Goal: Task Accomplishment & Management: Manage account settings

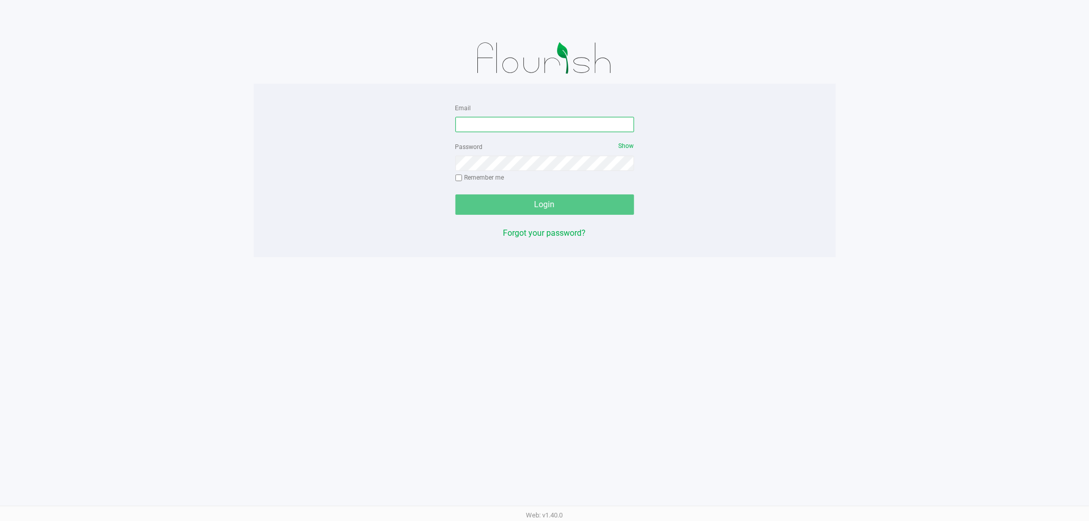
click at [525, 125] on input "Email" at bounding box center [544, 124] width 179 height 15
type input "[EMAIL_ADDRESS][DOMAIN_NAME]"
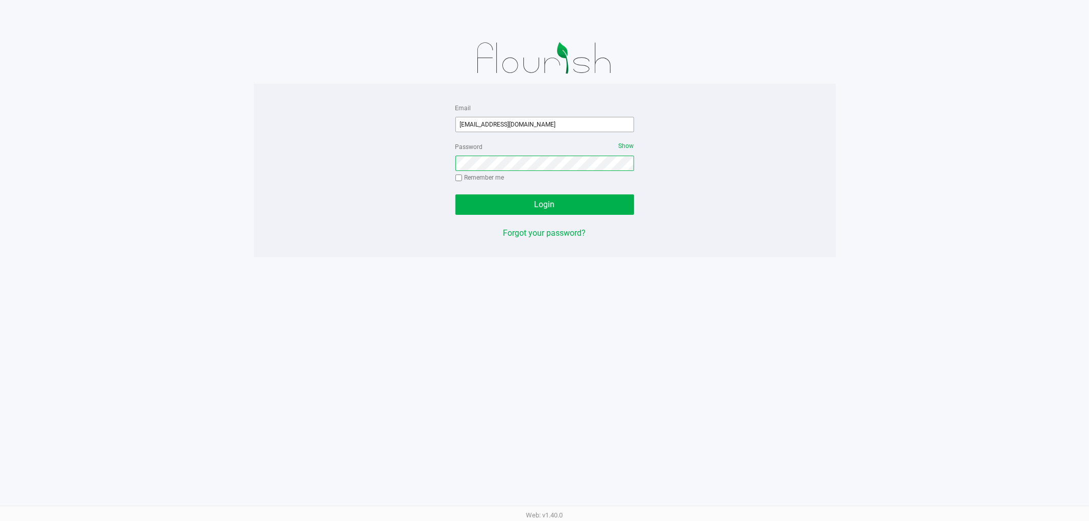
click at [455, 194] on button "Login" at bounding box center [544, 204] width 179 height 20
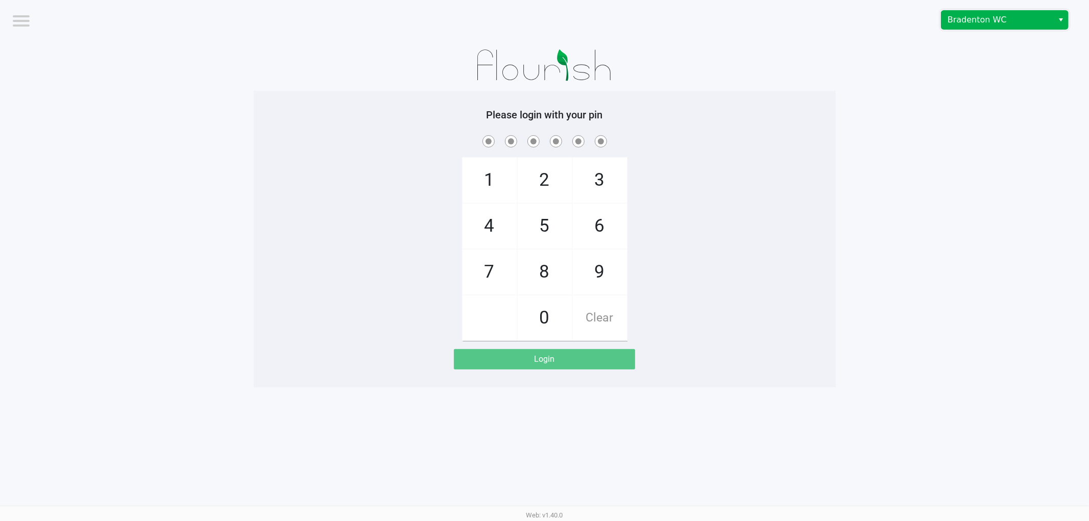
click at [973, 12] on span "Bradenton WC" at bounding box center [997, 20] width 112 height 18
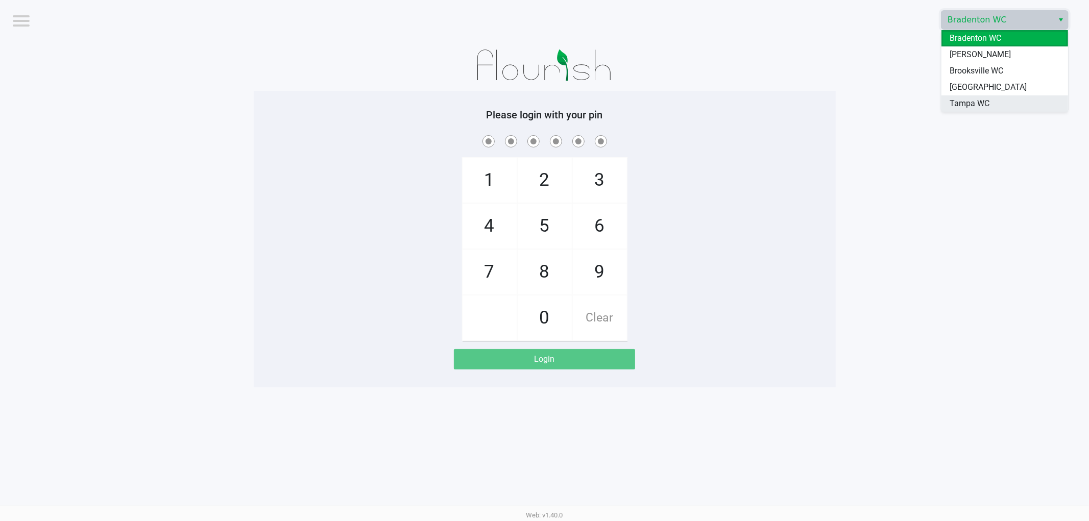
click at [972, 100] on span "Tampa WC" at bounding box center [969, 104] width 40 height 12
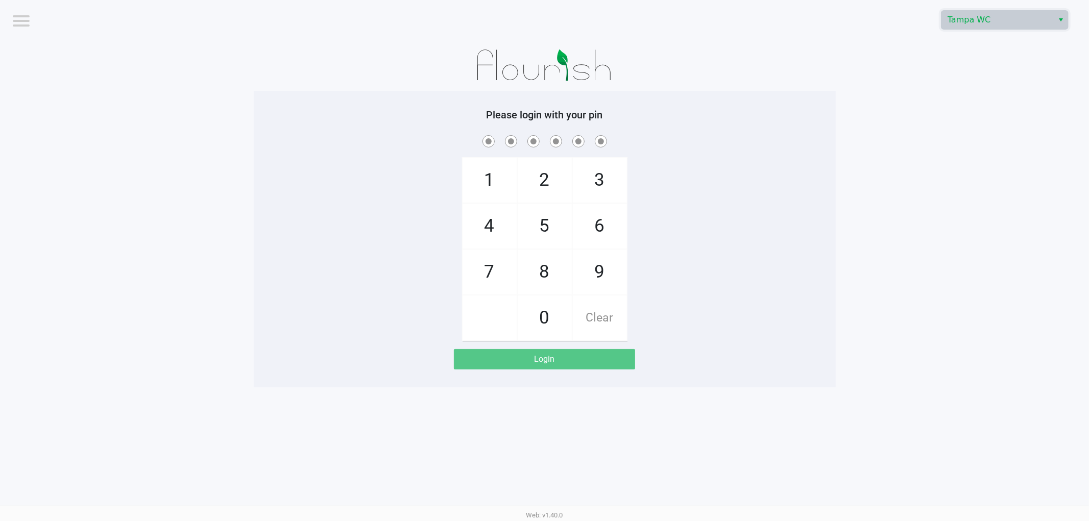
click at [808, 246] on div "1 4 7 2 5 8 0 3 6 9 Clear" at bounding box center [545, 237] width 582 height 208
checkbox input "true"
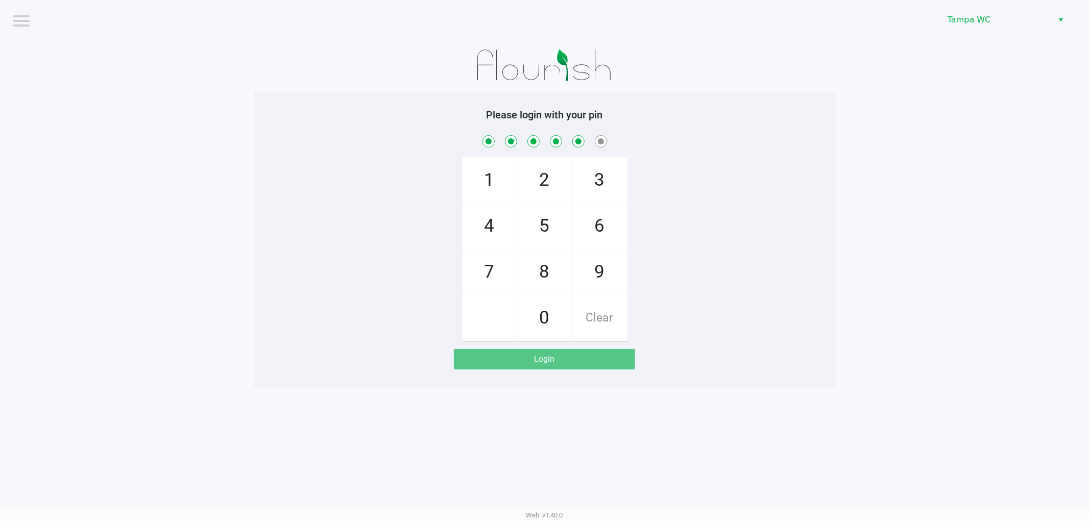
checkbox input "true"
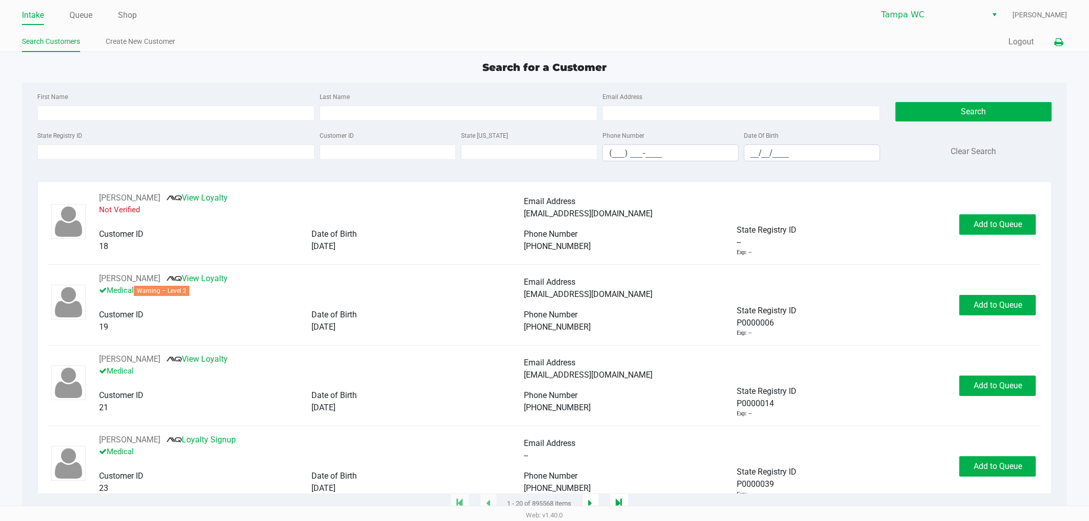
click at [1058, 48] on button at bounding box center [1058, 42] width 17 height 19
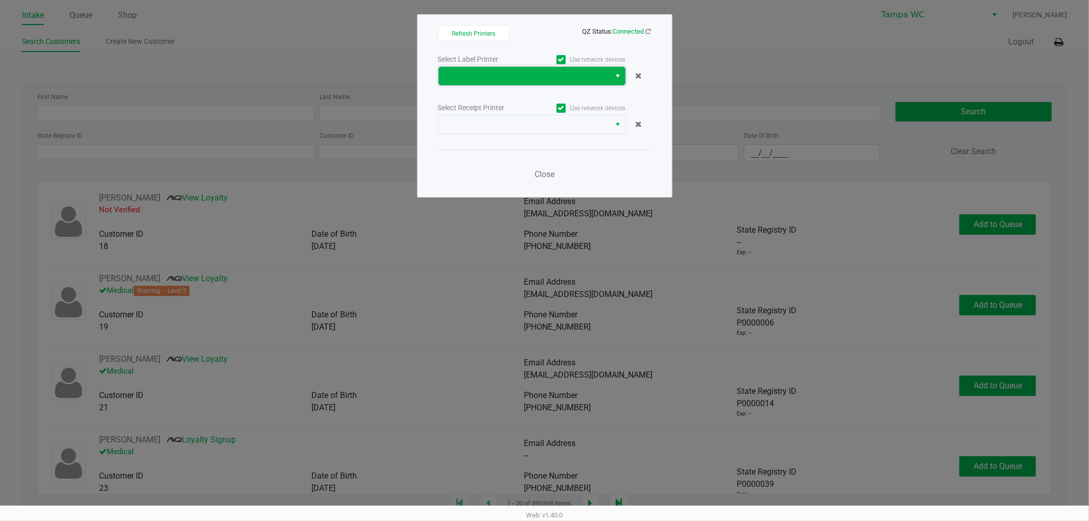
click at [521, 80] on span at bounding box center [525, 76] width 160 height 12
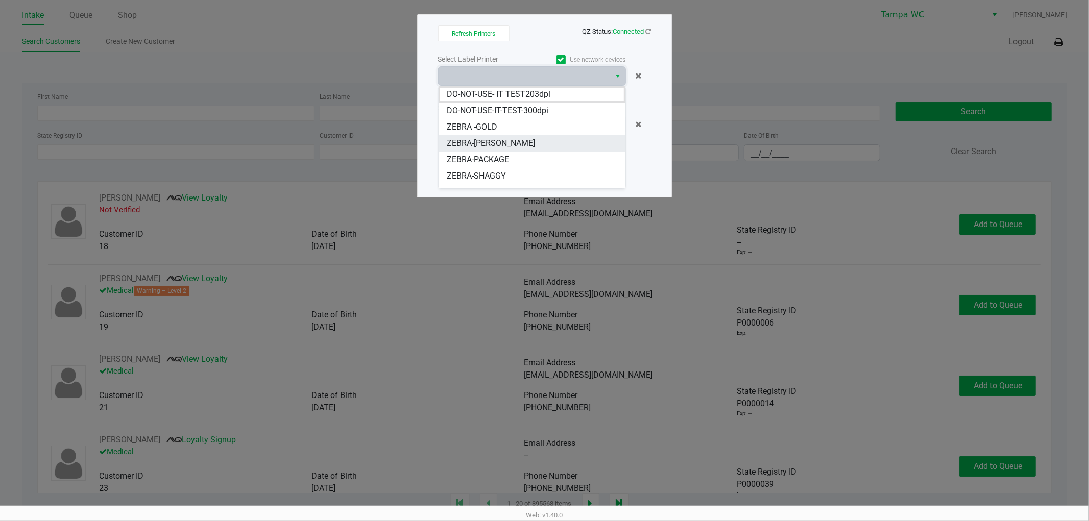
click at [474, 145] on span "ZEBRA-[PERSON_NAME]" at bounding box center [491, 143] width 88 height 12
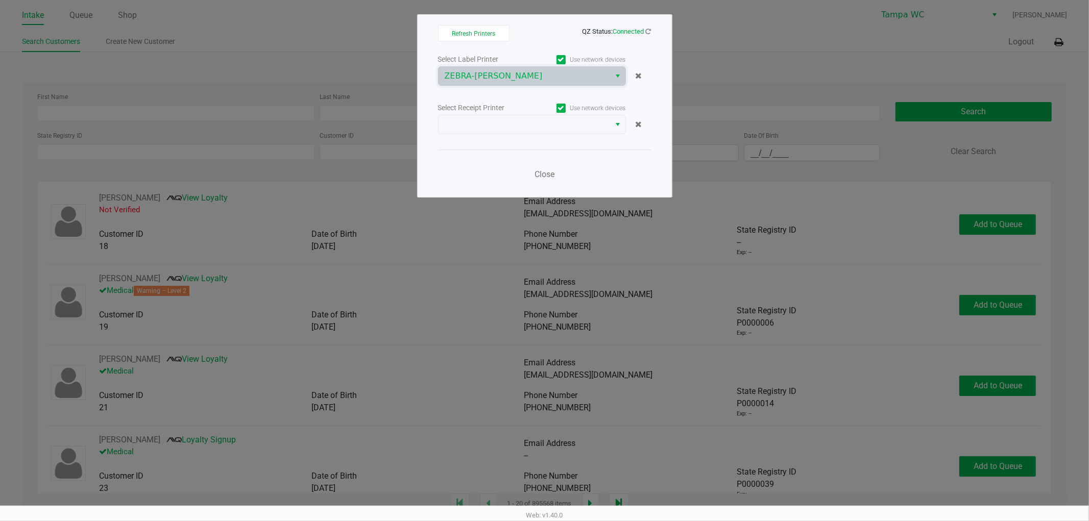
click at [552, 135] on div "Select Label Printer Use network devices ZEBRA-DAVID-BISBAL Select Receipt Prin…" at bounding box center [544, 120] width 213 height 134
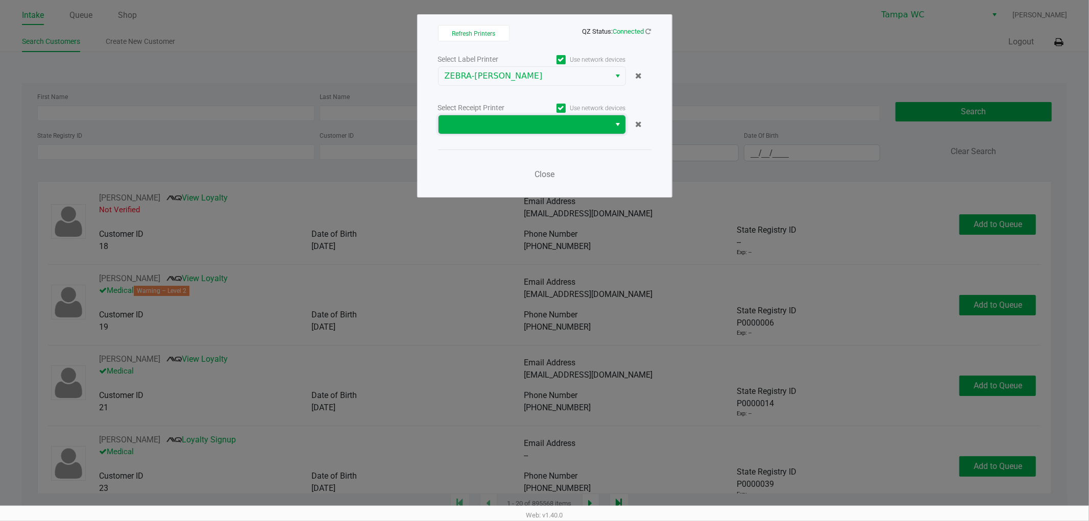
click at [556, 128] on span at bounding box center [525, 124] width 160 height 12
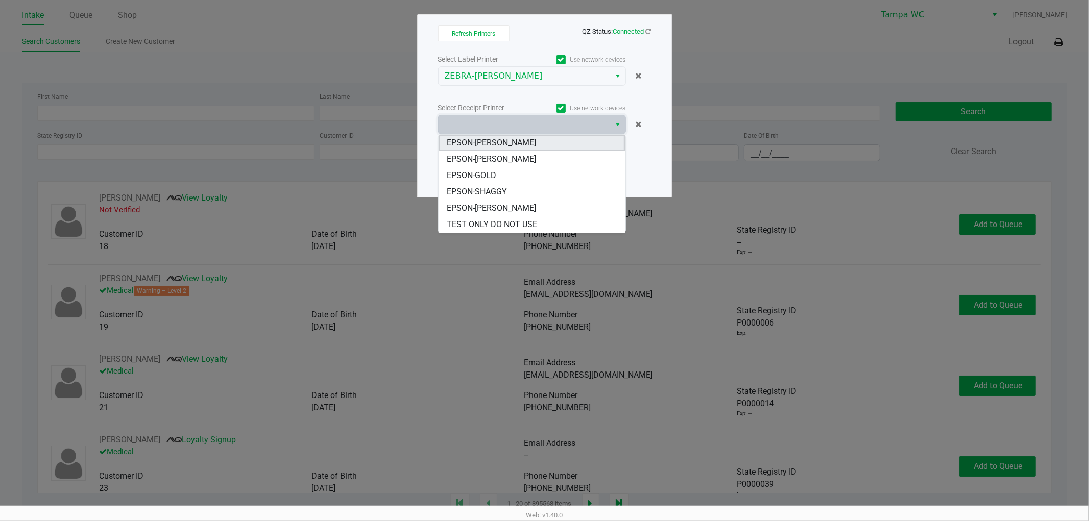
click at [517, 145] on span "EPSON-[PERSON_NAME]" at bounding box center [491, 143] width 89 height 12
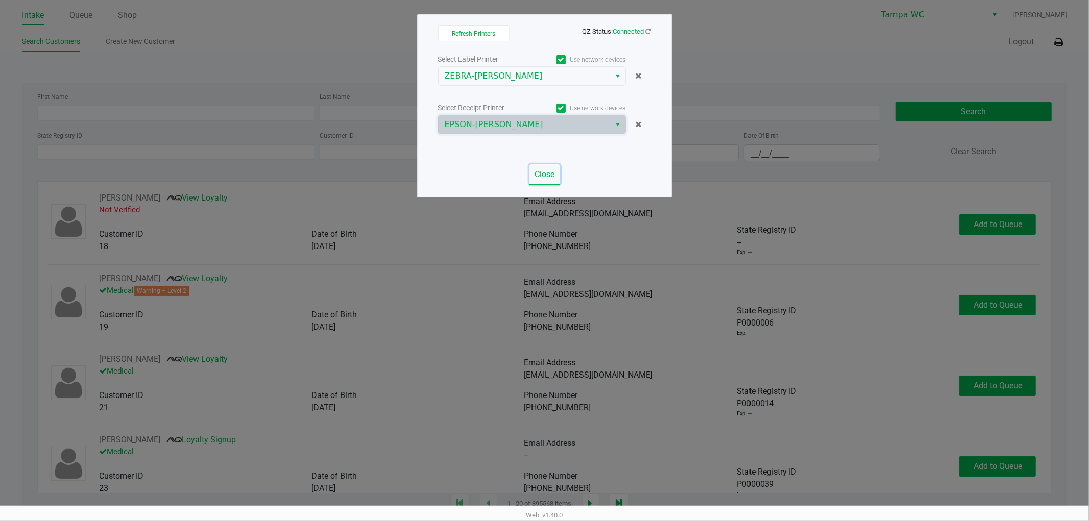
drag, startPoint x: 542, startPoint y: 170, endPoint x: 646, endPoint y: 159, distance: 104.7
click at [546, 170] on span "Close" at bounding box center [544, 174] width 20 height 10
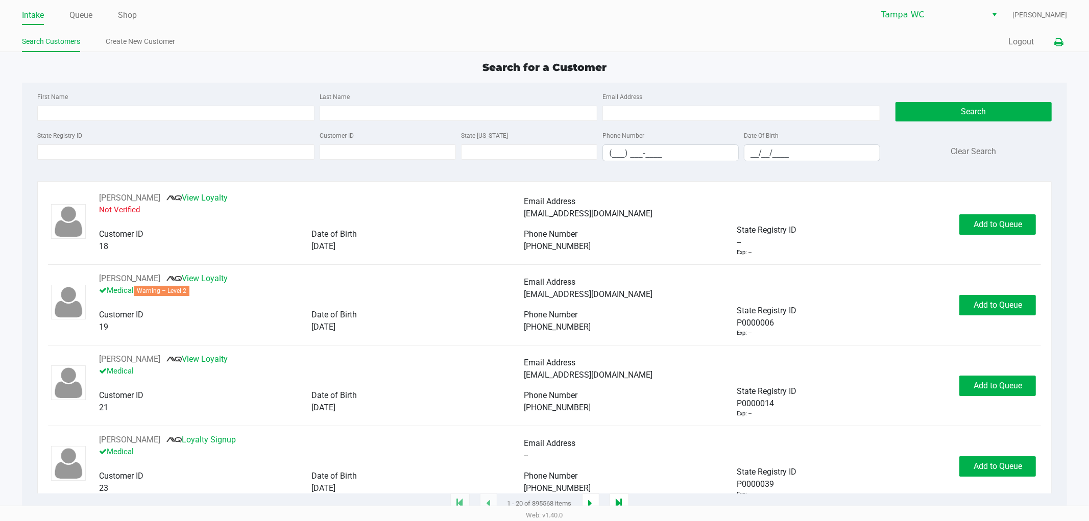
click at [1062, 47] on button at bounding box center [1058, 42] width 17 height 19
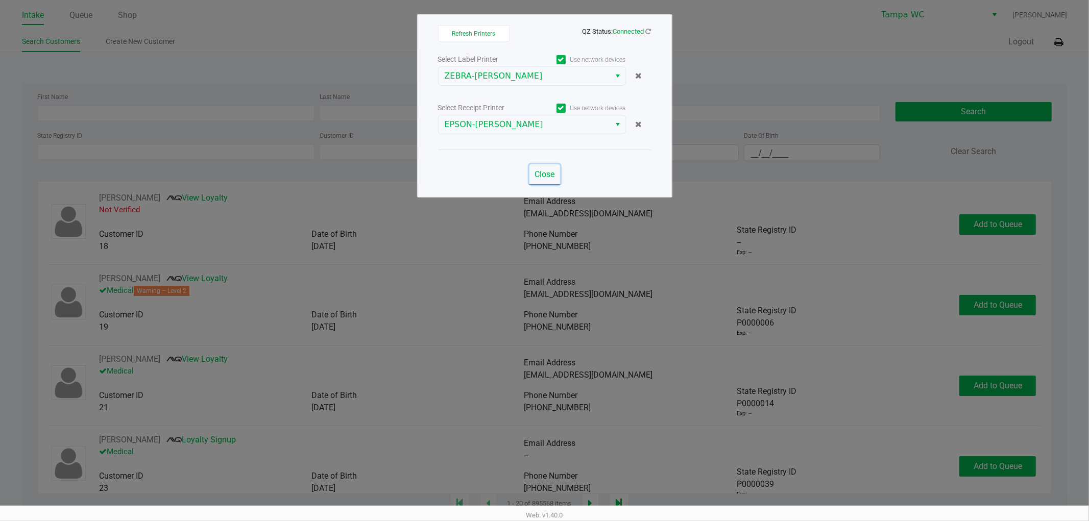
click at [540, 175] on span "Close" at bounding box center [544, 174] width 20 height 10
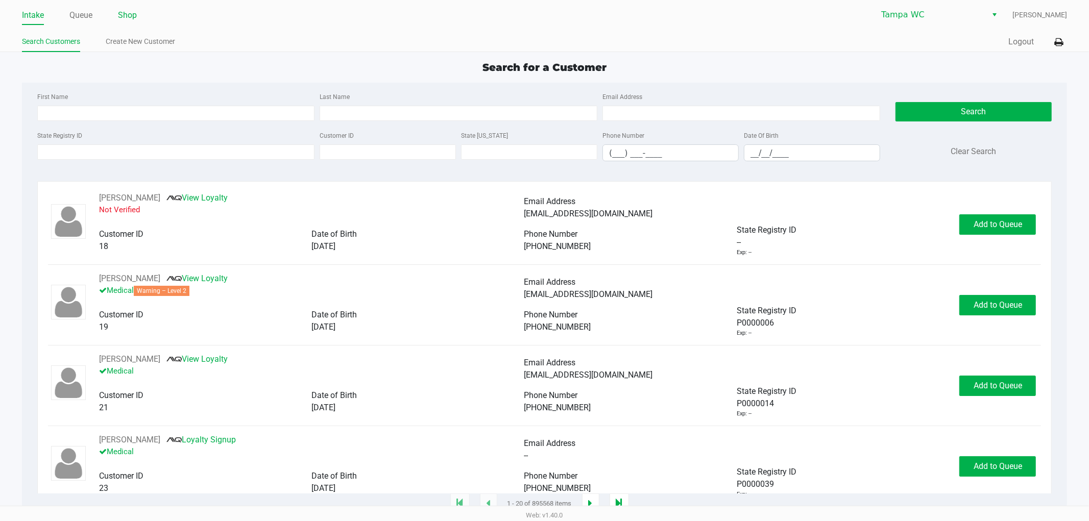
click at [124, 12] on link "Shop" at bounding box center [127, 15] width 19 height 14
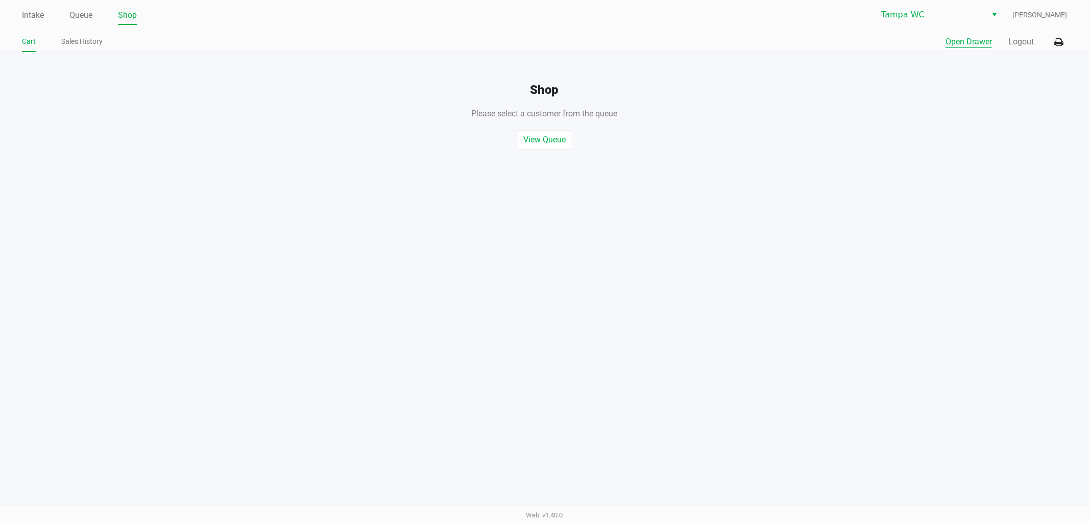
click at [964, 38] on button "Open Drawer" at bounding box center [968, 42] width 46 height 12
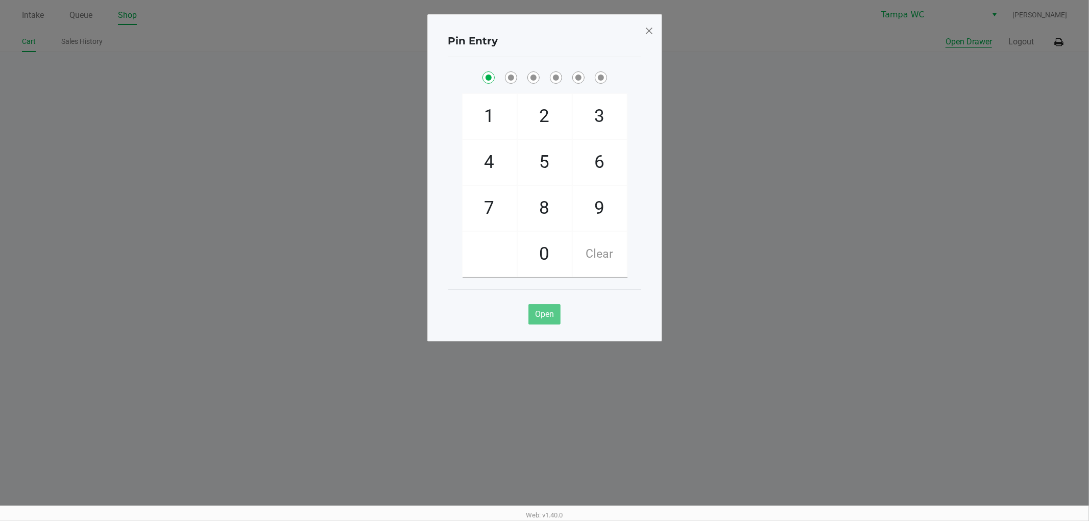
checkbox input "true"
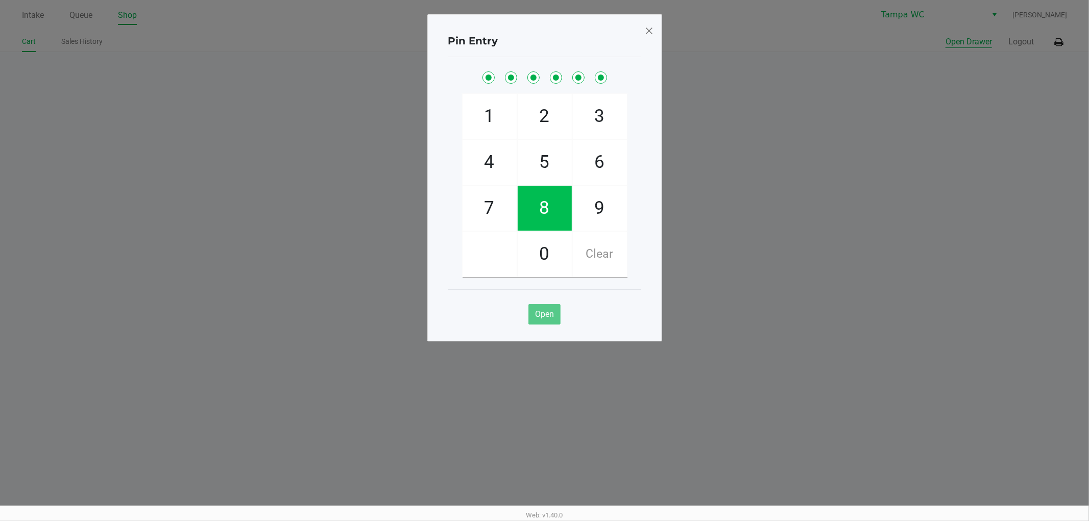
checkbox input "true"
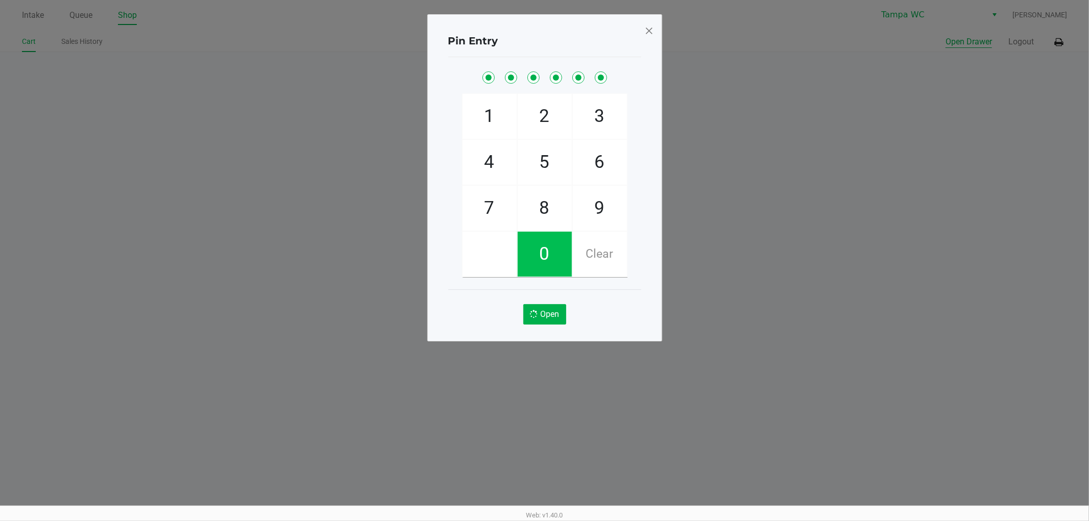
click at [945, 36] on button "Open Drawer" at bounding box center [968, 42] width 46 height 12
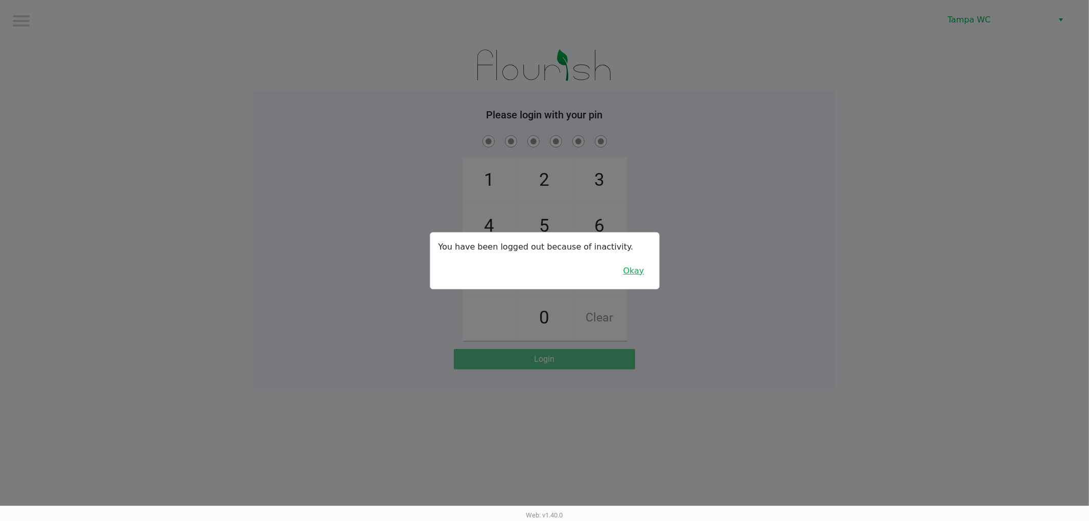
click at [649, 268] on button "Okay" at bounding box center [634, 270] width 34 height 19
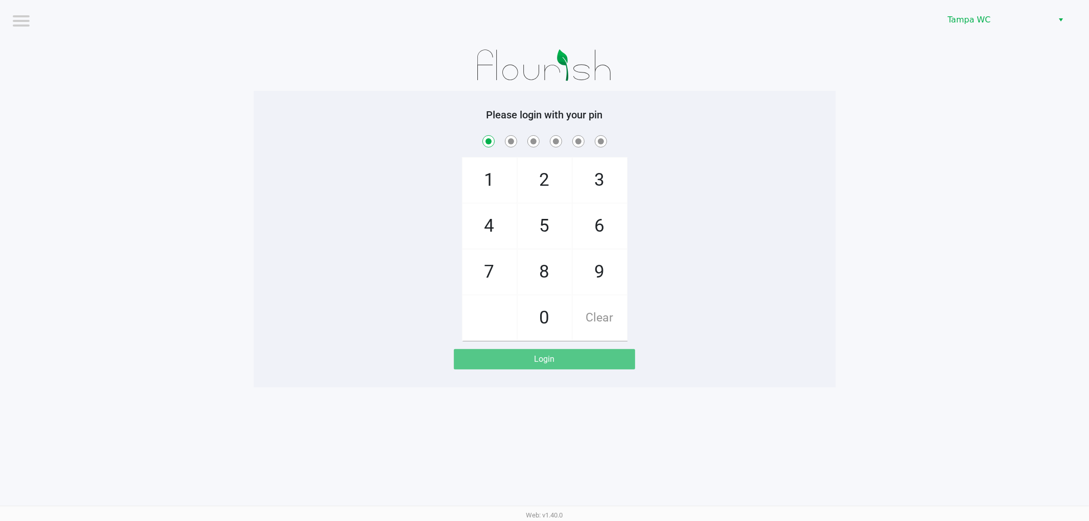
checkbox input "true"
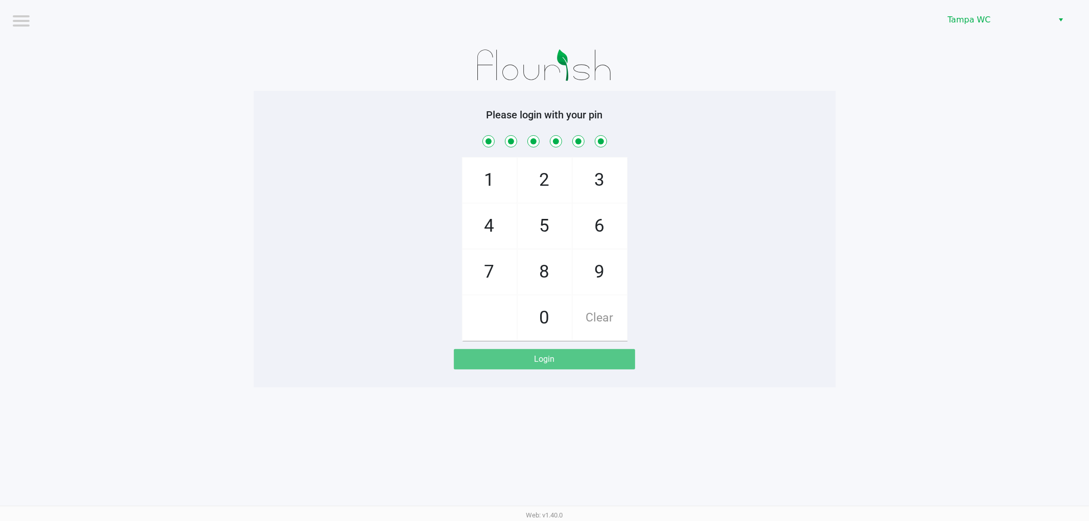
checkbox input "true"
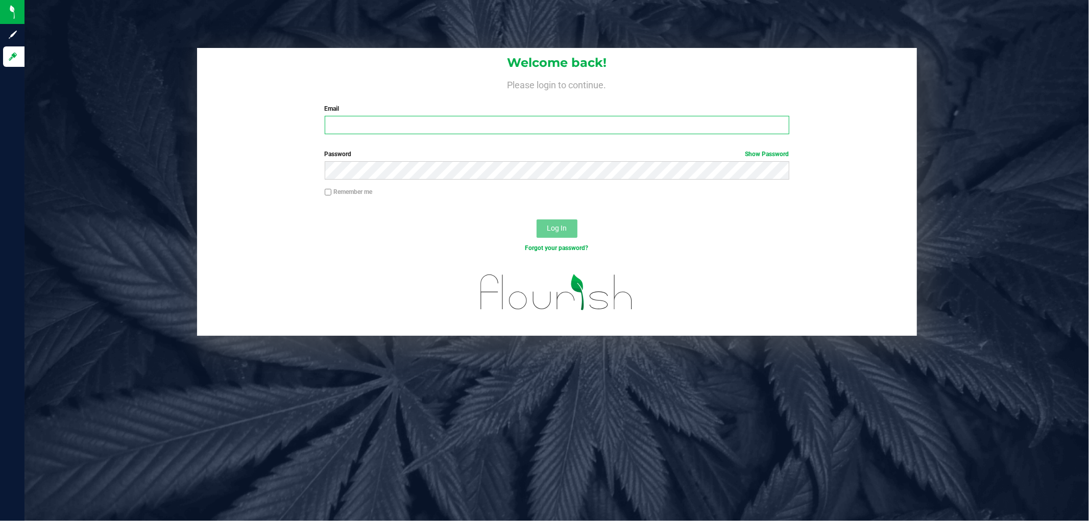
click at [371, 118] on input "Email" at bounding box center [557, 125] width 465 height 18
type input "[EMAIL_ADDRESS][DOMAIN_NAME]"
click at [537, 220] on button "Log In" at bounding box center [557, 229] width 41 height 18
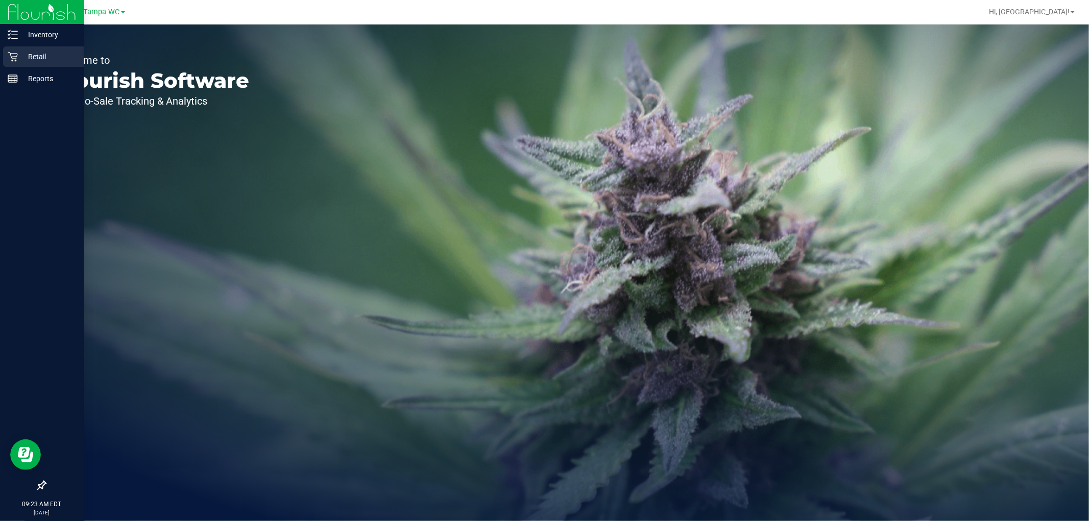
click at [13, 54] on icon at bounding box center [13, 57] width 10 height 10
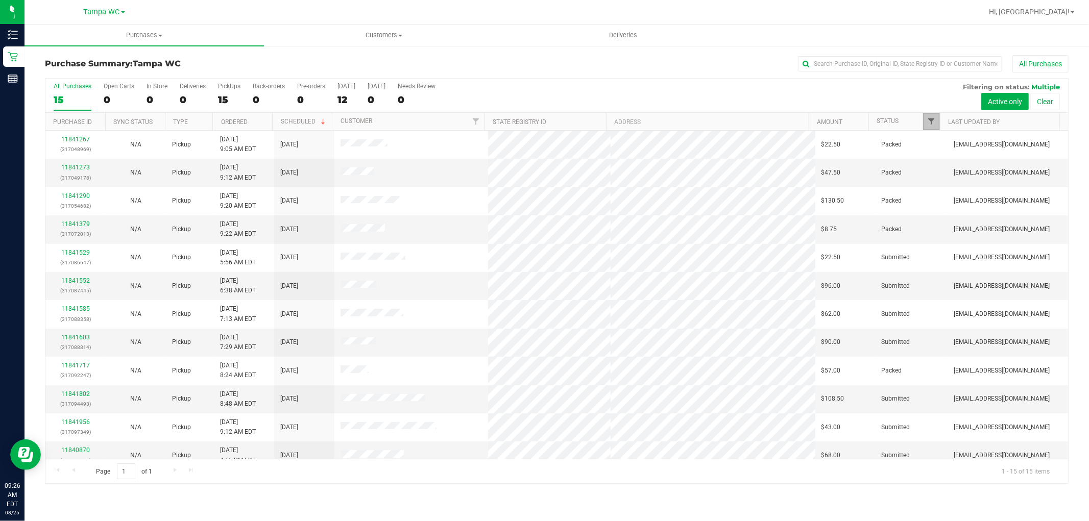
click at [928, 121] on span "Filter" at bounding box center [932, 121] width 8 height 8
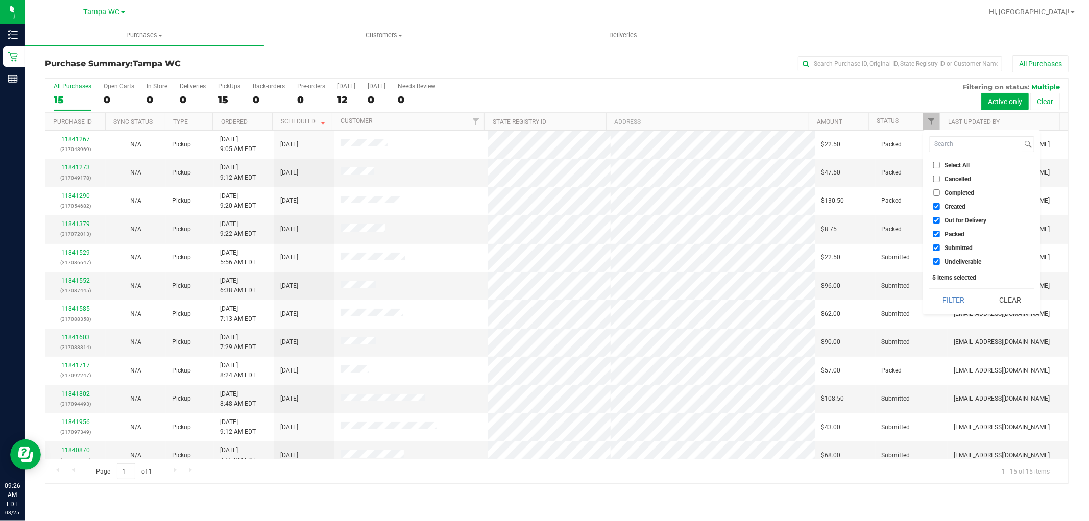
click at [936, 203] on input "Created" at bounding box center [936, 206] width 7 height 7
checkbox input "false"
click at [936, 221] on input "Out for Delivery" at bounding box center [936, 220] width 7 height 7
checkbox input "false"
click at [936, 235] on input "Packed" at bounding box center [936, 234] width 7 height 7
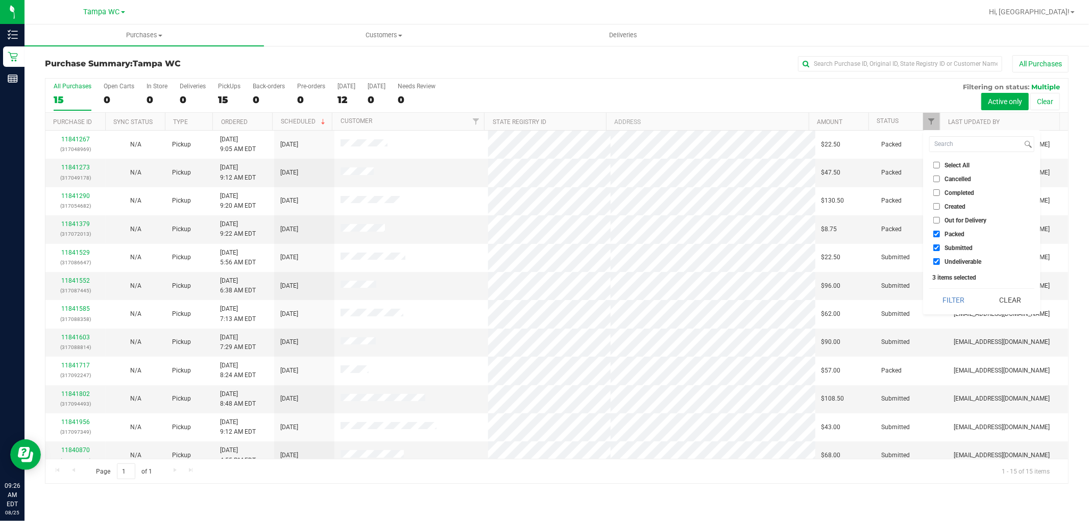
checkbox input "false"
click at [941, 261] on label "Undeliverable" at bounding box center [957, 261] width 48 height 7
click at [940, 261] on input "Undeliverable" at bounding box center [936, 261] width 7 height 7
checkbox input "false"
click at [948, 291] on button "Filter" at bounding box center [953, 300] width 49 height 22
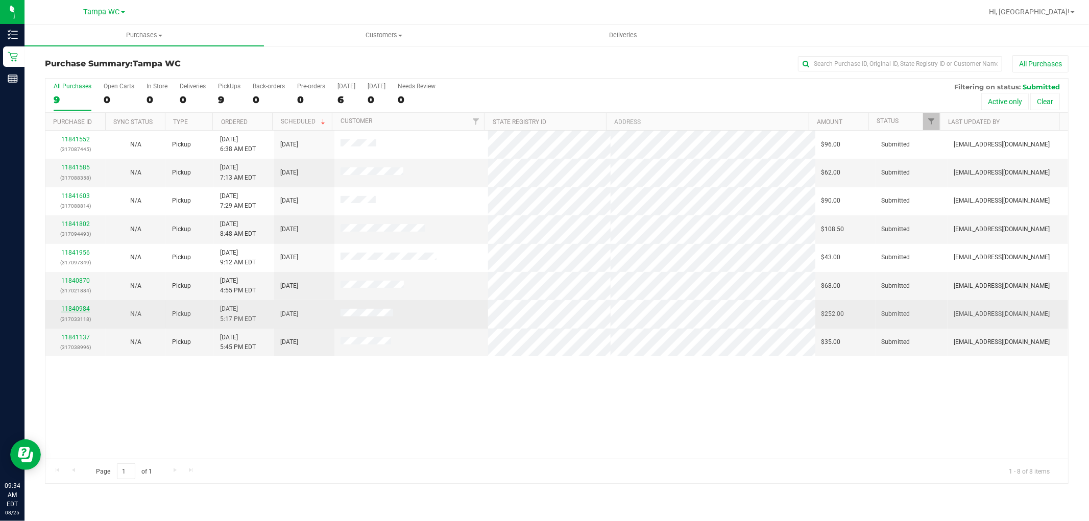
click at [78, 309] on link "11840984" at bounding box center [75, 308] width 29 height 7
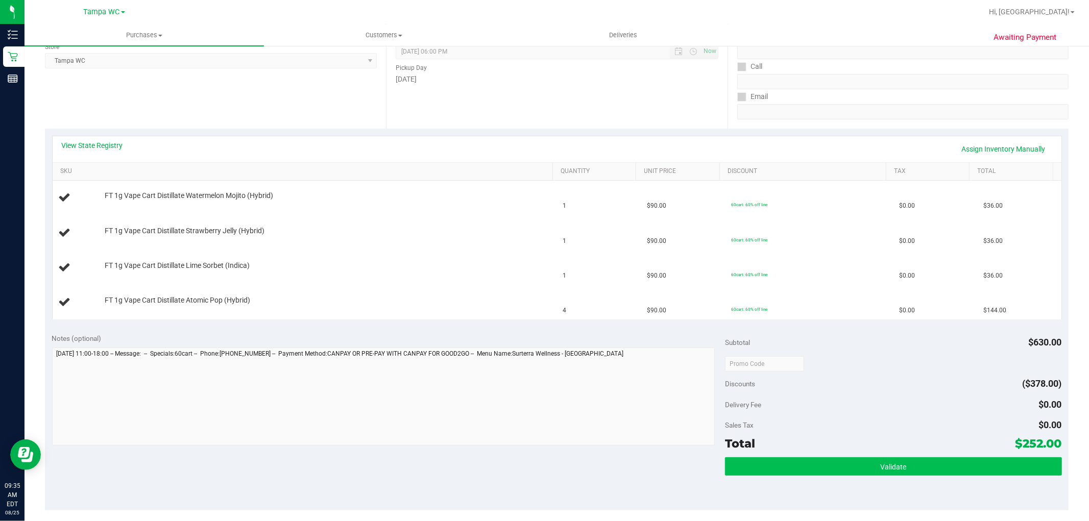
scroll to position [227, 0]
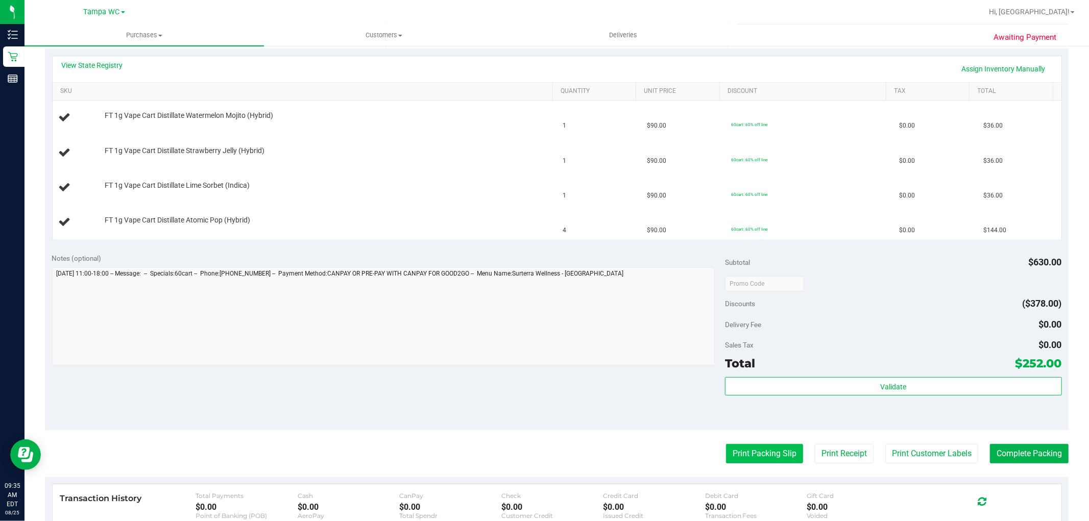
click at [759, 446] on button "Print Packing Slip" at bounding box center [764, 453] width 77 height 19
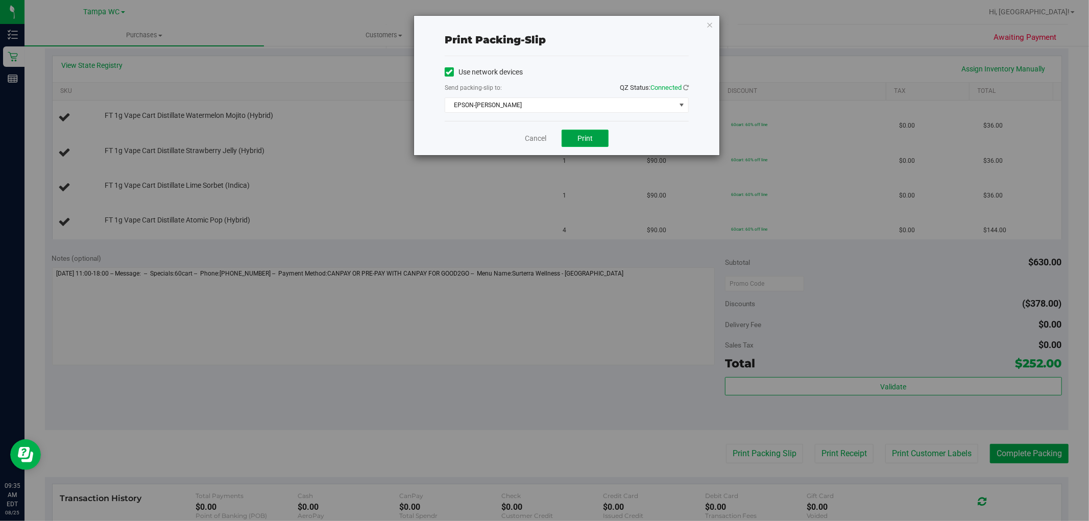
click at [593, 133] on button "Print" at bounding box center [585, 138] width 47 height 17
click at [716, 20] on div "Print packing-slip Use network devices Send packing-slip to: QZ Status: Connect…" at bounding box center [566, 85] width 305 height 139
click at [710, 23] on icon "button" at bounding box center [709, 24] width 7 height 12
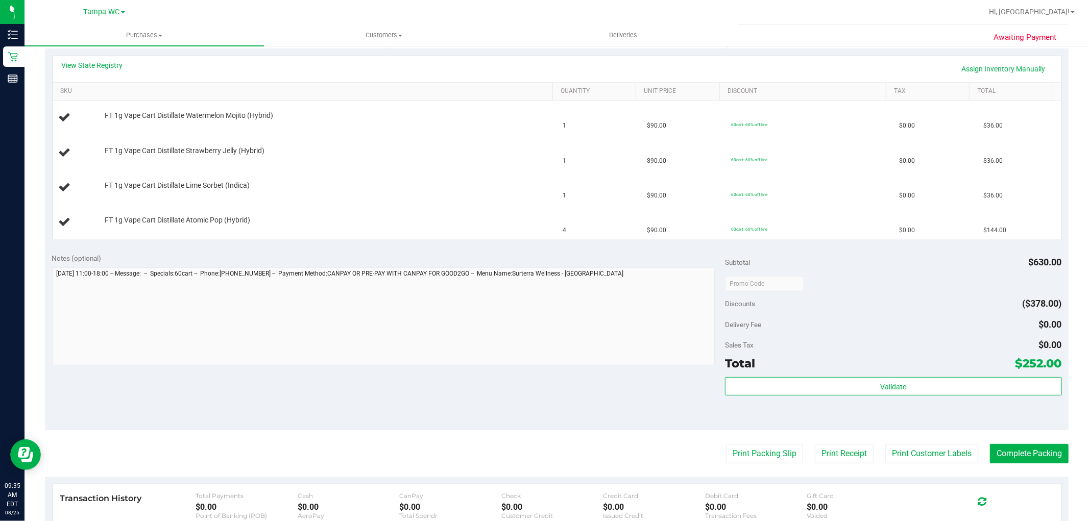
click at [726, 444] on button "Print Packing Slip" at bounding box center [764, 453] width 77 height 19
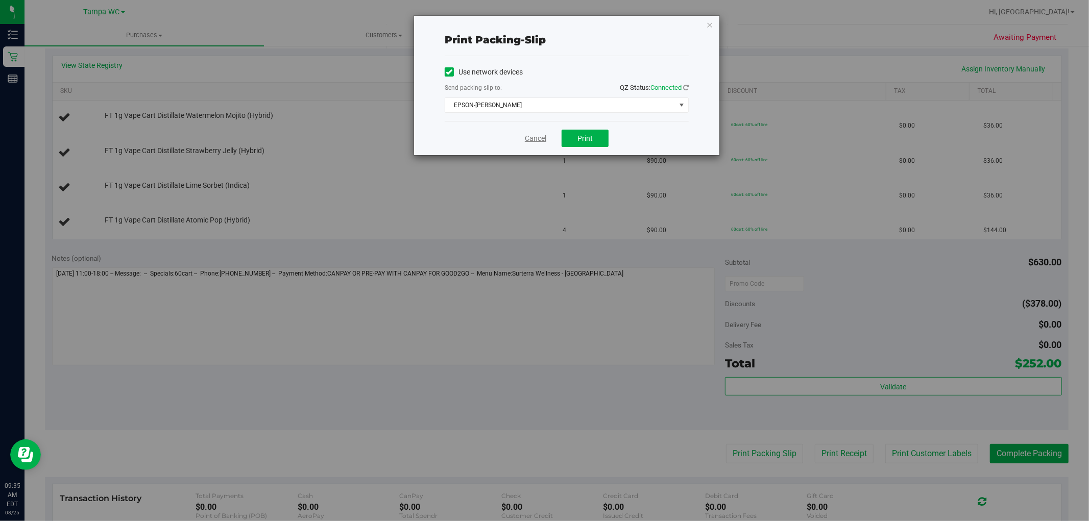
click at [529, 139] on link "Cancel" at bounding box center [535, 138] width 21 height 11
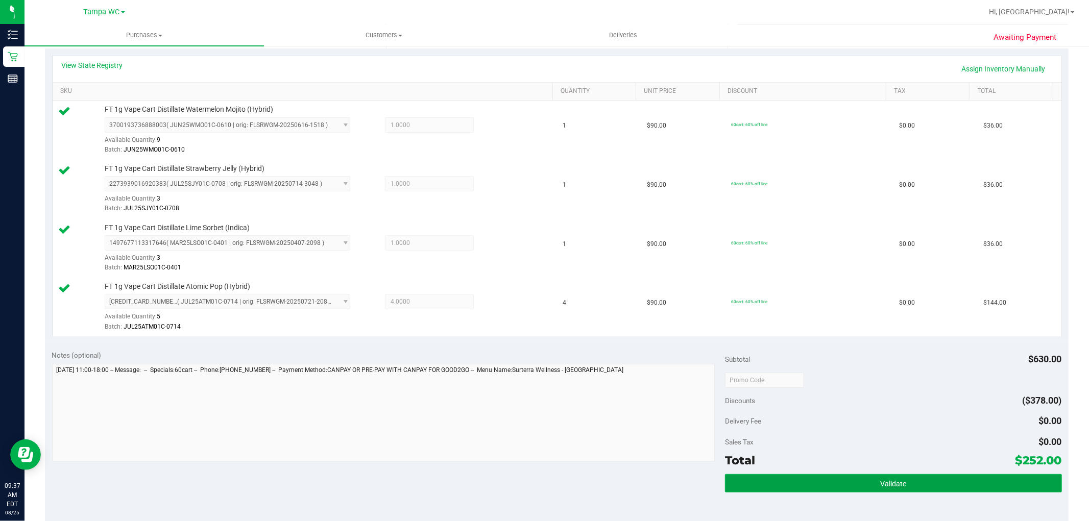
click at [960, 491] on button "Validate" at bounding box center [893, 483] width 336 height 18
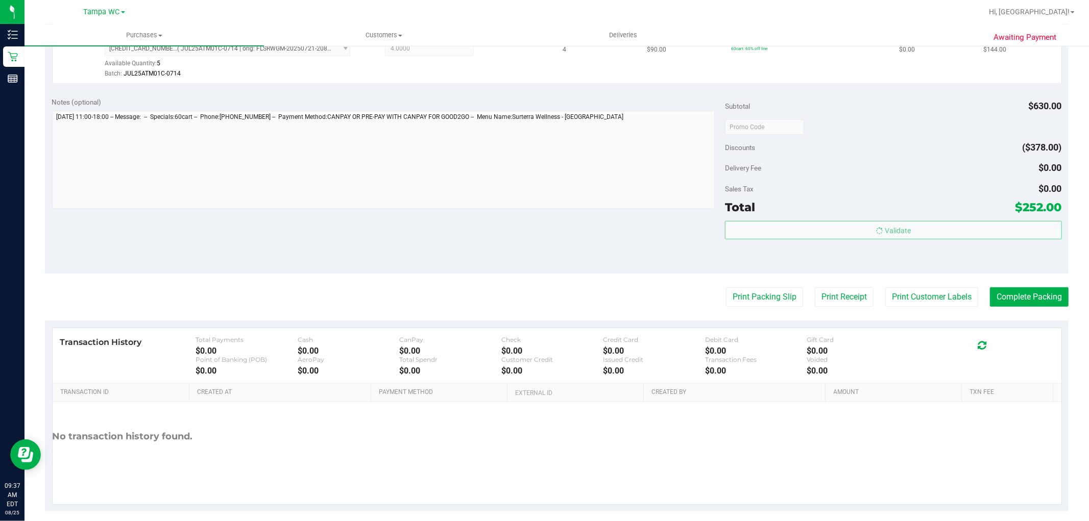
scroll to position [492, 0]
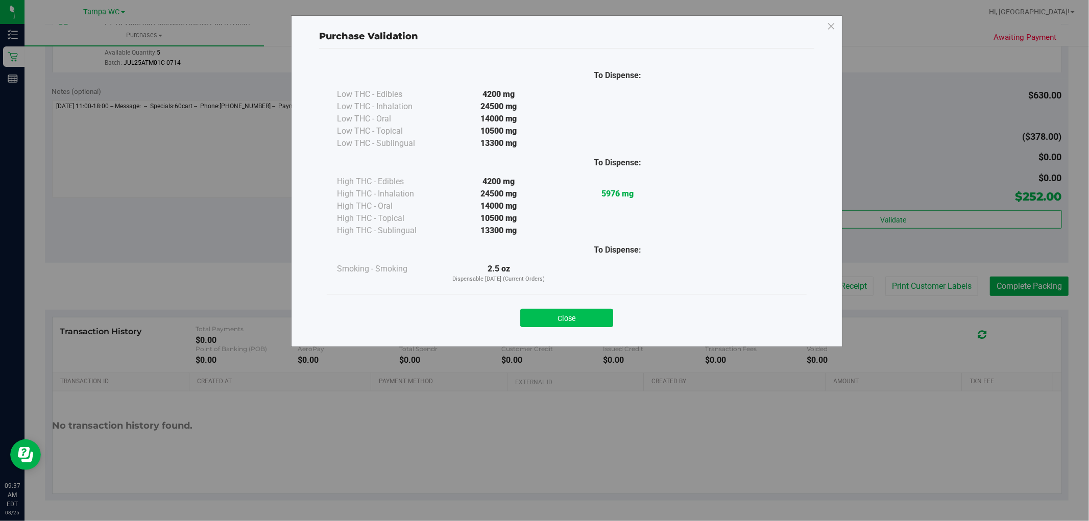
click at [592, 324] on button "Close" at bounding box center [566, 318] width 93 height 18
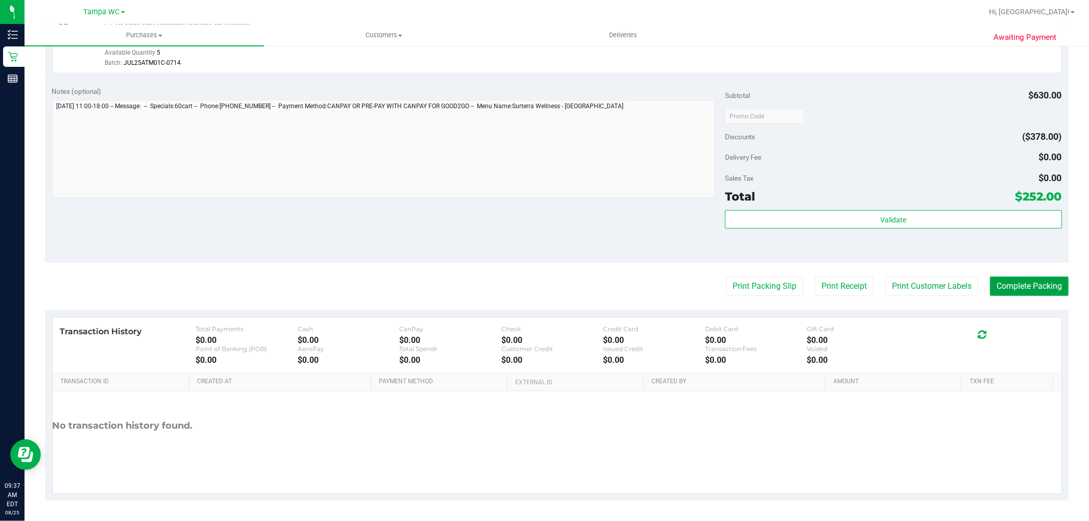
click at [1009, 281] on button "Complete Packing" at bounding box center [1029, 286] width 79 height 19
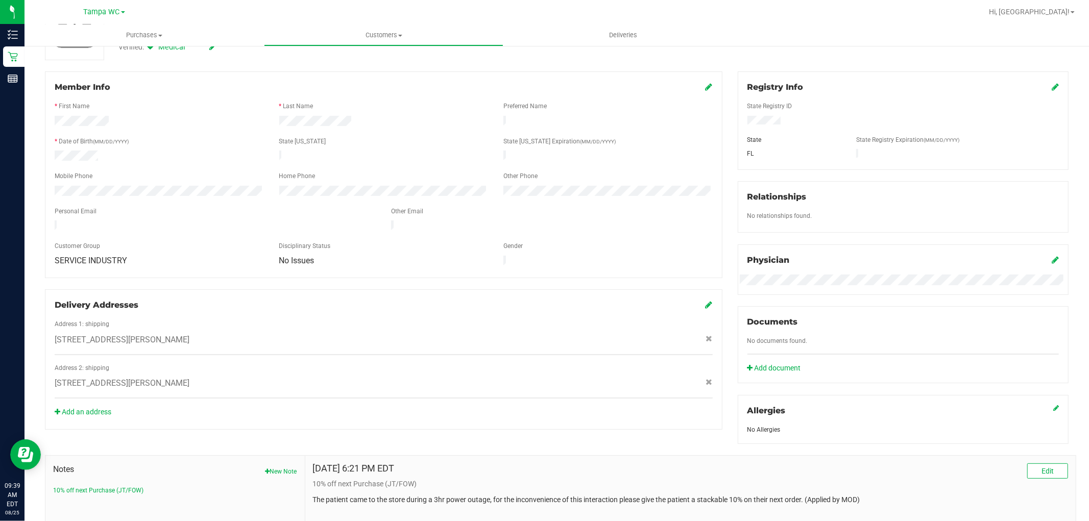
scroll to position [57, 0]
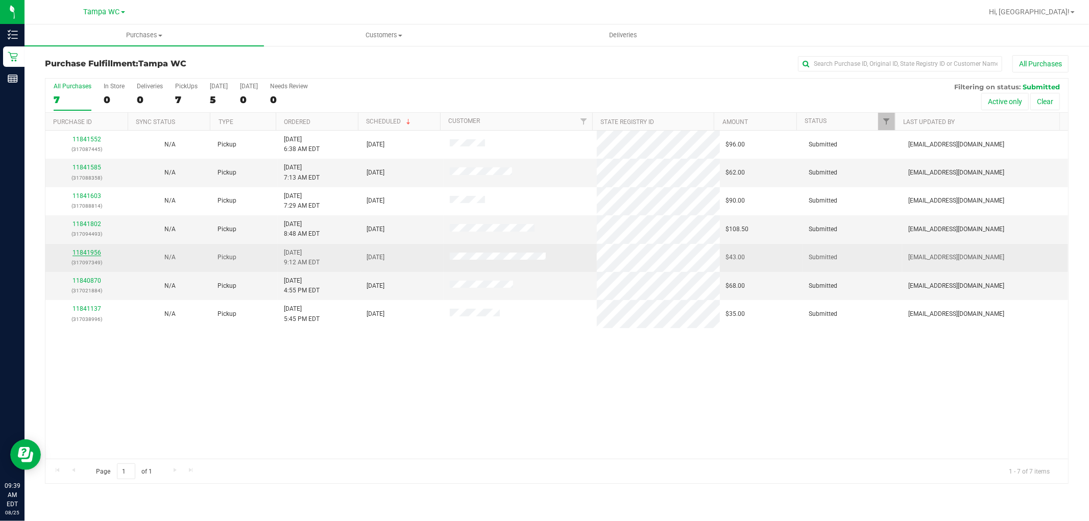
click at [81, 252] on link "11841956" at bounding box center [86, 252] width 29 height 7
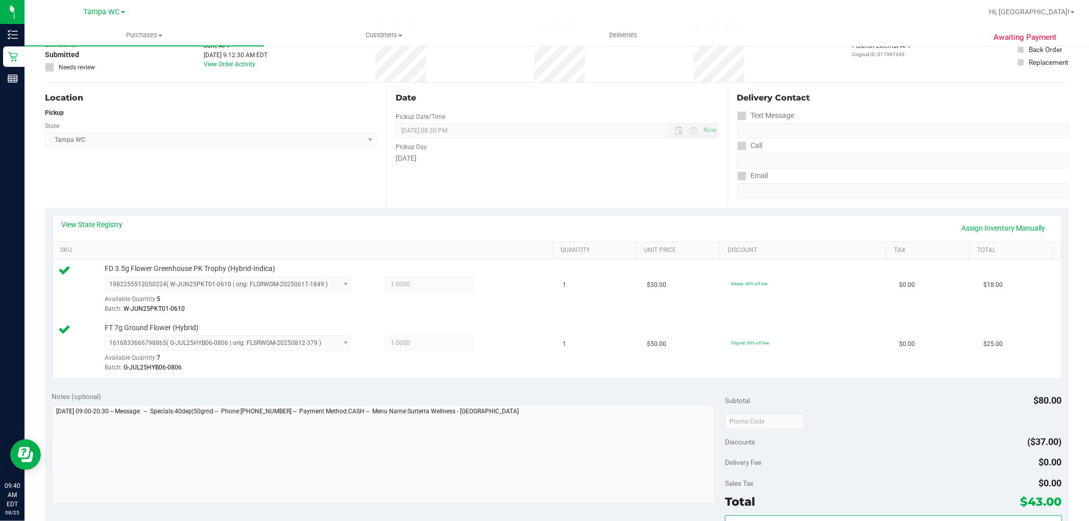
scroll to position [283, 0]
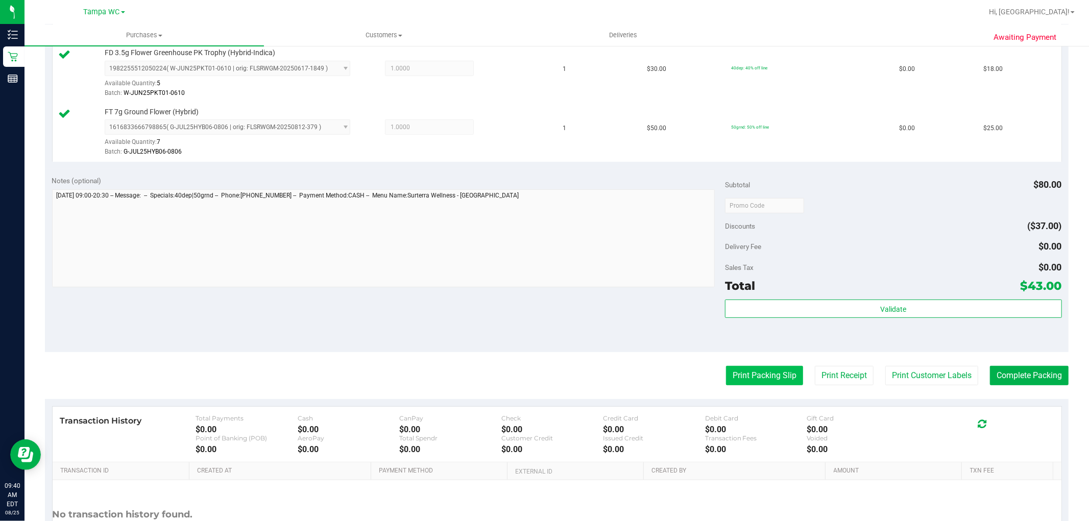
click at [786, 372] on button "Print Packing Slip" at bounding box center [764, 375] width 77 height 19
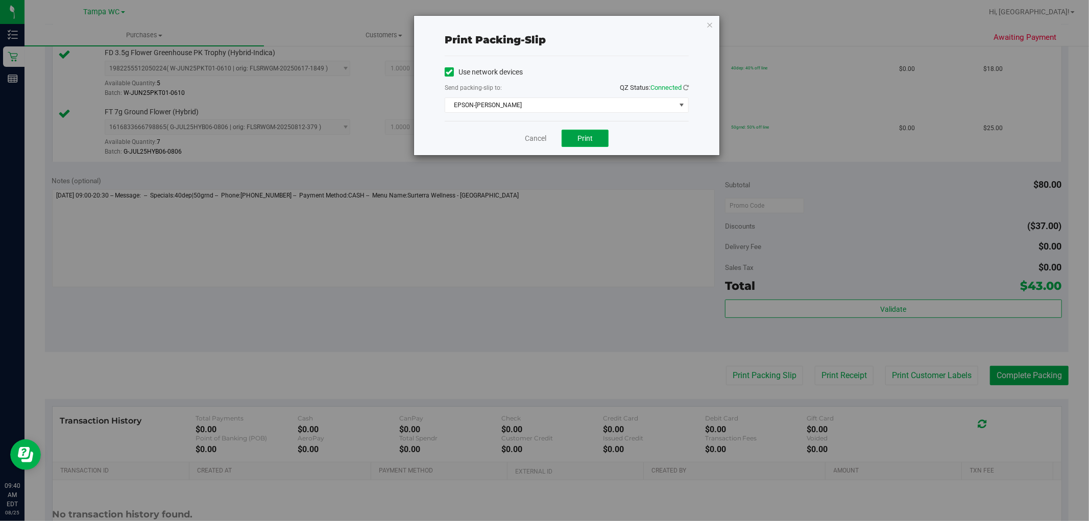
click at [585, 144] on button "Print" at bounding box center [585, 138] width 47 height 17
click at [541, 141] on link "Cancel" at bounding box center [535, 138] width 21 height 11
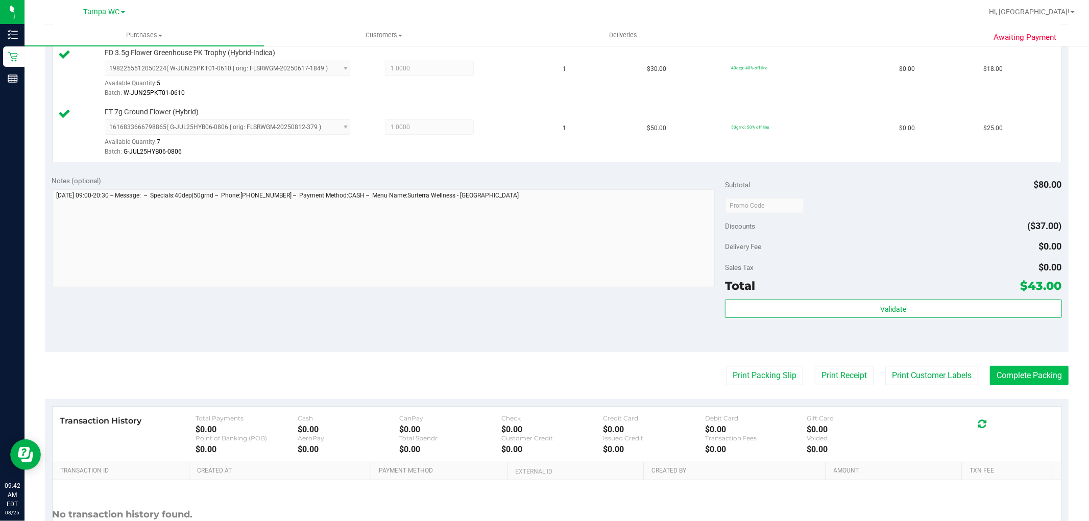
drag, startPoint x: 1015, startPoint y: 356, endPoint x: 1017, endPoint y: 369, distance: 13.4
click at [1016, 364] on purchase-details "Back Edit Purchase Cancel Purchase View Profile # 11841956 BioTrack ID: - Submi…" at bounding box center [556, 181] width 1023 height 818
click at [1017, 371] on button "Complete Packing" at bounding box center [1029, 375] width 79 height 19
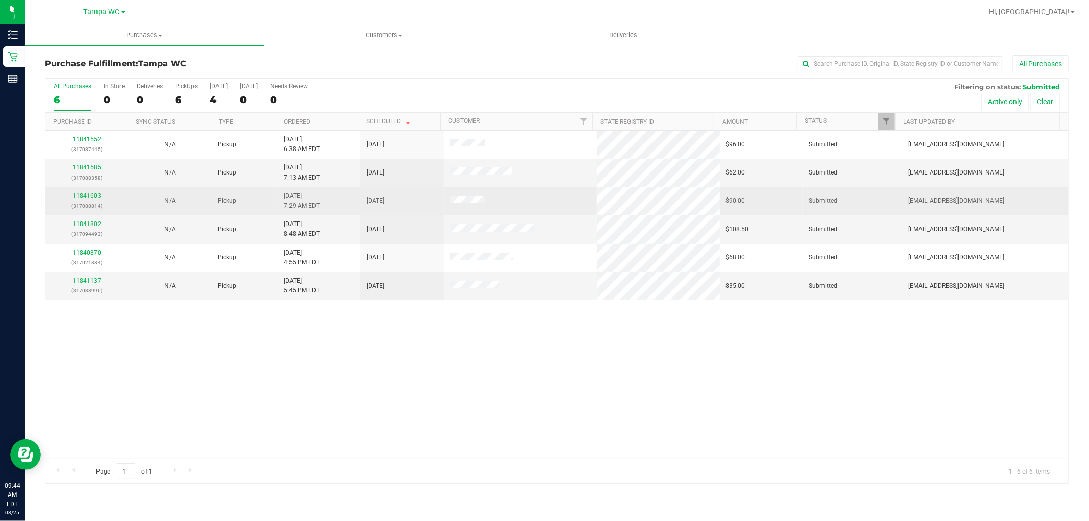
click at [88, 192] on div "11841603 (317088814)" at bounding box center [87, 200] width 70 height 19
click at [88, 192] on link "11841603" at bounding box center [86, 195] width 29 height 7
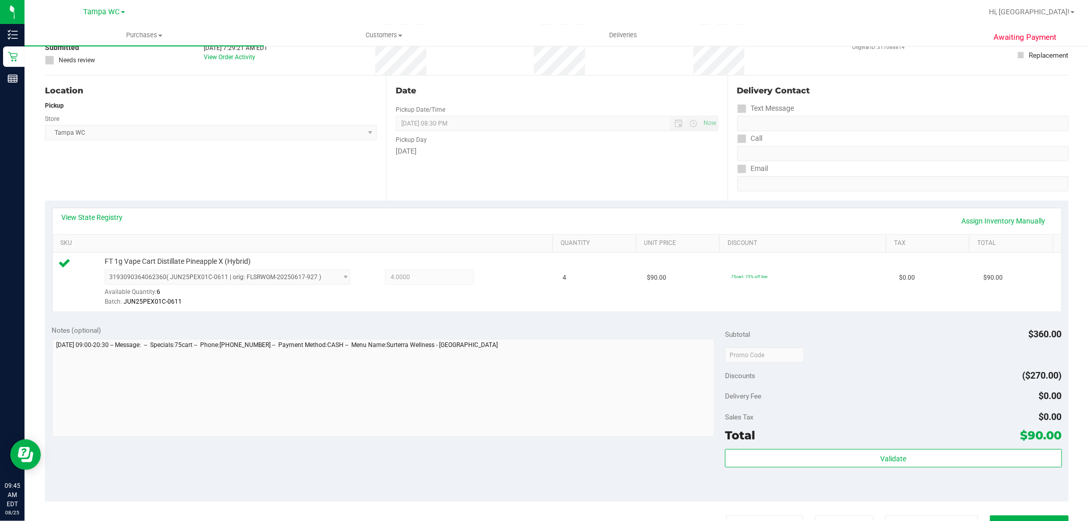
scroll to position [283, 0]
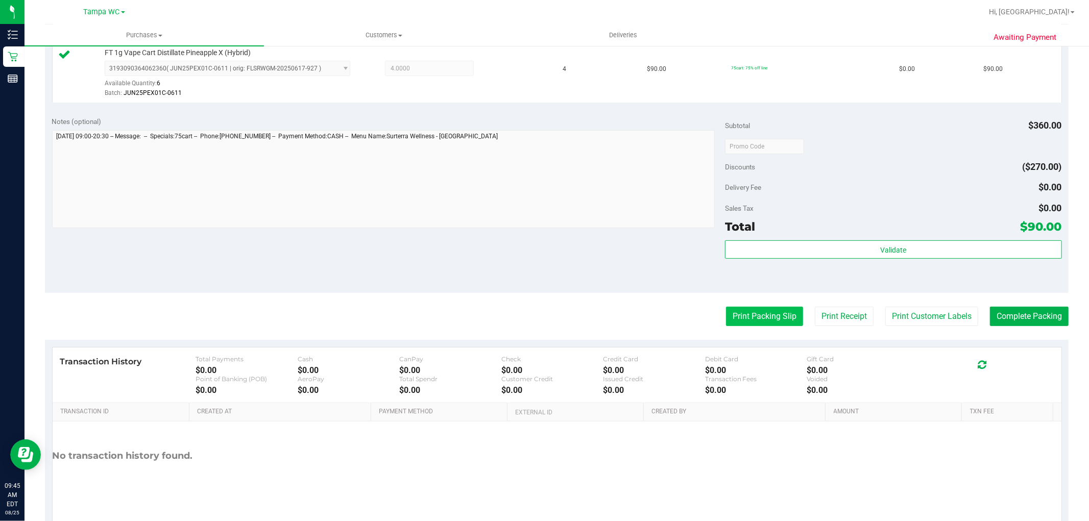
click at [790, 311] on button "Print Packing Slip" at bounding box center [764, 316] width 77 height 19
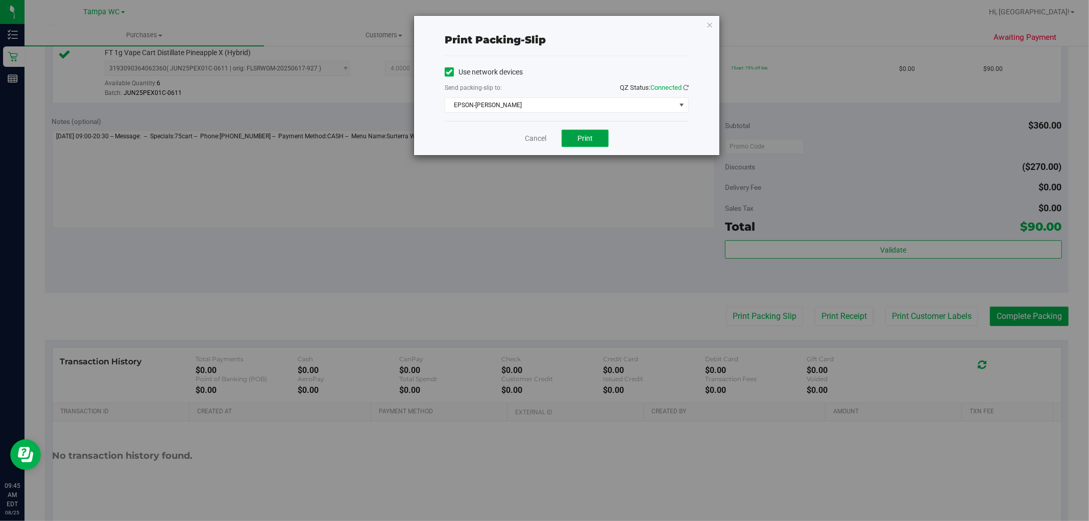
drag, startPoint x: 577, startPoint y: 141, endPoint x: 569, endPoint y: 138, distance: 8.7
click at [575, 140] on button "Print" at bounding box center [585, 138] width 47 height 17
click at [533, 141] on link "Cancel" at bounding box center [535, 138] width 21 height 11
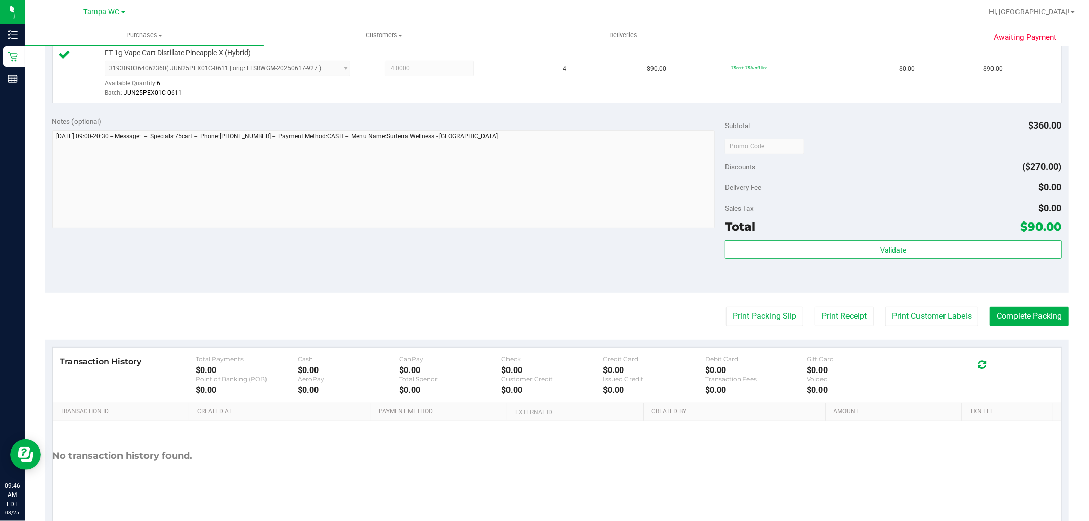
click at [1021, 335] on purchase-details "Back Edit Purchase Cancel Purchase View Profile # 11841603 BioTrack ID: - Submi…" at bounding box center [556, 151] width 1023 height 759
click at [1029, 315] on button "Complete Packing" at bounding box center [1029, 316] width 79 height 19
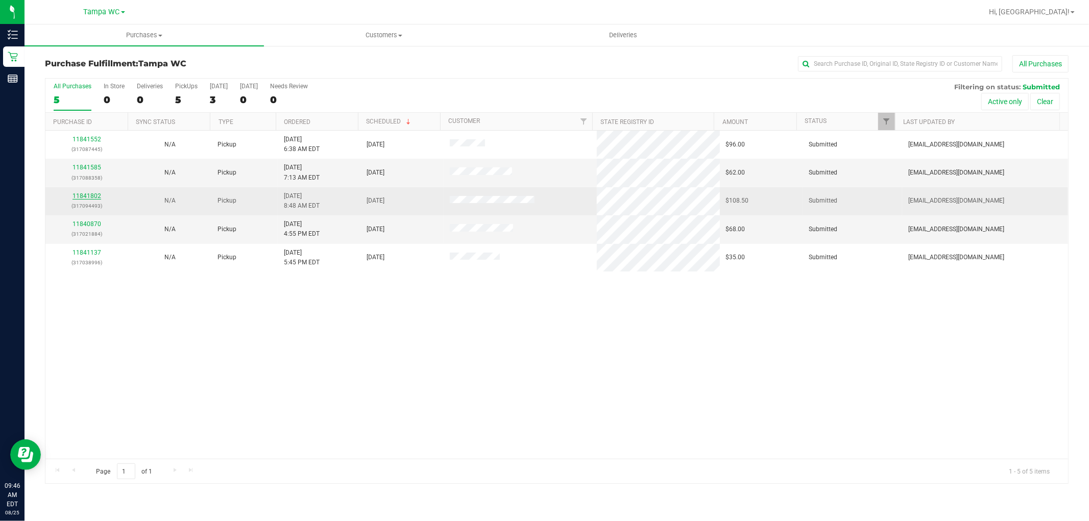
click at [83, 196] on link "11841802" at bounding box center [86, 195] width 29 height 7
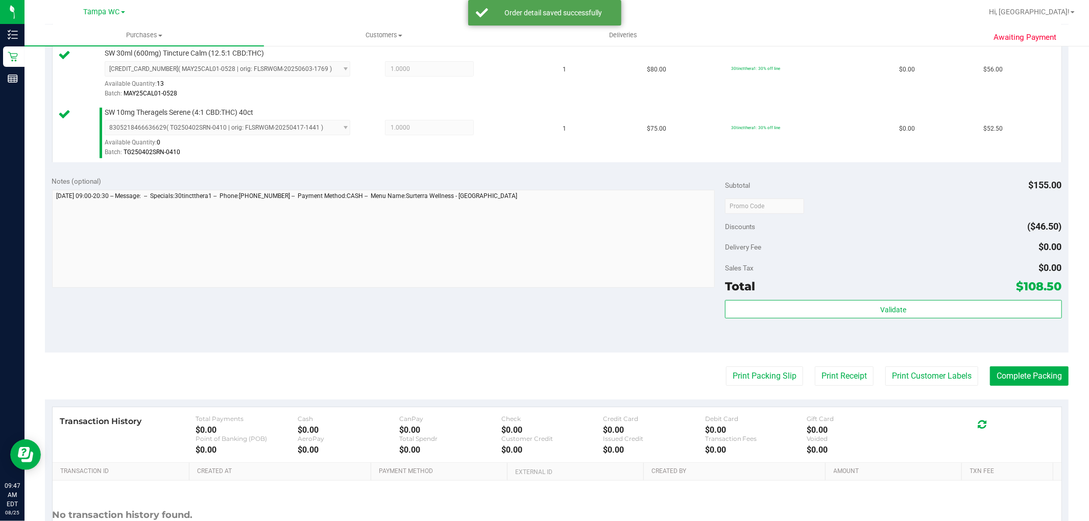
scroll to position [283, 0]
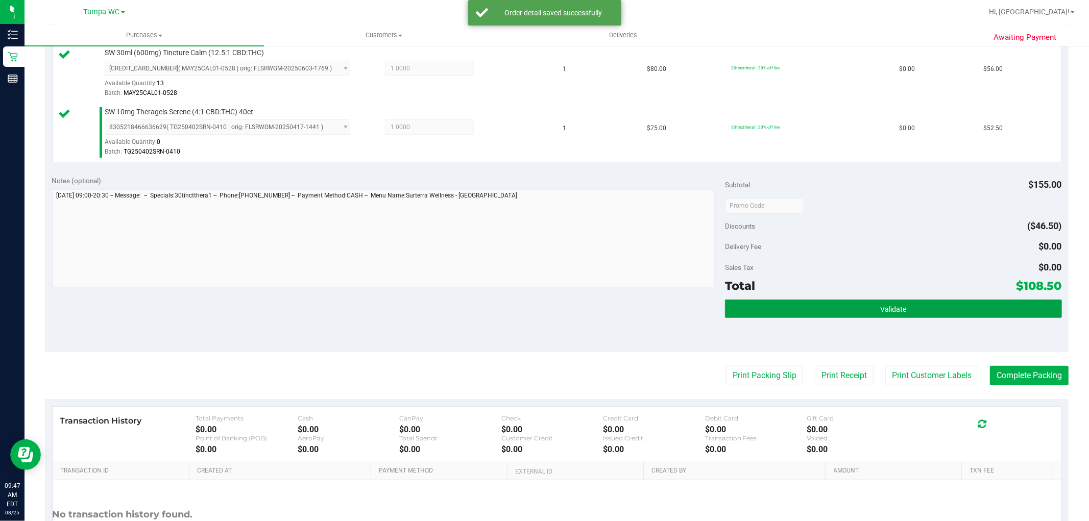
click at [897, 312] on span "Validate" at bounding box center [893, 309] width 26 height 8
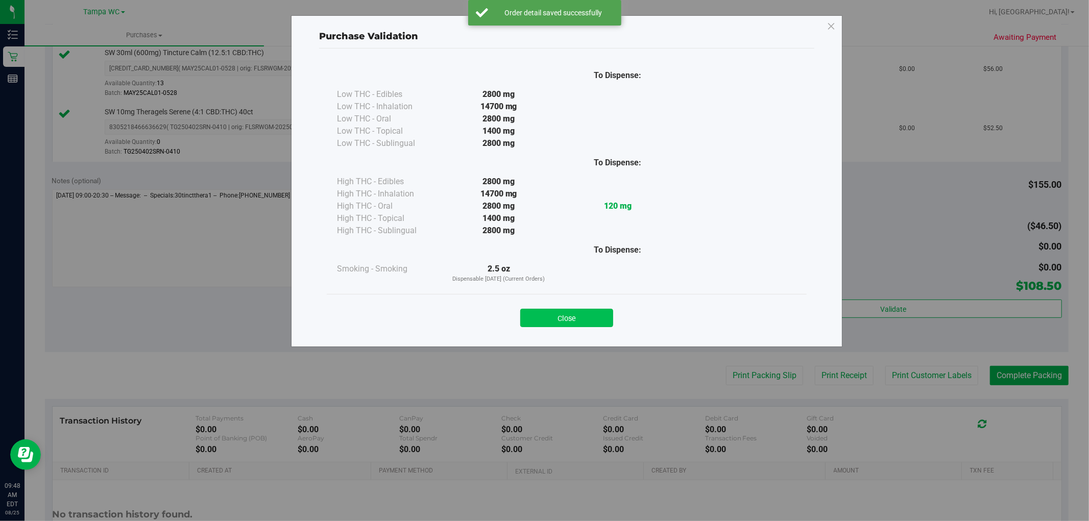
click at [584, 321] on button "Close" at bounding box center [566, 318] width 93 height 18
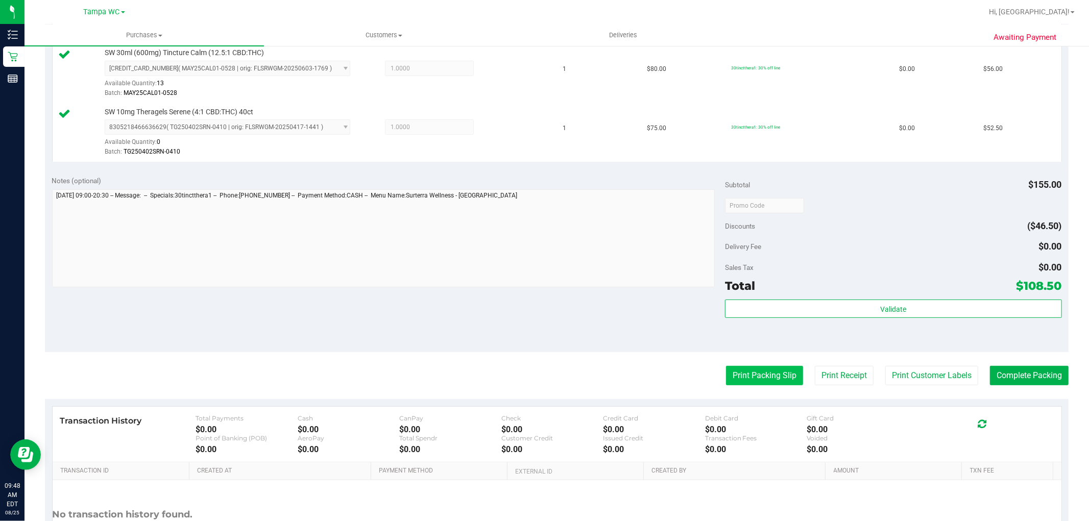
click at [762, 382] on button "Print Packing Slip" at bounding box center [764, 375] width 77 height 19
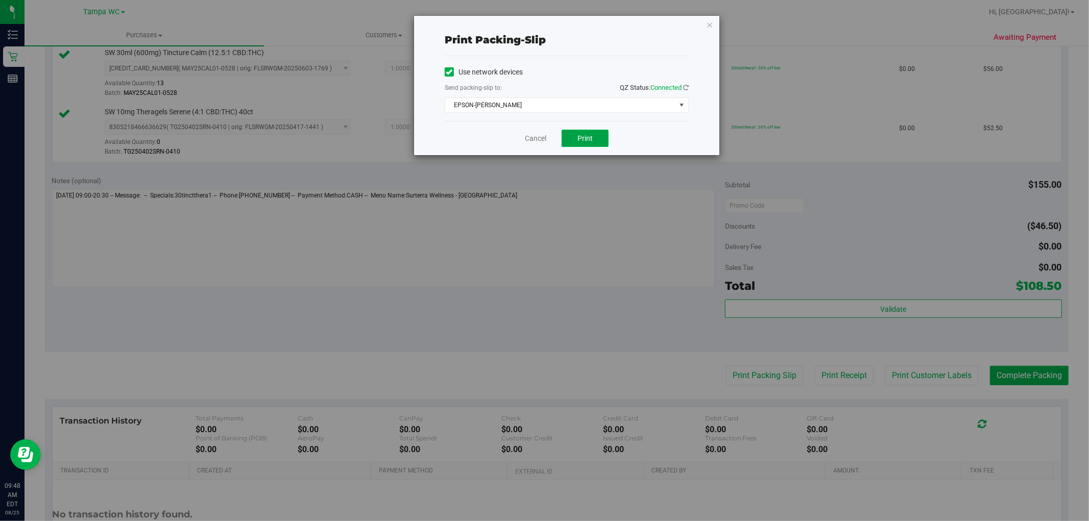
click at [573, 141] on button "Print" at bounding box center [585, 138] width 47 height 17
click at [545, 140] on link "Cancel" at bounding box center [535, 138] width 21 height 11
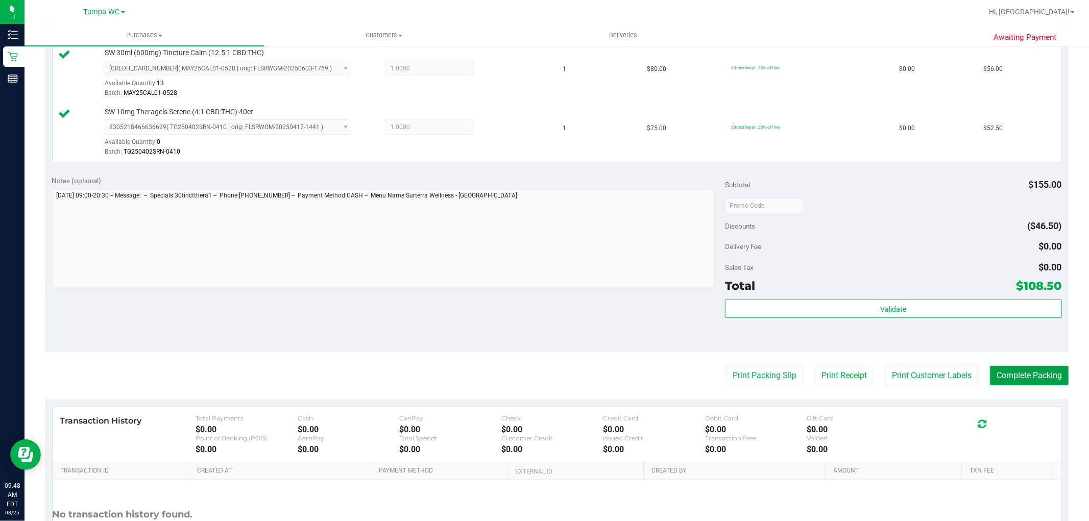
click at [1042, 380] on button "Complete Packing" at bounding box center [1029, 375] width 79 height 19
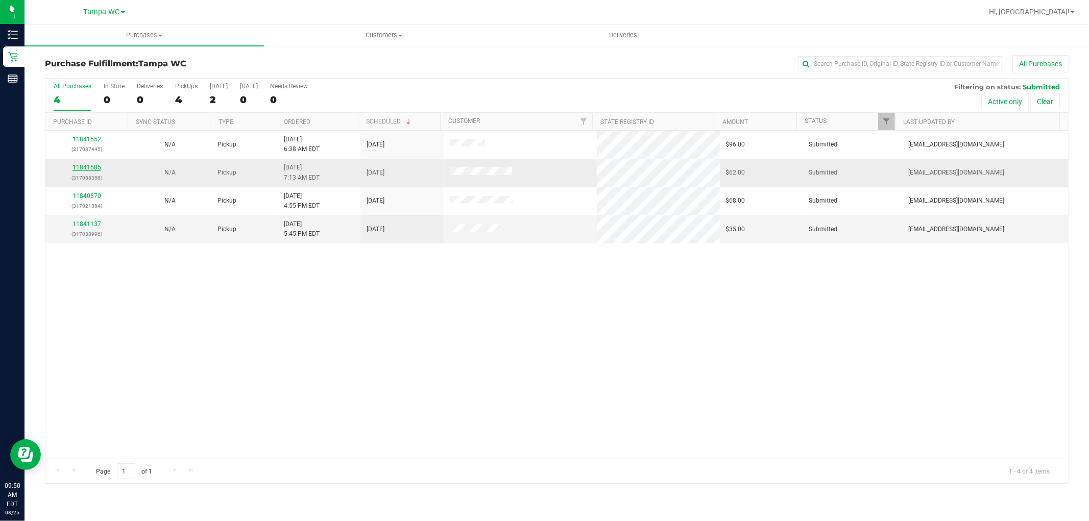
click at [82, 167] on link "11841585" at bounding box center [86, 167] width 29 height 7
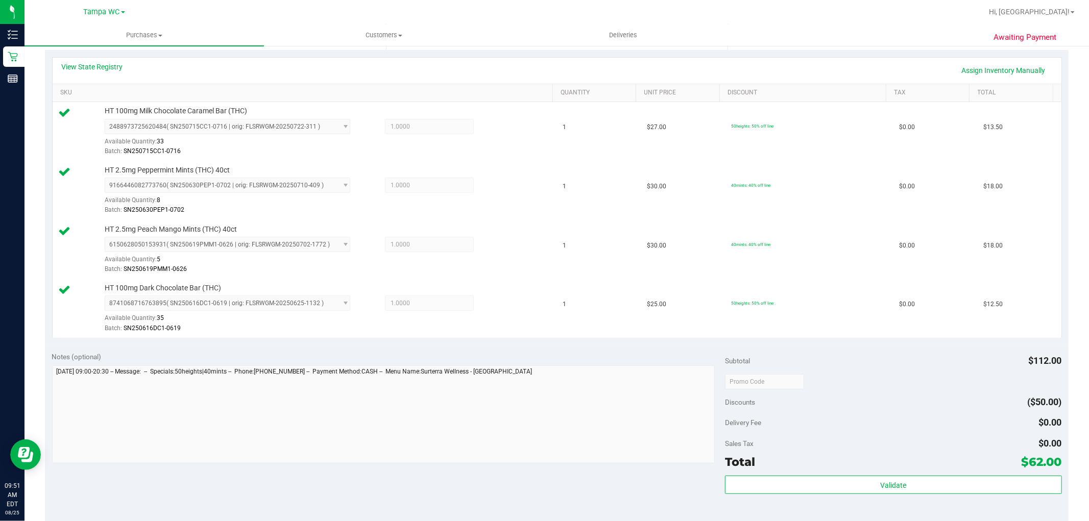
scroll to position [453, 0]
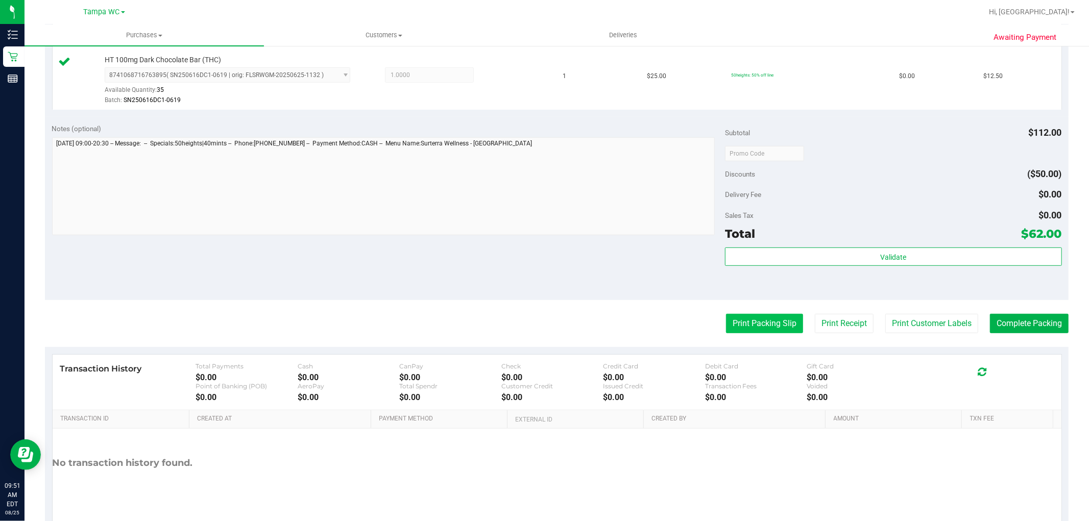
click at [777, 316] on button "Print Packing Slip" at bounding box center [764, 323] width 77 height 19
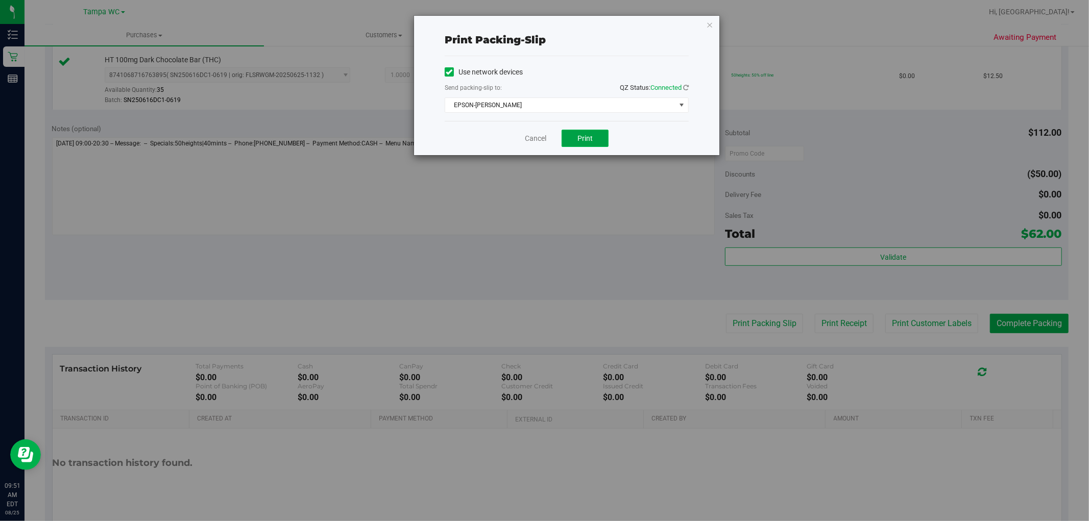
click at [595, 142] on button "Print" at bounding box center [585, 138] width 47 height 17
click at [528, 139] on link "Cancel" at bounding box center [535, 138] width 21 height 11
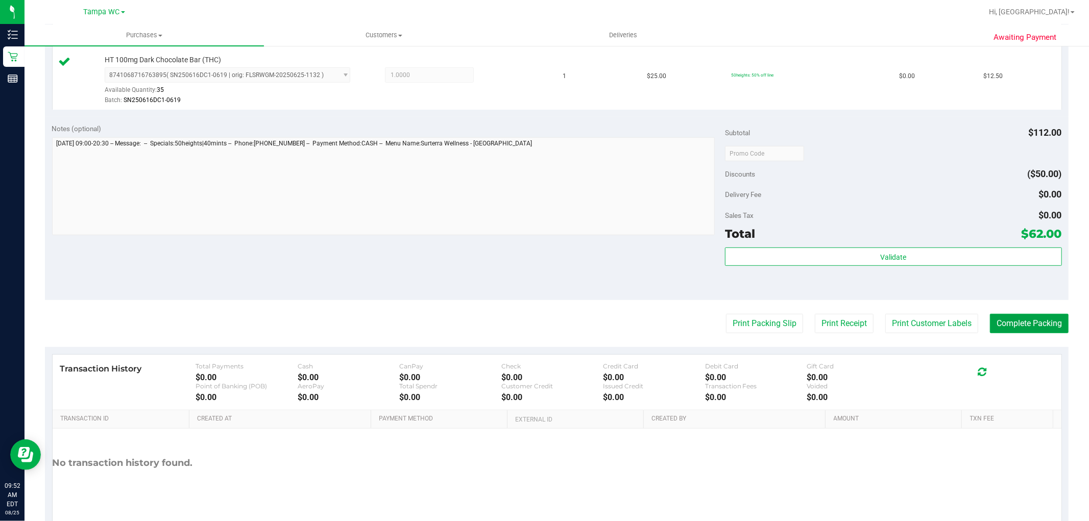
drag, startPoint x: 1016, startPoint y: 328, endPoint x: 916, endPoint y: 282, distance: 110.3
click at [1016, 328] on button "Complete Packing" at bounding box center [1029, 323] width 79 height 19
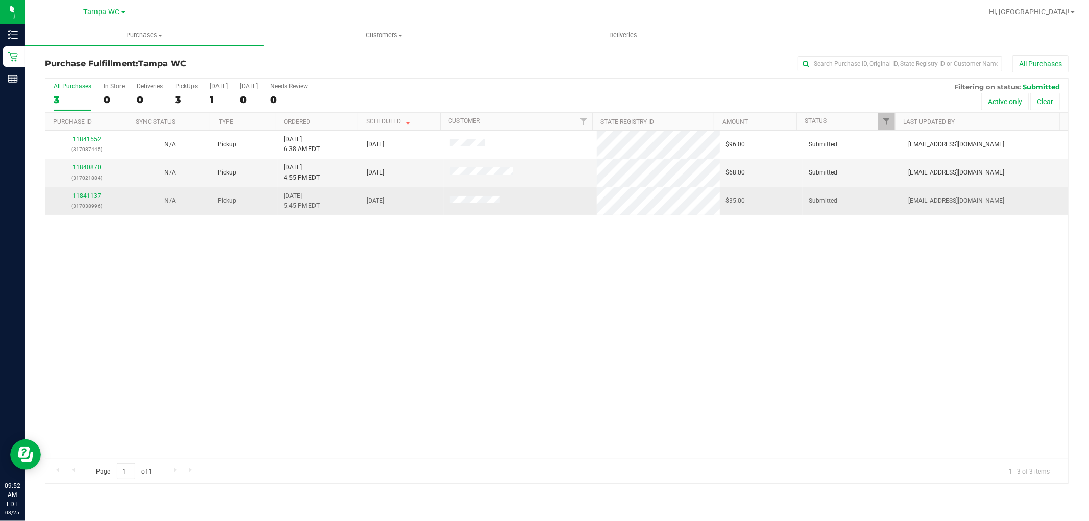
click at [93, 192] on div "11841137 (317038996)" at bounding box center [87, 200] width 70 height 19
click at [83, 194] on link "11841137" at bounding box center [86, 195] width 29 height 7
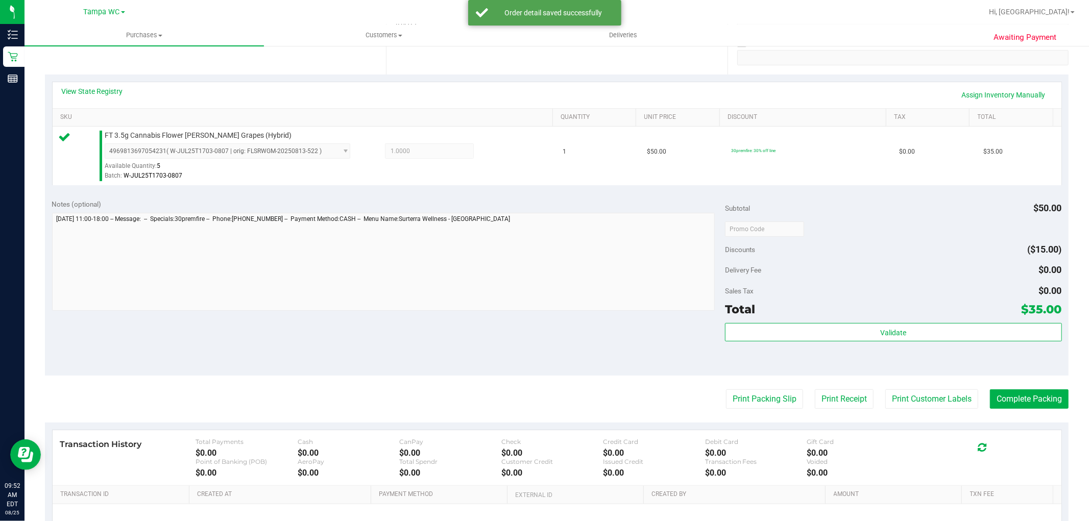
scroll to position [314, 0]
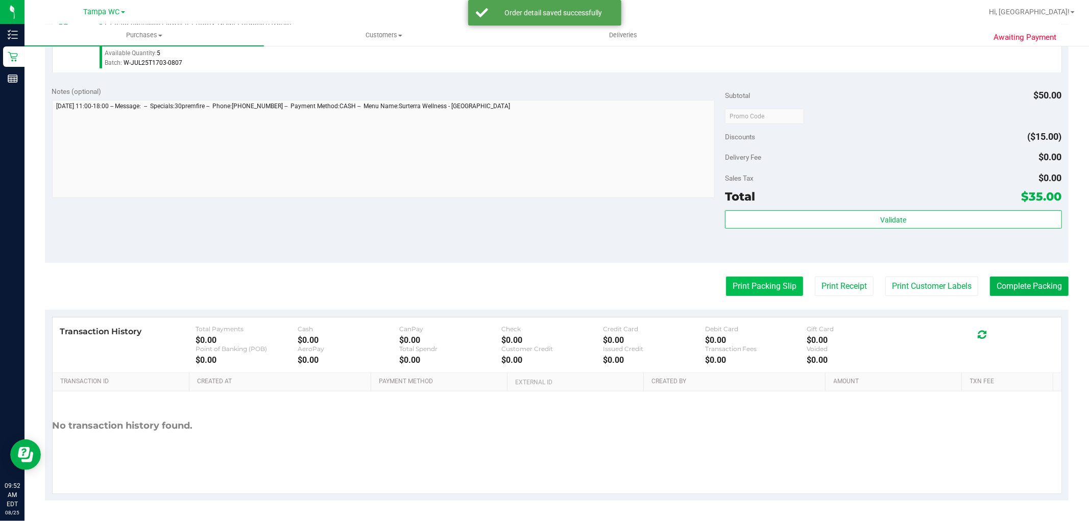
click at [727, 281] on button "Print Packing Slip" at bounding box center [764, 286] width 77 height 19
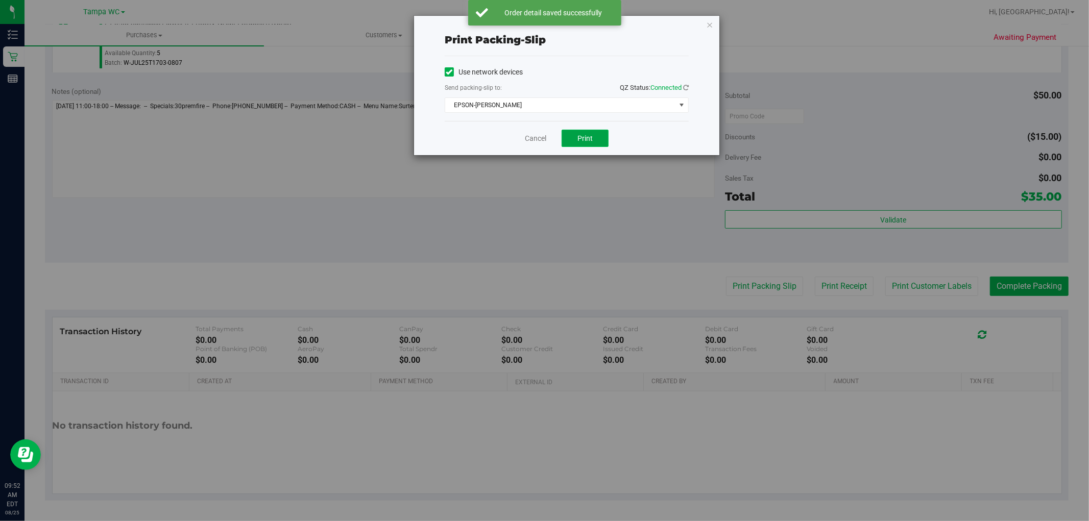
click at [590, 136] on span "Print" at bounding box center [584, 138] width 15 height 8
click at [709, 22] on icon "button" at bounding box center [709, 24] width 7 height 12
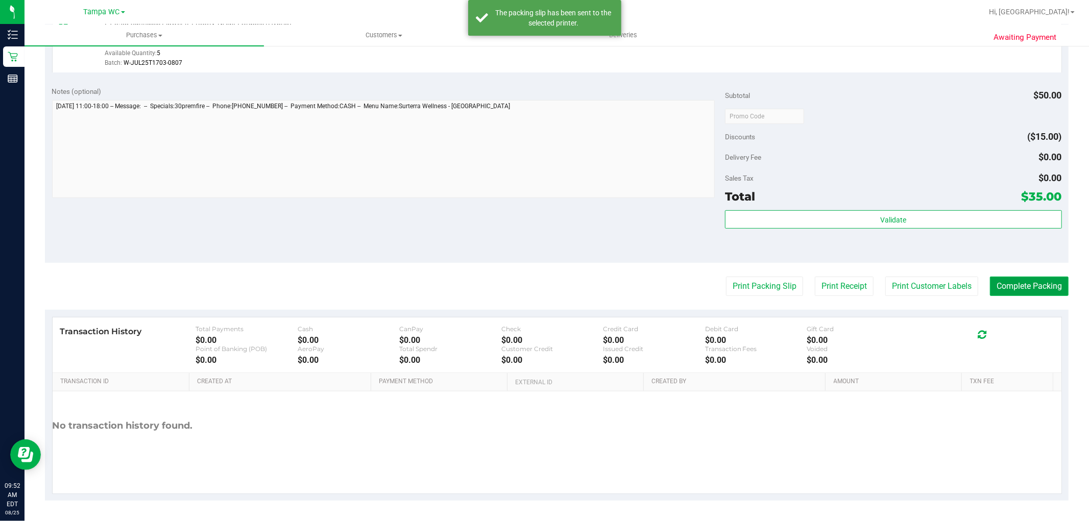
click at [990, 287] on button "Complete Packing" at bounding box center [1029, 286] width 79 height 19
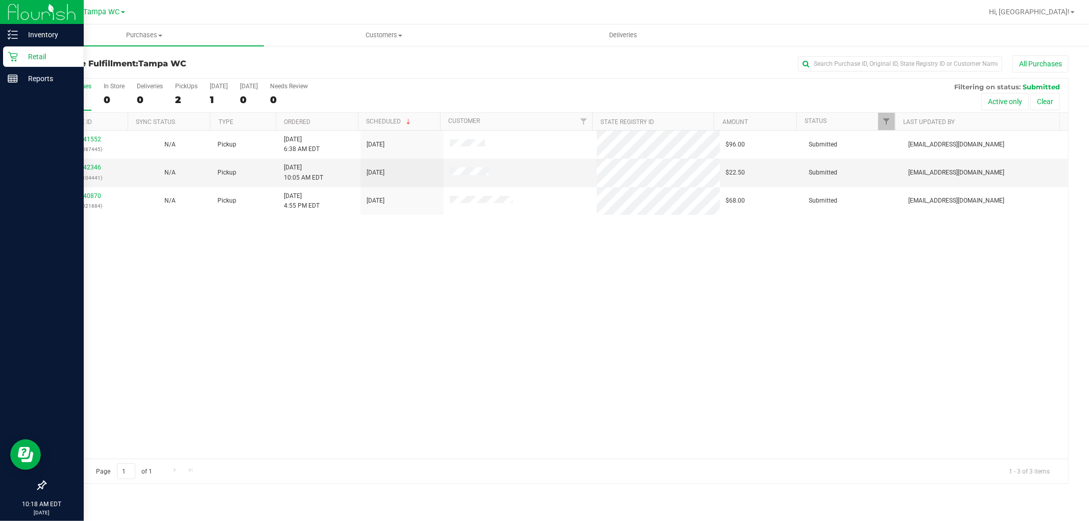
click at [21, 57] on p "Retail" at bounding box center [48, 57] width 61 height 12
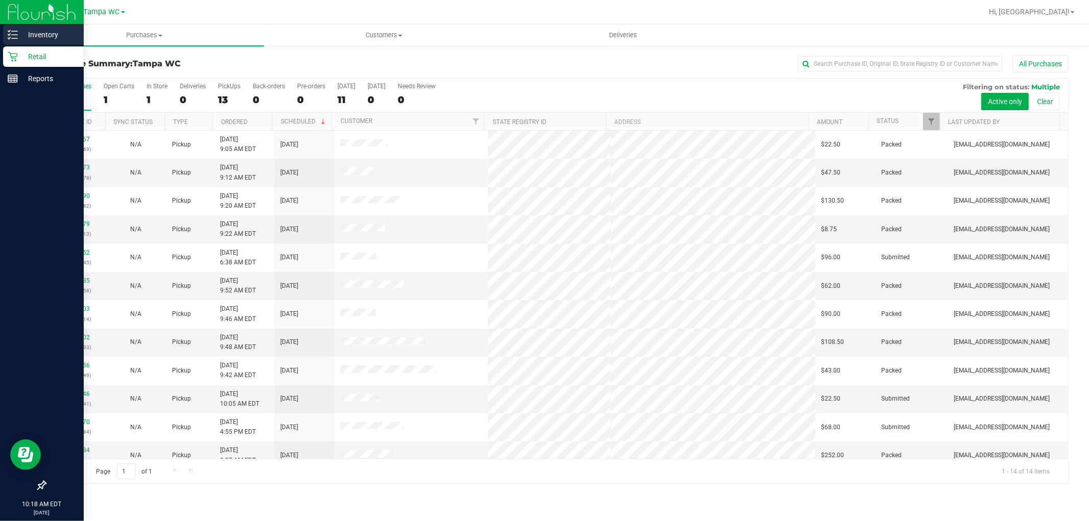
click at [3, 32] on div "Inventory" at bounding box center [43, 35] width 81 height 20
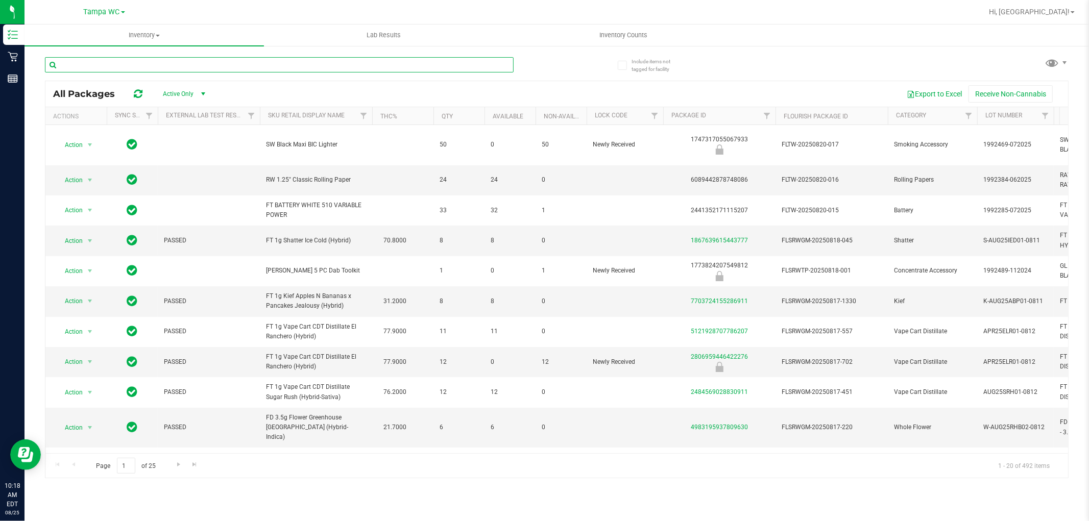
click at [147, 60] on input "text" at bounding box center [279, 64] width 469 height 15
type input "space case"
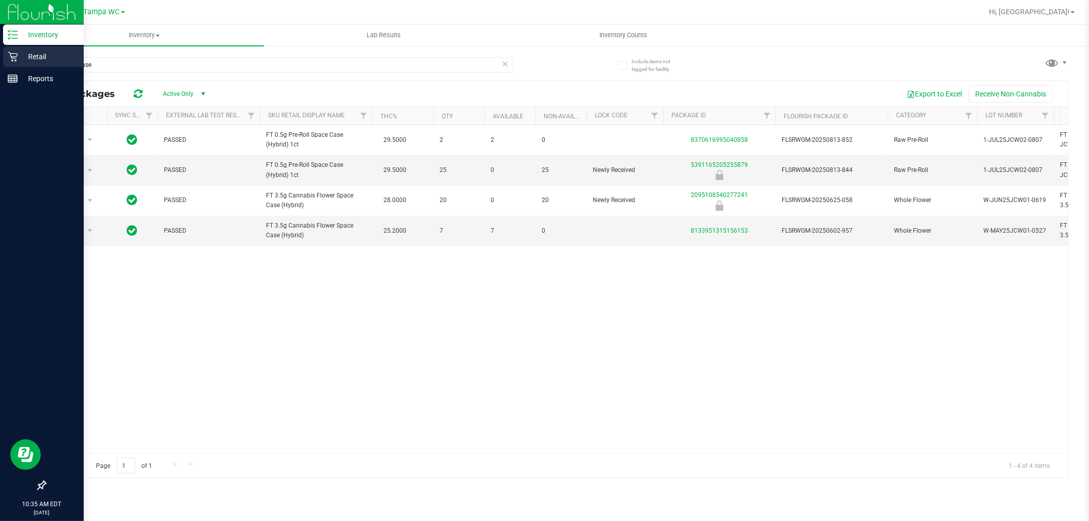
click at [34, 57] on p "Retail" at bounding box center [48, 57] width 61 height 12
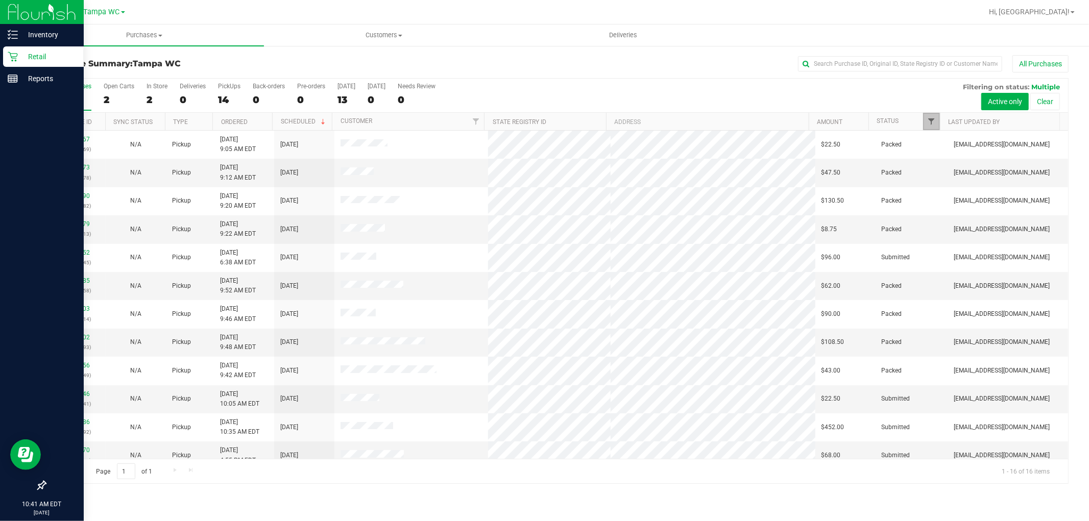
click at [930, 120] on span "Filter" at bounding box center [932, 121] width 8 height 8
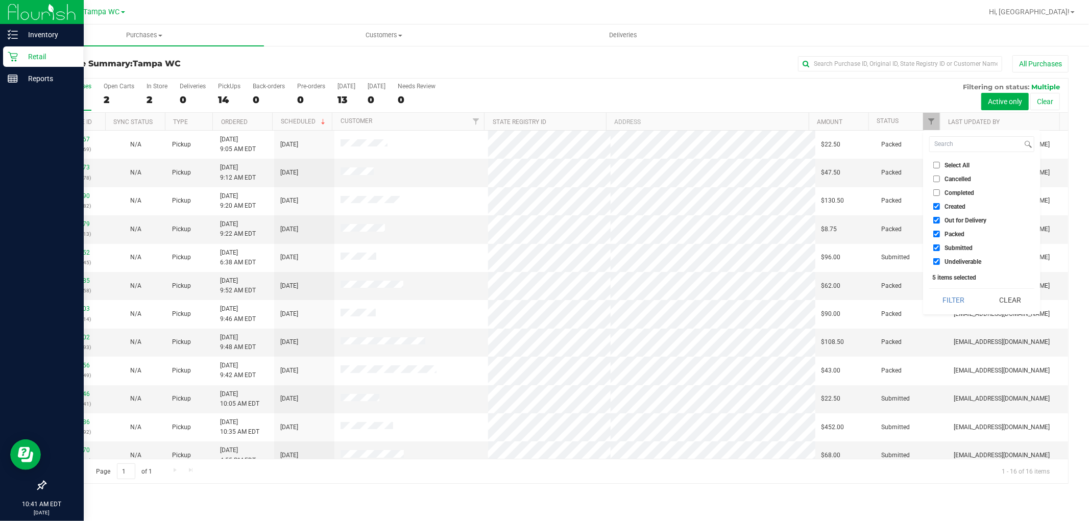
click at [953, 256] on li "Undeliverable" at bounding box center [981, 261] width 105 height 11
click at [954, 259] on span "Undeliverable" at bounding box center [962, 262] width 37 height 6
click at [940, 258] on input "Undeliverable" at bounding box center [936, 261] width 7 height 7
checkbox input "false"
click at [954, 231] on span "Packed" at bounding box center [954, 234] width 20 height 6
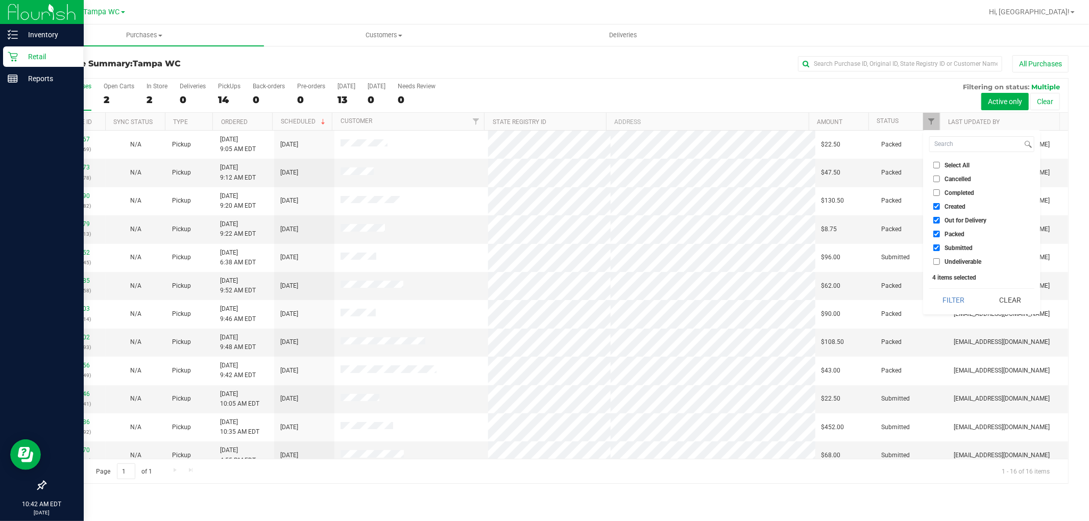
click at [940, 231] on input "Packed" at bounding box center [936, 234] width 7 height 7
checkbox input "false"
click at [956, 217] on span "Out for Delivery" at bounding box center [965, 220] width 42 height 6
click at [940, 217] on input "Out for Delivery" at bounding box center [936, 220] width 7 height 7
checkbox input "false"
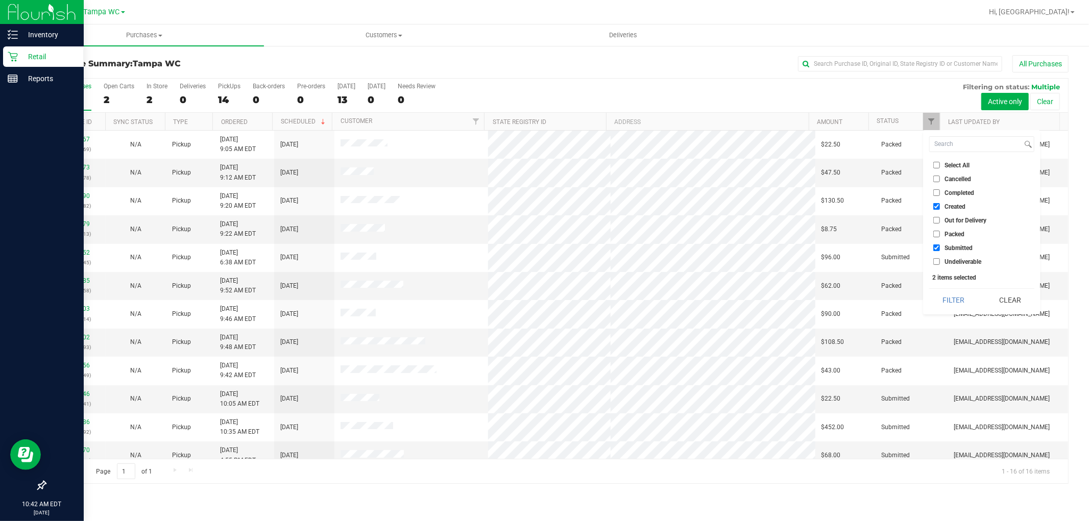
click at [957, 204] on span "Created" at bounding box center [954, 207] width 21 height 6
click at [940, 203] on input "Created" at bounding box center [936, 206] width 7 height 7
checkbox input "false"
click at [951, 310] on button "Filter" at bounding box center [953, 300] width 49 height 22
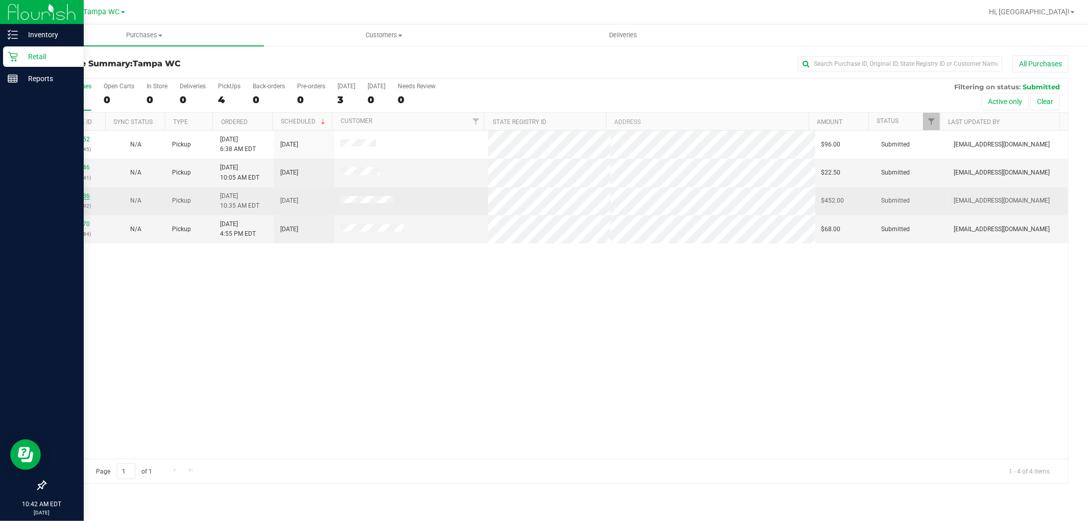
click at [77, 197] on link "11842586" at bounding box center [75, 195] width 29 height 7
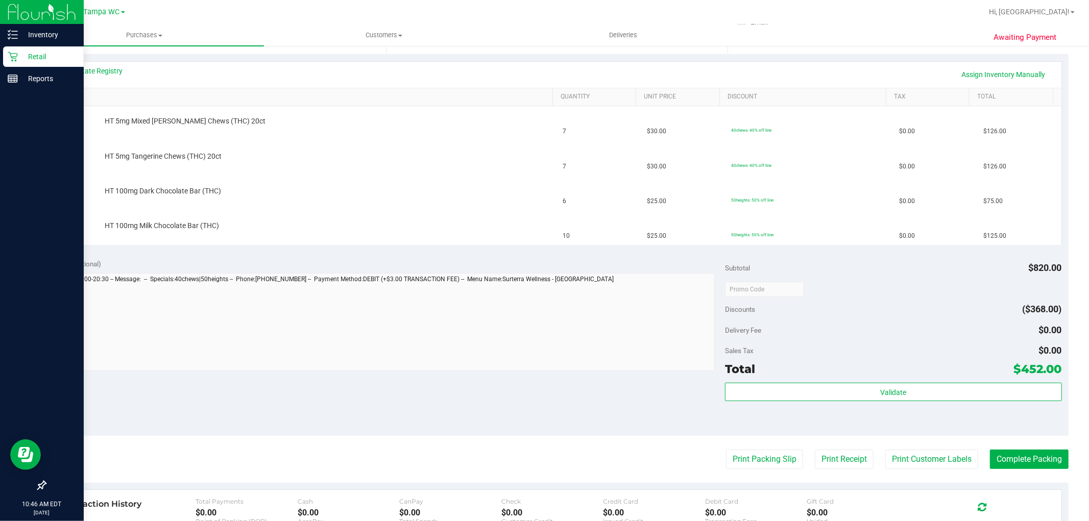
scroll to position [340, 0]
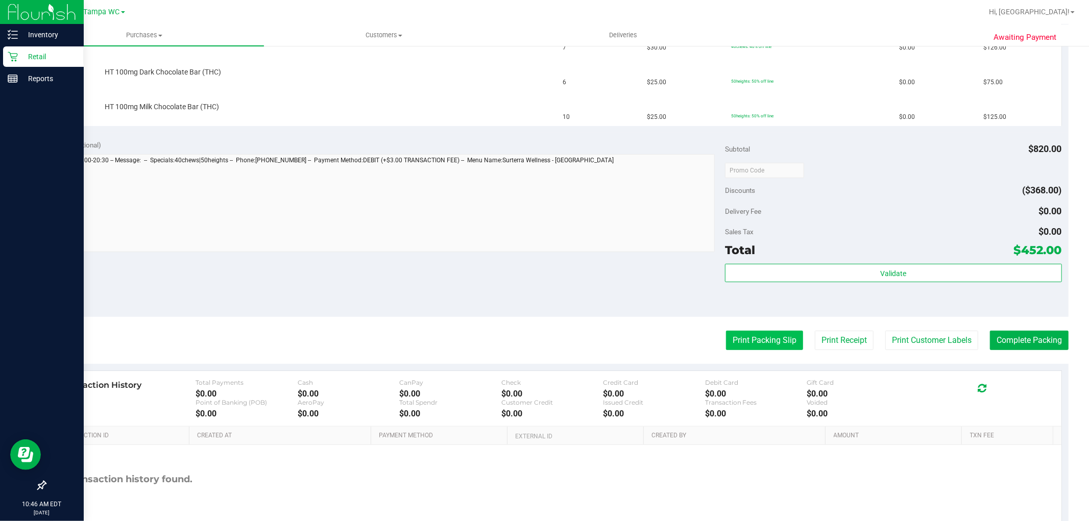
click at [768, 331] on button "Print Packing Slip" at bounding box center [764, 340] width 77 height 19
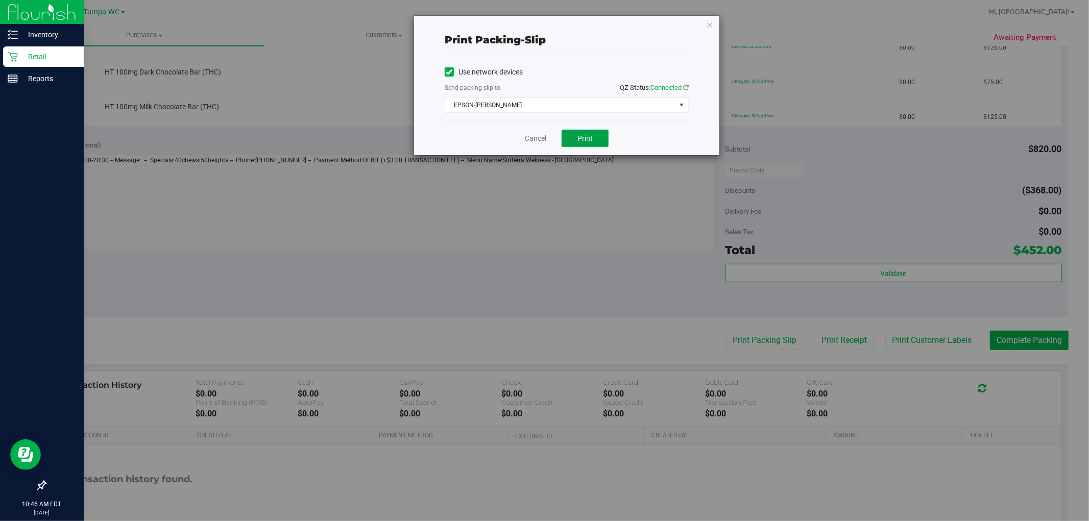
click at [601, 144] on button "Print" at bounding box center [585, 138] width 47 height 17
click at [710, 22] on icon "button" at bounding box center [709, 24] width 7 height 12
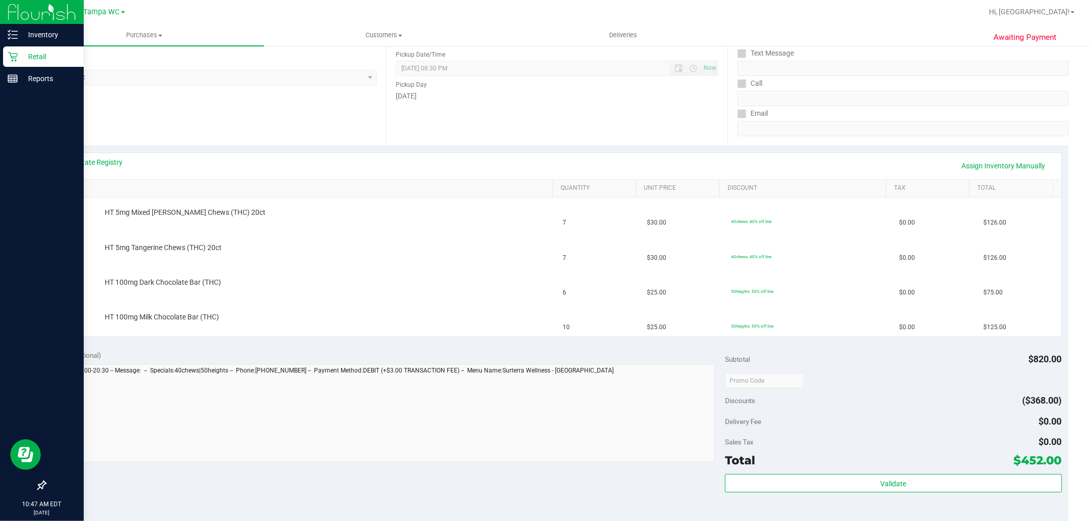
scroll to position [0, 0]
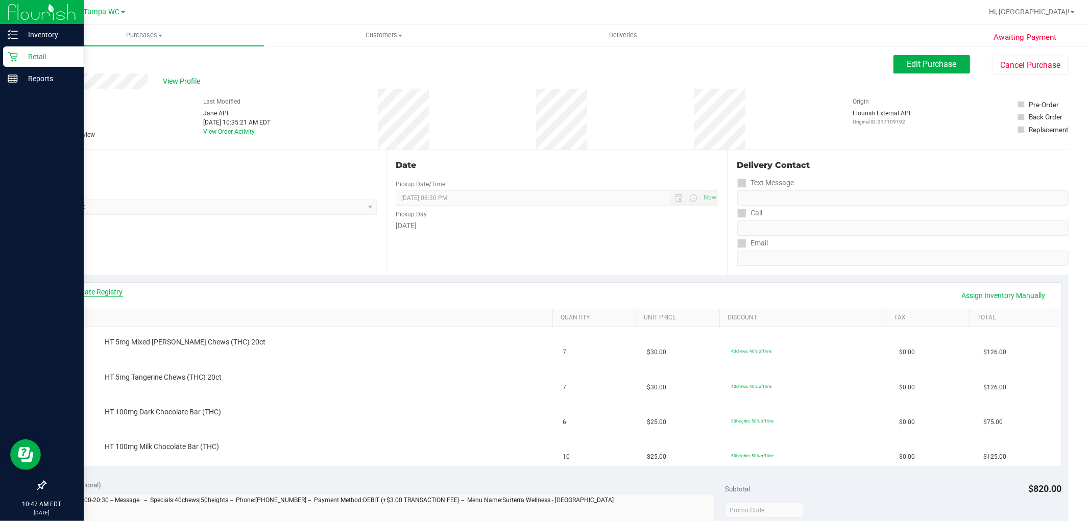
click at [111, 293] on link "View State Registry" at bounding box center [92, 292] width 61 height 10
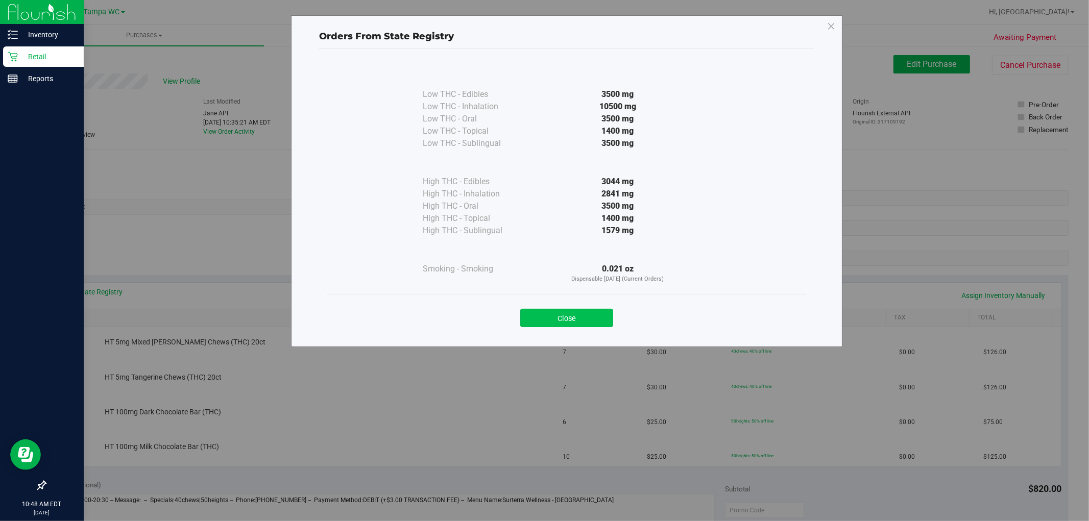
click at [570, 311] on button "Close" at bounding box center [566, 318] width 93 height 18
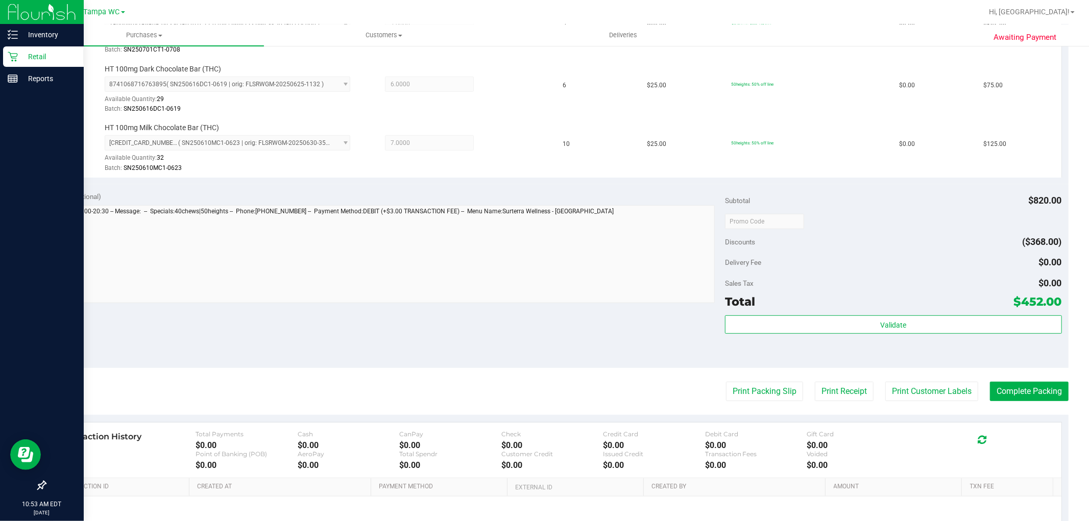
scroll to position [492, 0]
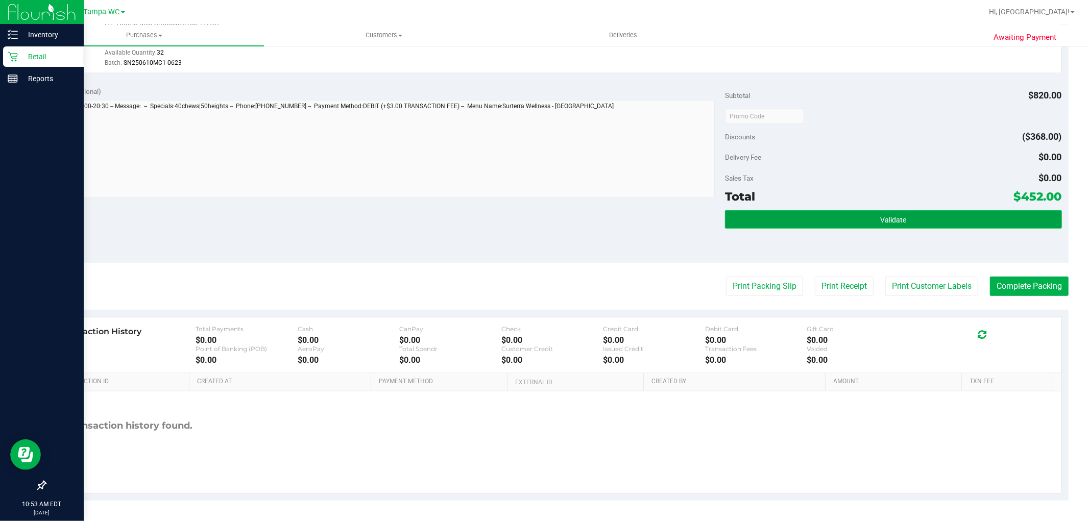
click at [907, 213] on button "Validate" at bounding box center [893, 219] width 336 height 18
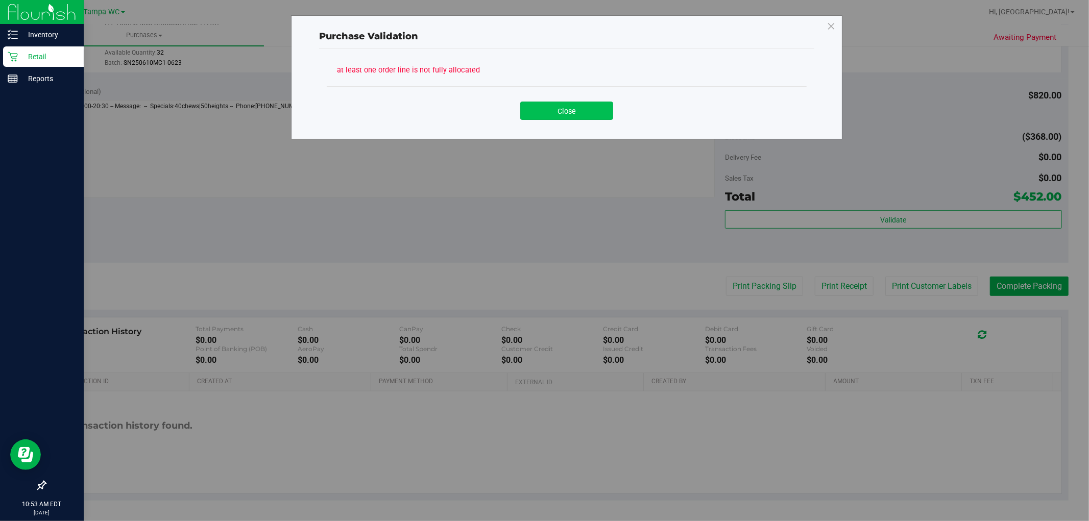
click at [583, 111] on button "Close" at bounding box center [566, 111] width 93 height 18
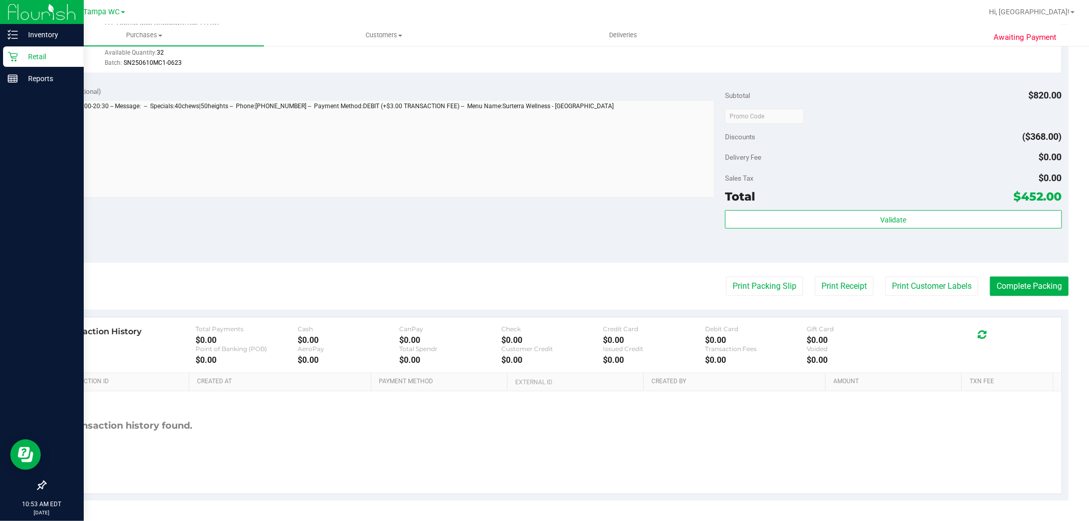
scroll to position [208, 0]
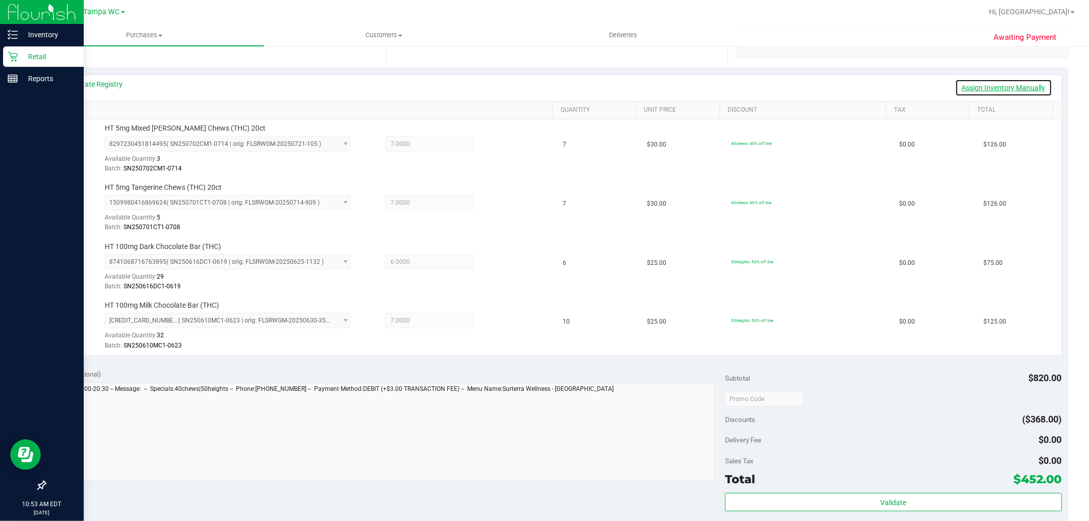
click at [974, 80] on link "Assign Inventory Manually" at bounding box center [1003, 87] width 97 height 17
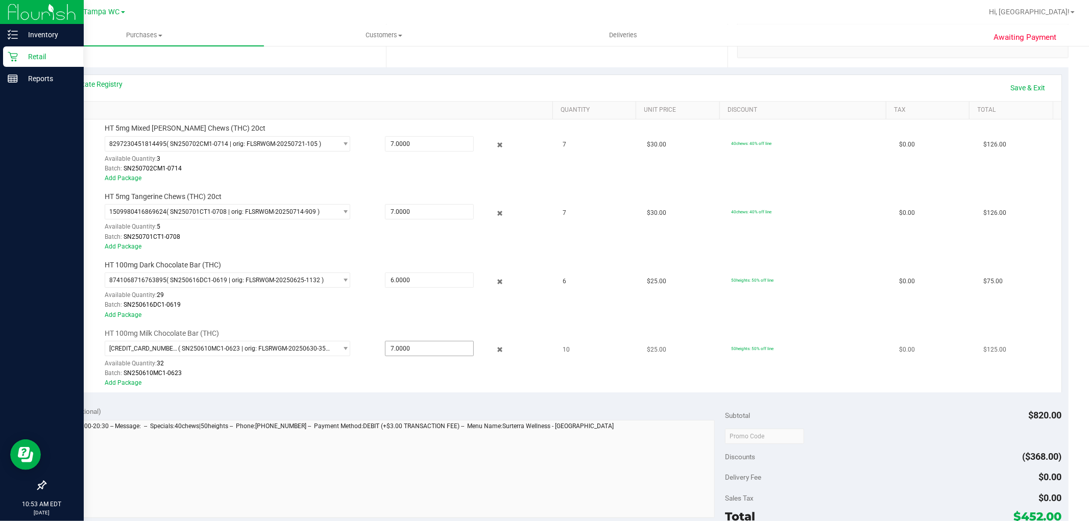
click at [420, 344] on span "7.0000 7" at bounding box center [429, 348] width 89 height 15
type input "7"
type input "10"
type input "10.0000"
click at [625, 417] on div "Notes (optional)" at bounding box center [388, 463] width 673 height 114
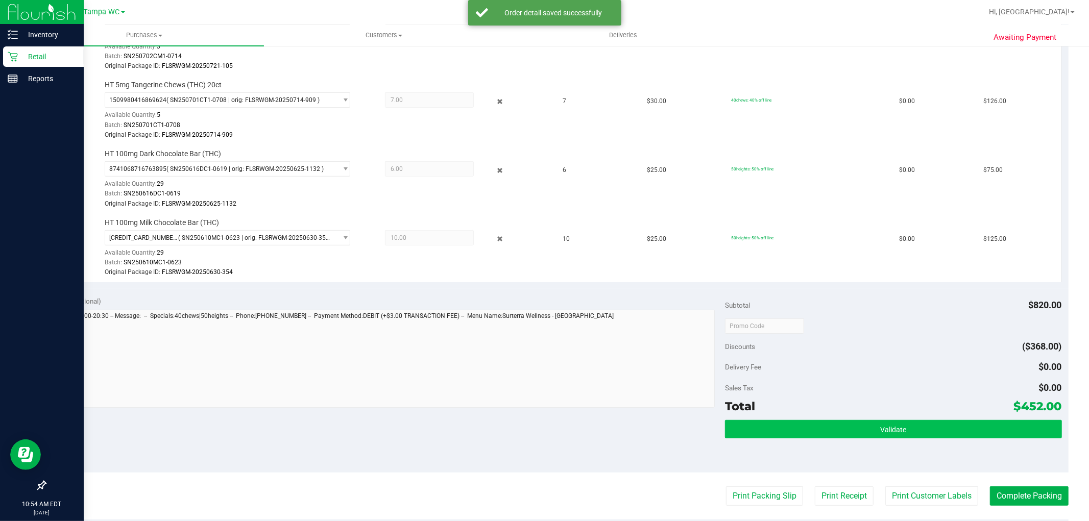
scroll to position [435, 0]
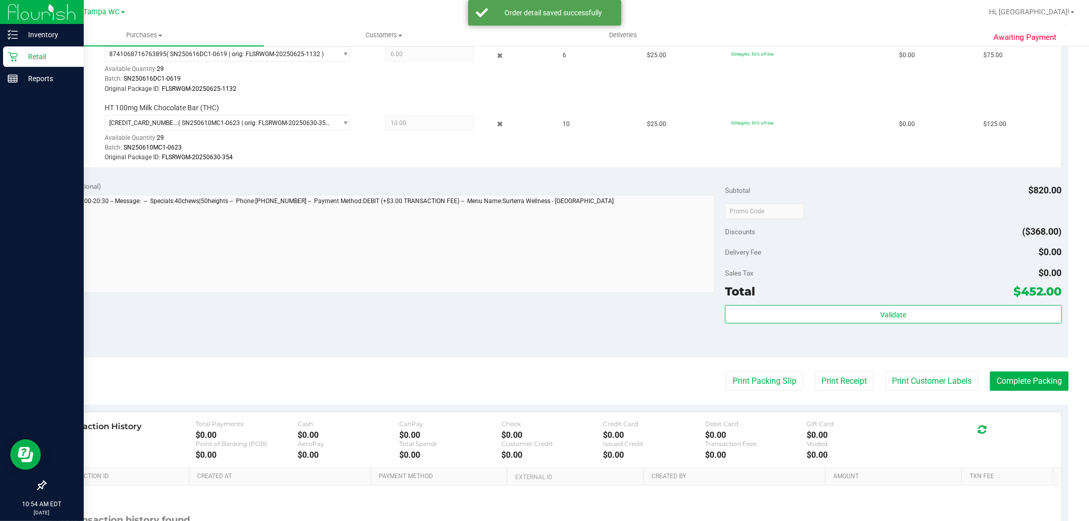
click at [1028, 303] on div "Subtotal $820.00 Discounts ($368.00) Delivery Fee $0.00 Sales Tax $0.00 Total $…" at bounding box center [893, 266] width 336 height 170
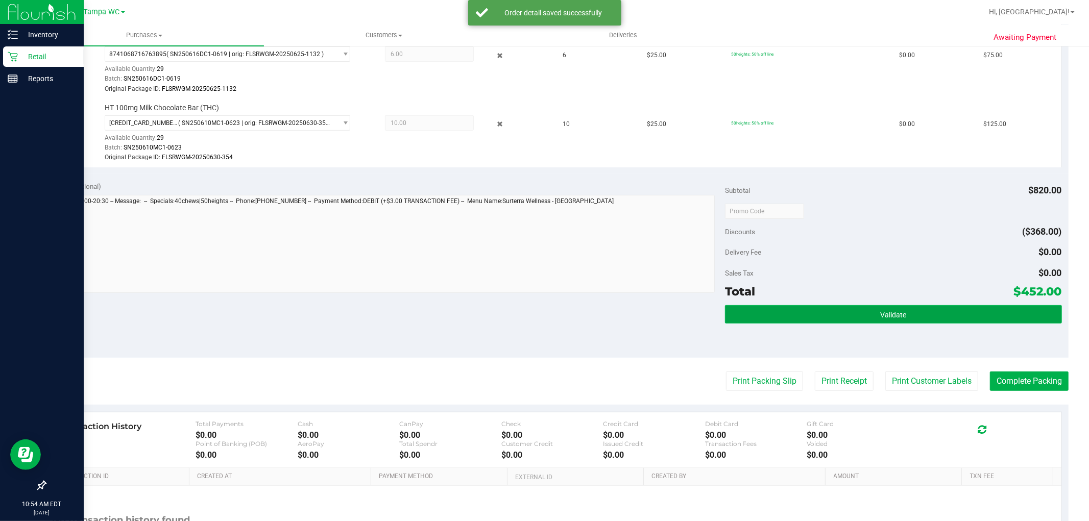
click at [1023, 312] on button "Validate" at bounding box center [893, 314] width 336 height 18
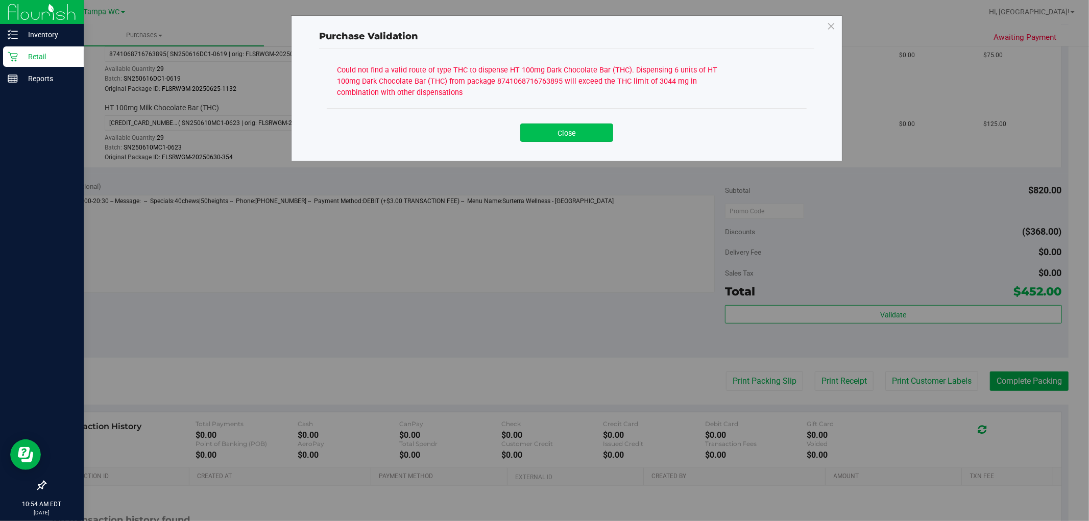
click at [574, 128] on button "Close" at bounding box center [566, 133] width 93 height 18
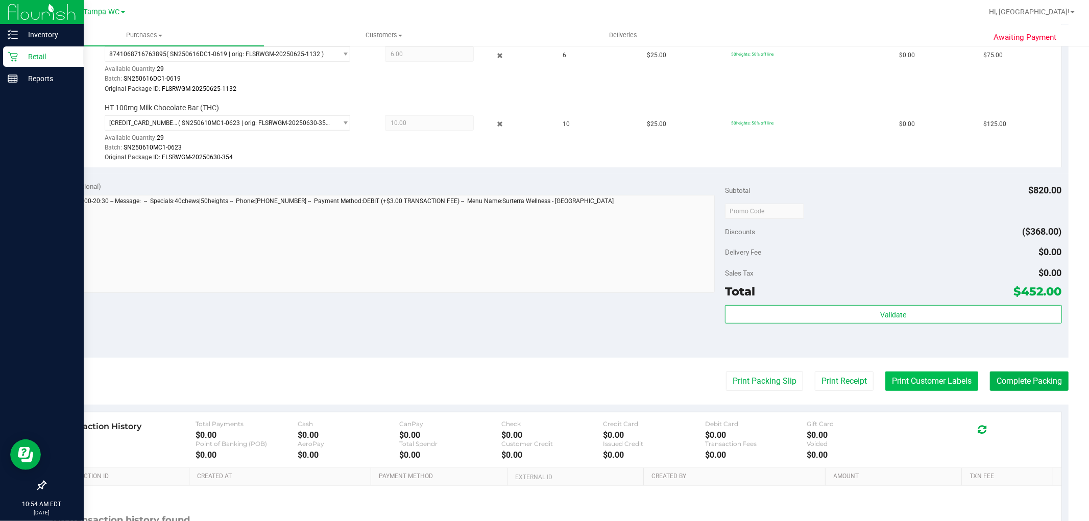
click at [946, 386] on button "Print Customer Labels" at bounding box center [931, 381] width 93 height 19
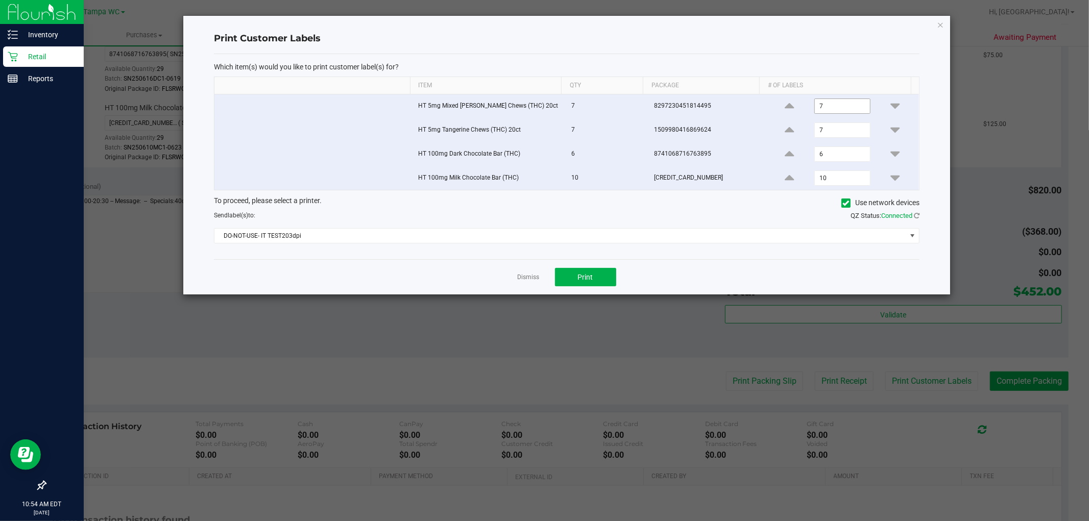
click at [832, 108] on input "7" at bounding box center [842, 106] width 55 height 14
type input "1"
click at [839, 126] on input "7" at bounding box center [842, 130] width 55 height 14
type input "1"
click at [845, 157] on input "6" at bounding box center [842, 154] width 55 height 14
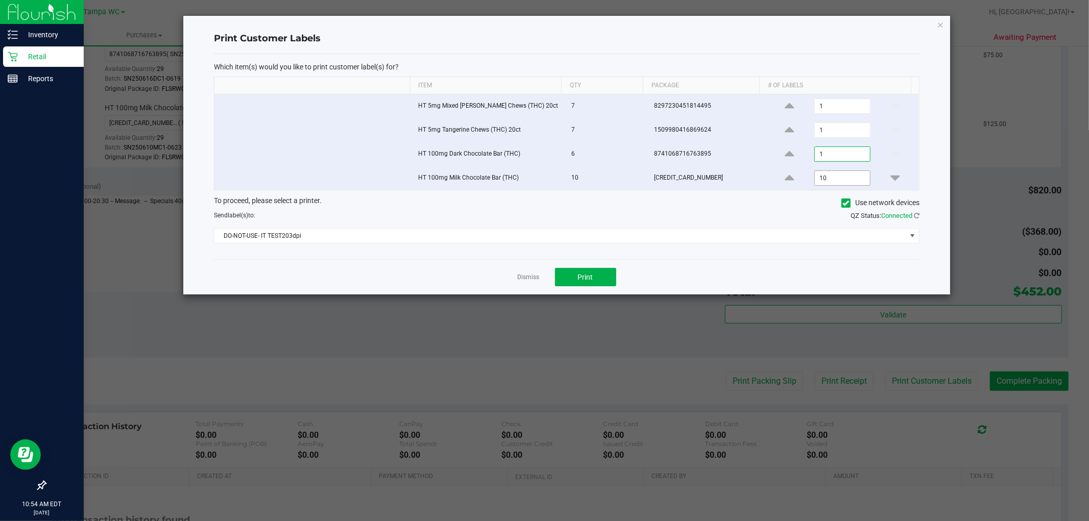
type input "1"
click at [836, 182] on input "10" at bounding box center [842, 178] width 55 height 14
type input "4"
type input "1"
click at [575, 272] on button "Print" at bounding box center [585, 277] width 61 height 18
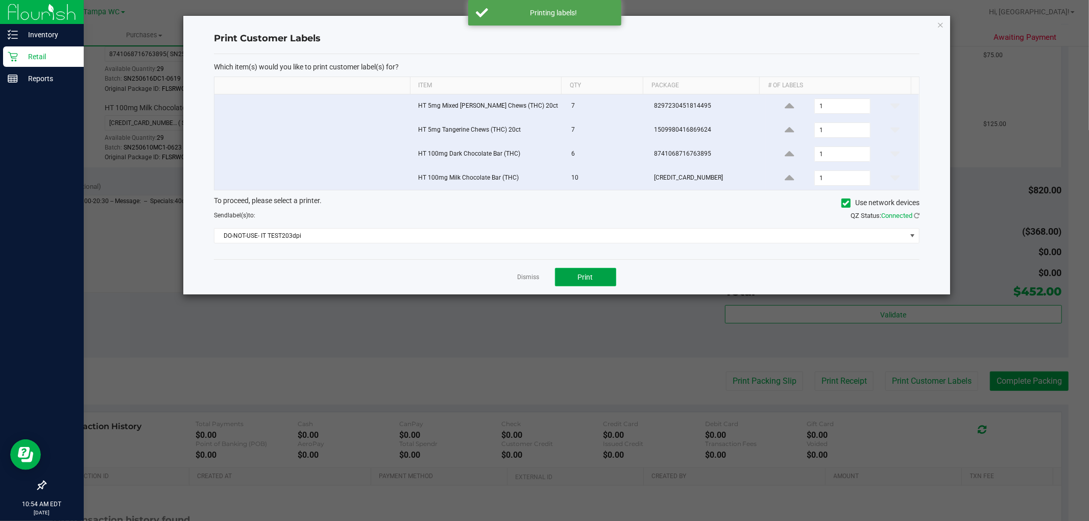
click at [576, 278] on button "Print" at bounding box center [585, 277] width 61 height 18
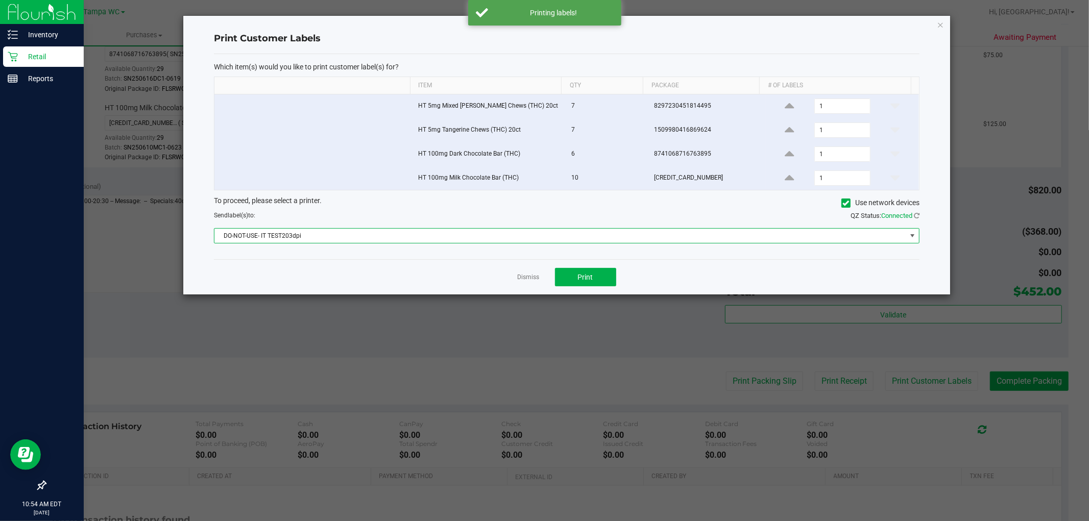
click at [577, 241] on span "DO-NOT-USE- IT TEST203dpi" at bounding box center [560, 236] width 692 height 14
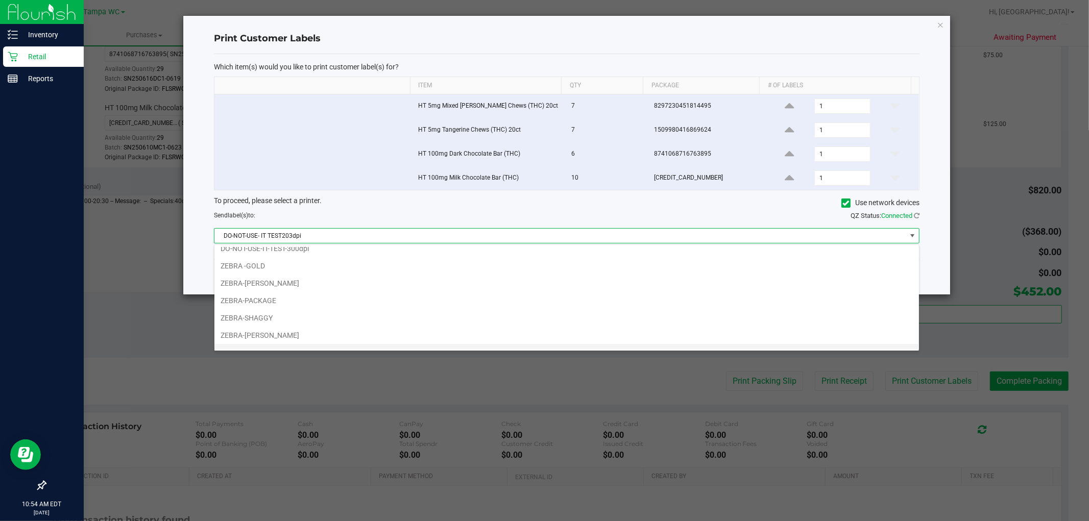
scroll to position [37, 0]
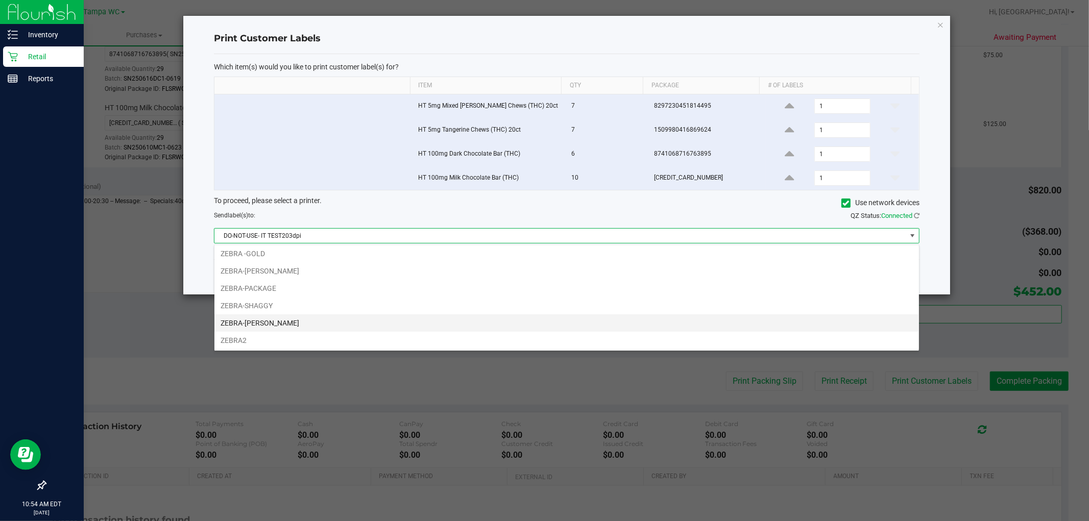
click at [406, 324] on li "ZEBRA-[PERSON_NAME]" at bounding box center [566, 322] width 704 height 17
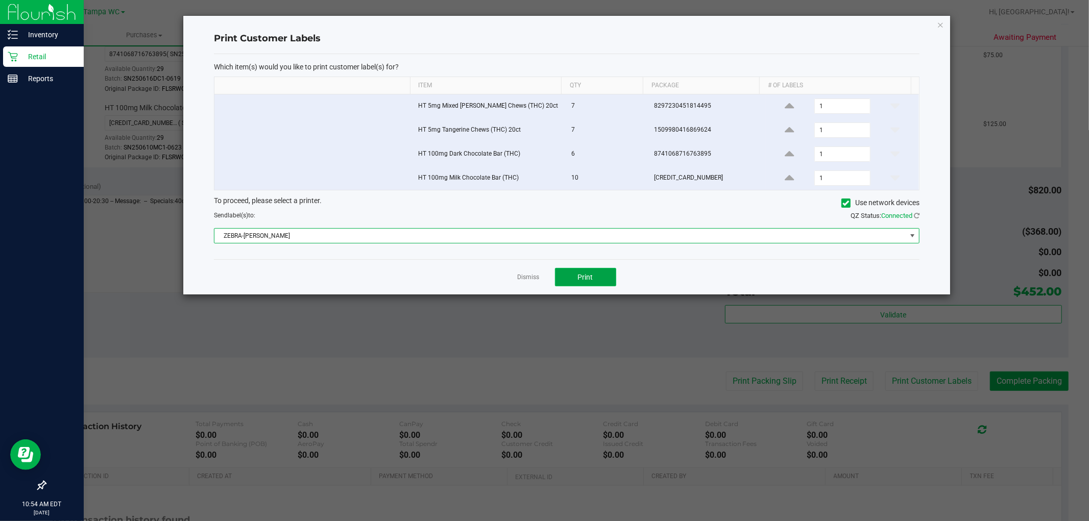
click at [572, 275] on button "Print" at bounding box center [585, 277] width 61 height 18
click at [607, 241] on span "ZEBRA-[PERSON_NAME]" at bounding box center [560, 236] width 692 height 14
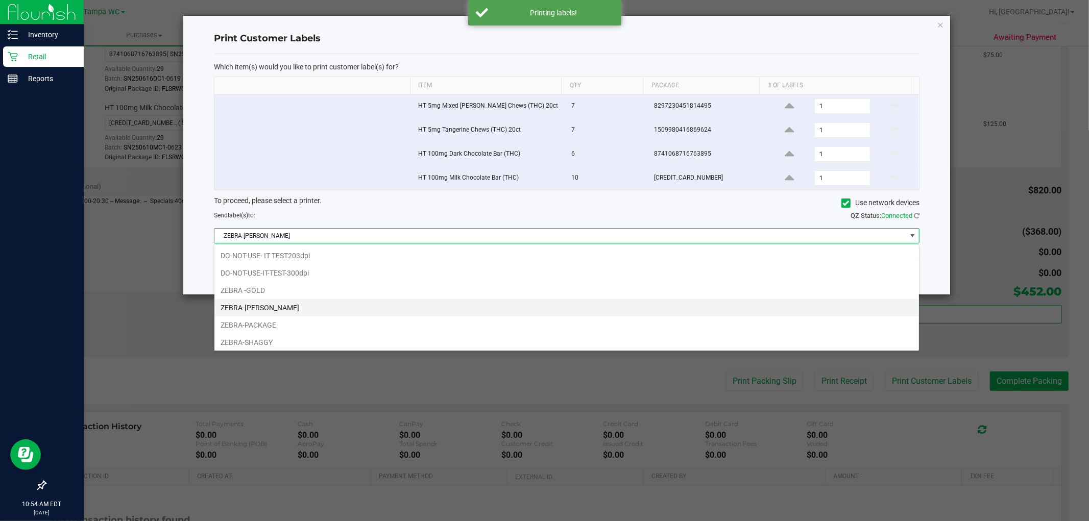
scroll to position [15, 705]
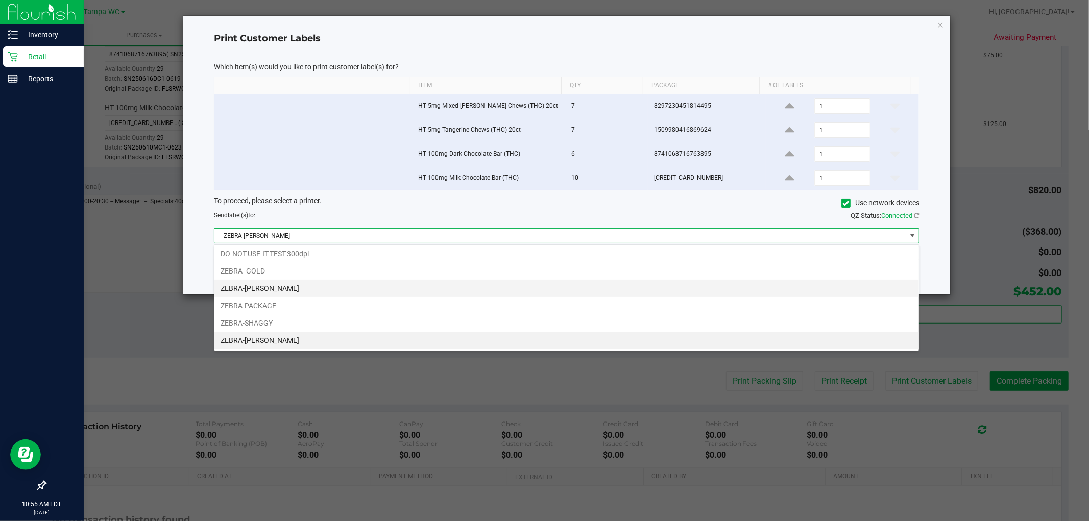
click at [463, 293] on li "ZEBRA-[PERSON_NAME]" at bounding box center [566, 288] width 704 height 17
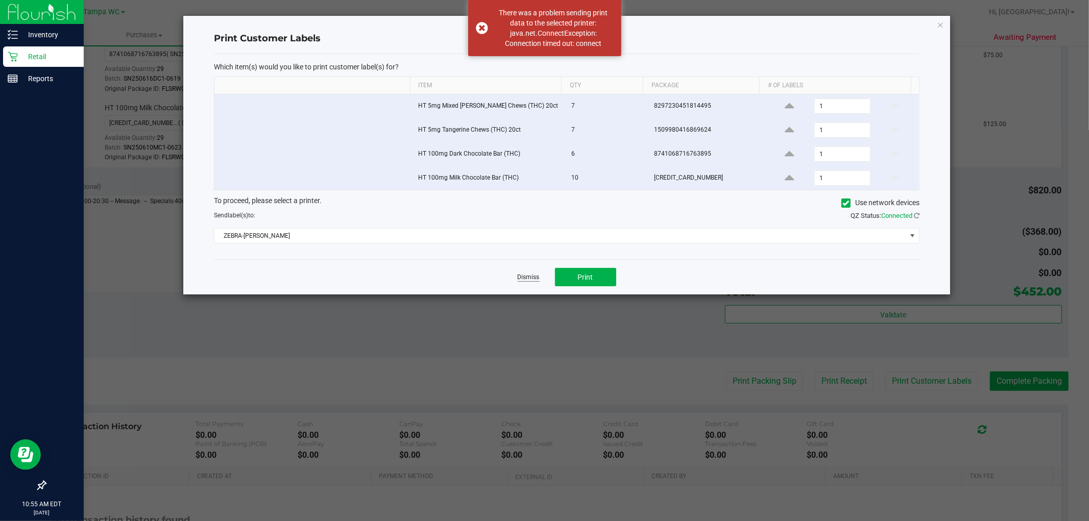
click at [532, 274] on link "Dismiss" at bounding box center [529, 277] width 22 height 9
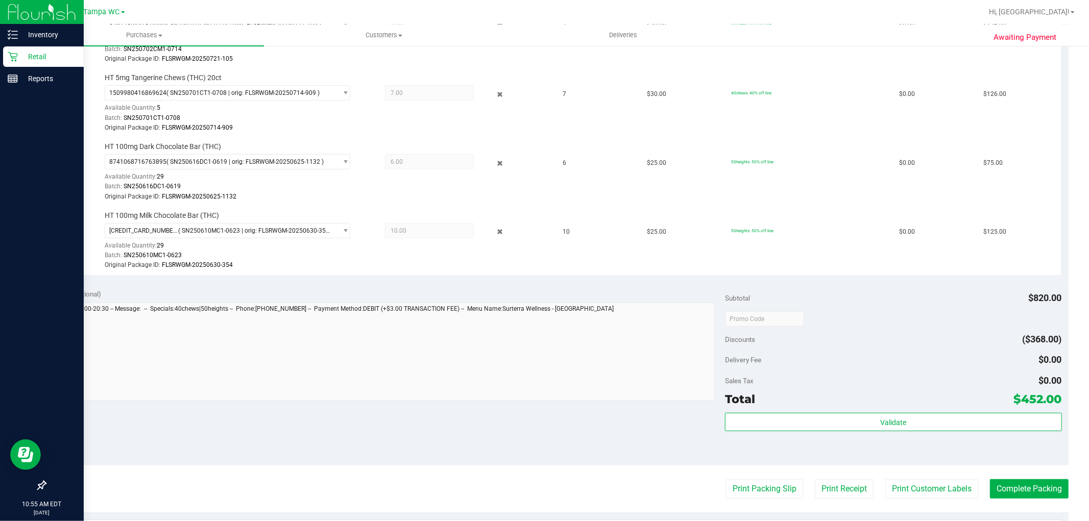
scroll to position [264, 0]
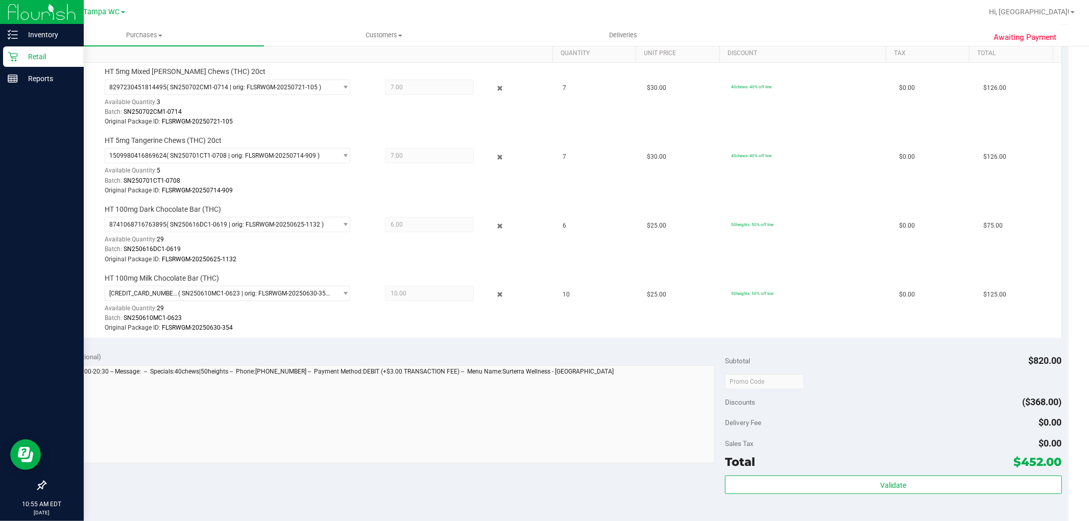
click at [21, 58] on p "Retail" at bounding box center [48, 57] width 61 height 12
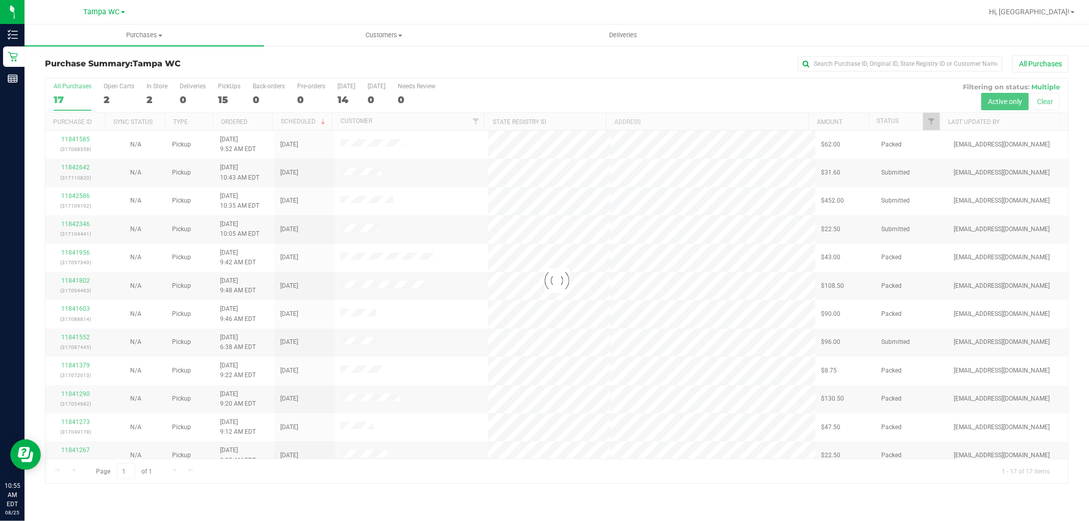
click at [930, 116] on div at bounding box center [556, 281] width 1022 height 405
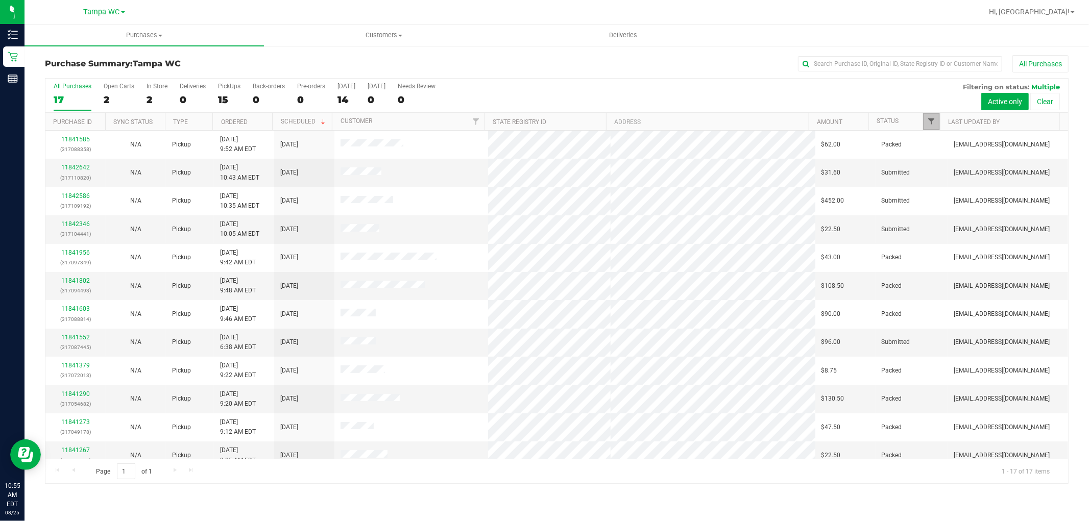
click at [933, 120] on span "Filter" at bounding box center [932, 121] width 8 height 8
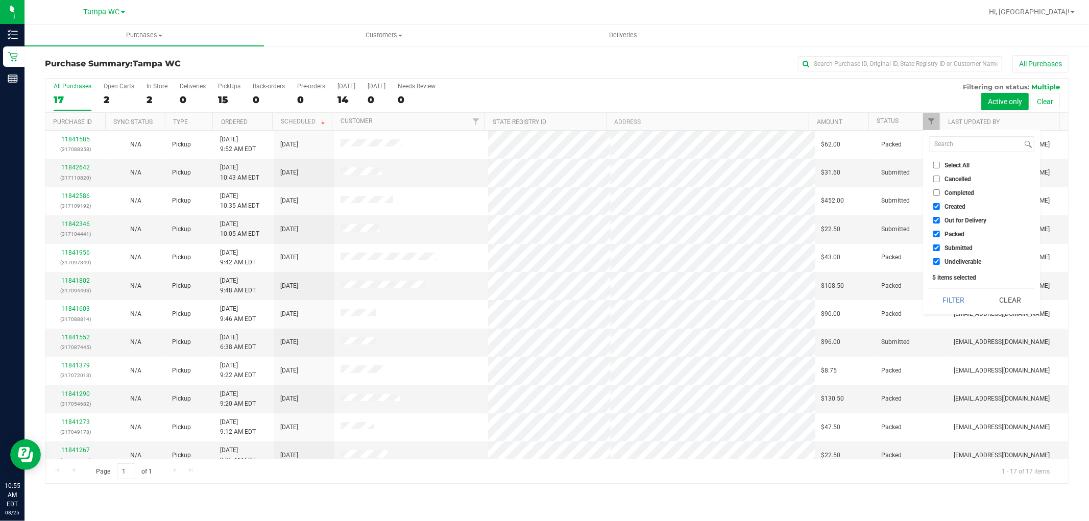
click at [942, 247] on label "Submitted" at bounding box center [952, 248] width 39 height 7
click at [940, 247] on input "Submitted" at bounding box center [936, 248] width 7 height 7
checkbox input "false"
click at [946, 259] on span "Undeliverable" at bounding box center [962, 262] width 37 height 6
click at [940, 258] on input "Undeliverable" at bounding box center [936, 261] width 7 height 7
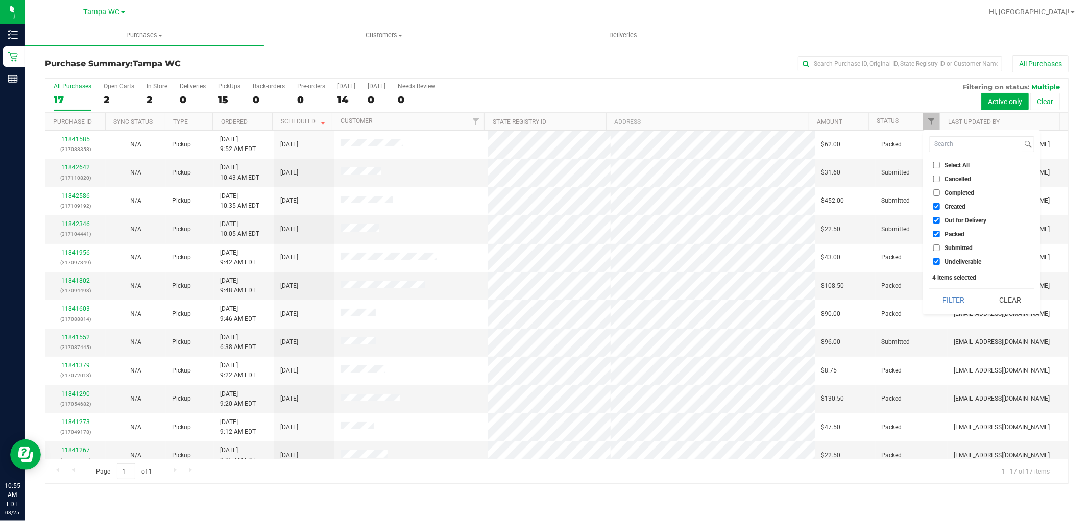
checkbox input "false"
click at [946, 246] on span "Submitted" at bounding box center [958, 248] width 28 height 6
click at [940, 246] on input "Submitted" at bounding box center [936, 248] width 7 height 7
checkbox input "true"
click at [949, 236] on span "Packed" at bounding box center [954, 234] width 20 height 6
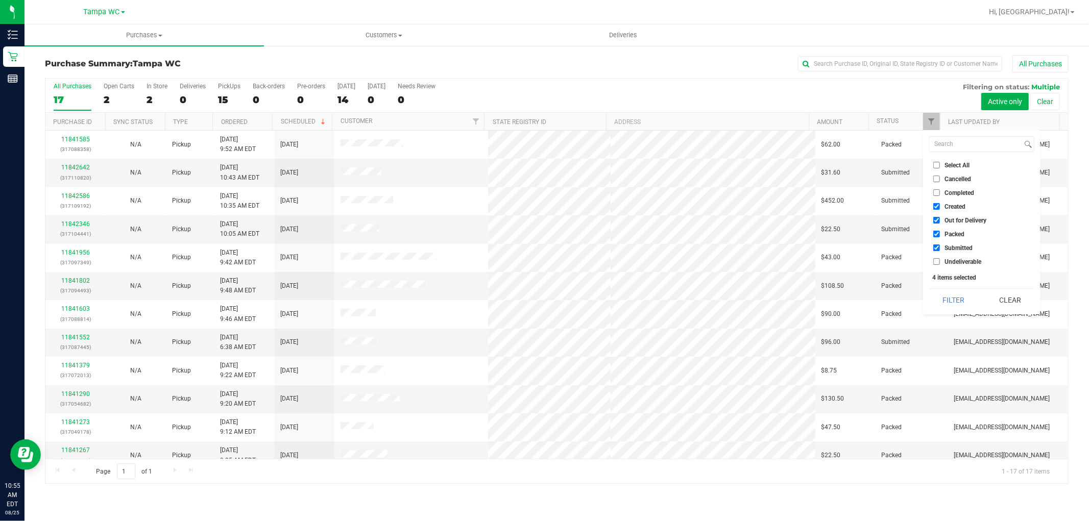
click at [940, 236] on input "Packed" at bounding box center [936, 234] width 7 height 7
checkbox input "false"
click at [953, 211] on li "Created" at bounding box center [981, 206] width 105 height 11
click at [954, 216] on li "Out for Delivery" at bounding box center [981, 220] width 105 height 11
click at [956, 204] on span "Created" at bounding box center [954, 207] width 21 height 6
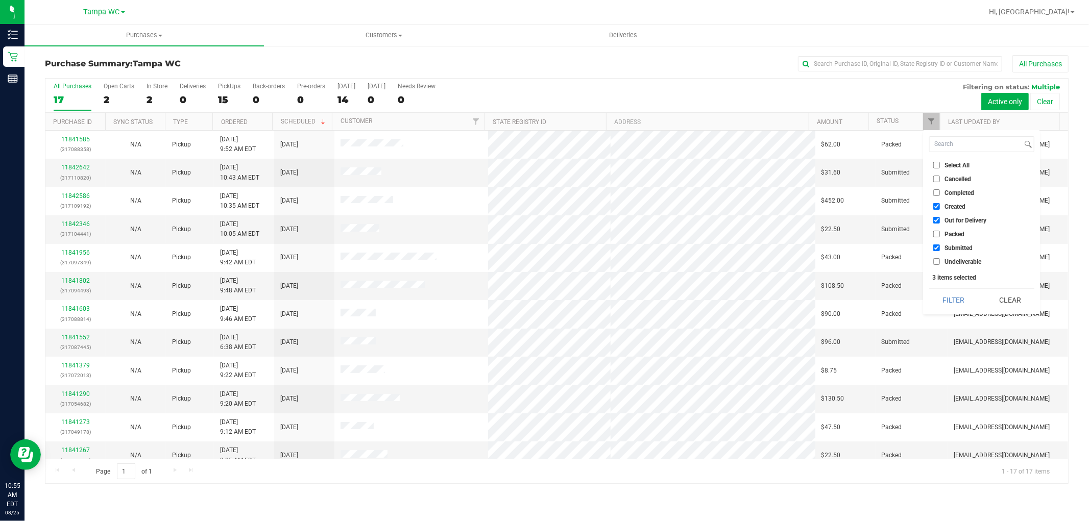
click at [940, 204] on input "Created" at bounding box center [936, 206] width 7 height 7
checkbox input "false"
click at [956, 215] on li "Out for Delivery" at bounding box center [981, 220] width 105 height 11
click at [955, 221] on span "Out for Delivery" at bounding box center [965, 220] width 42 height 6
click at [940, 221] on input "Out for Delivery" at bounding box center [936, 220] width 7 height 7
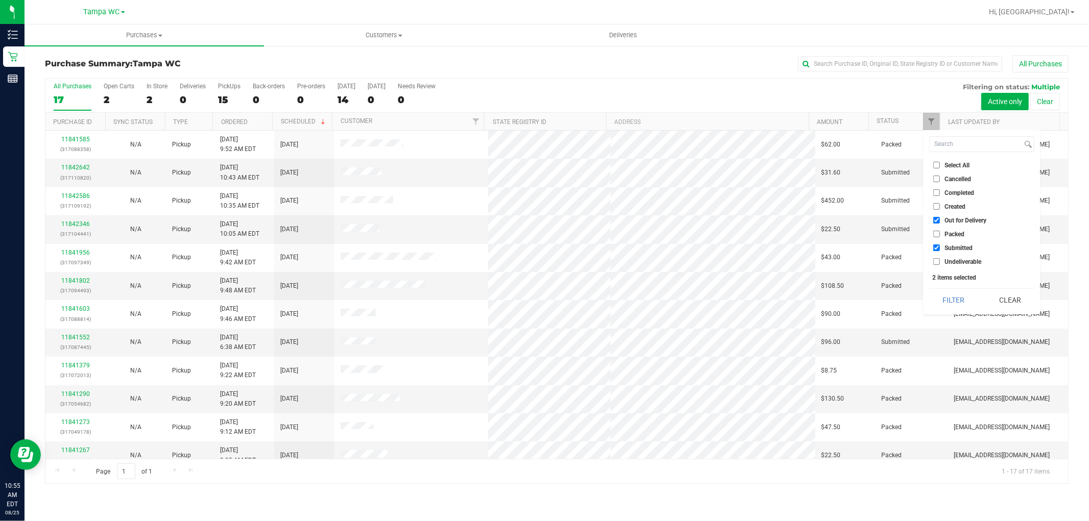
checkbox input "false"
click at [947, 287] on div "Select All Cancelled Completed Created Out for Delivery Packed Submitted Undeli…" at bounding box center [981, 222] width 117 height 184
click at [944, 289] on button "Filter" at bounding box center [953, 300] width 49 height 22
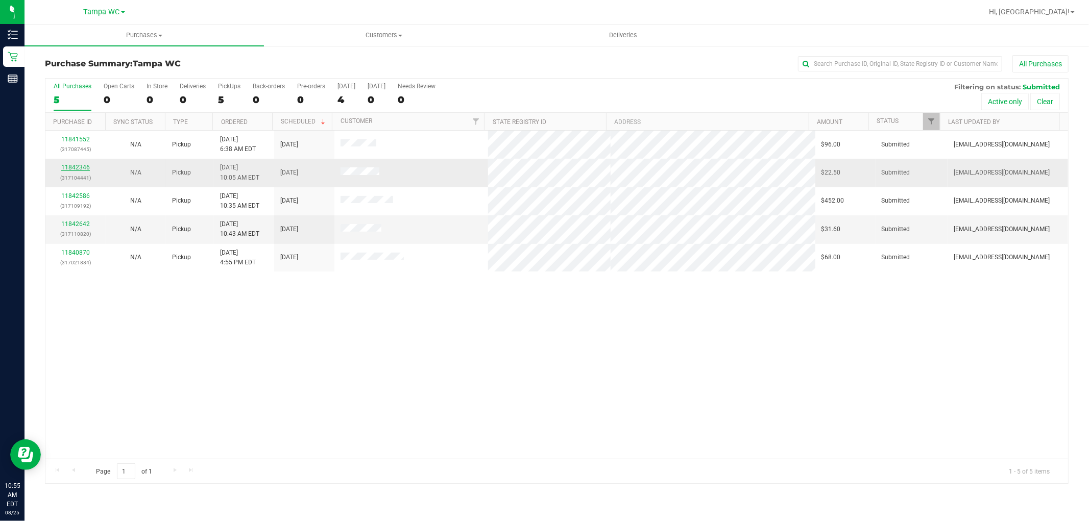
click at [79, 169] on link "11842346" at bounding box center [75, 167] width 29 height 7
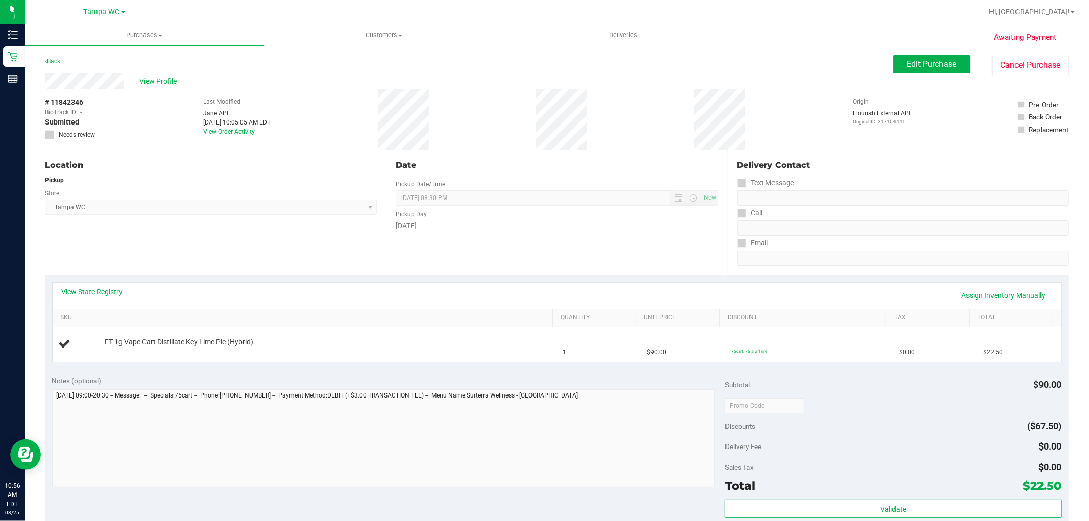
drag, startPoint x: 113, startPoint y: 62, endPoint x: 82, endPoint y: 70, distance: 32.3
click at [108, 61] on div "Back Edit Purchase Cancel Purchase" at bounding box center [556, 64] width 1023 height 18
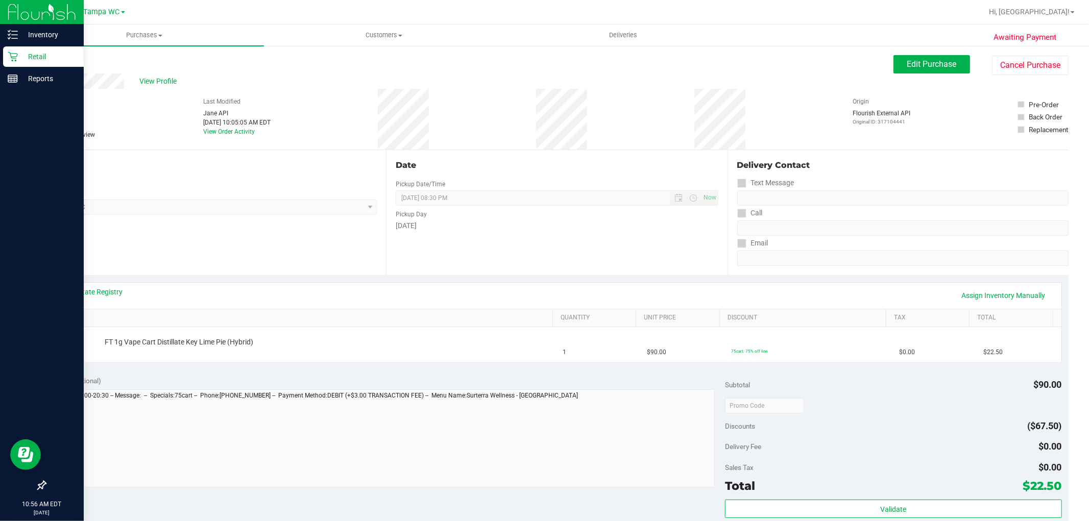
click at [19, 58] on p "Retail" at bounding box center [48, 57] width 61 height 12
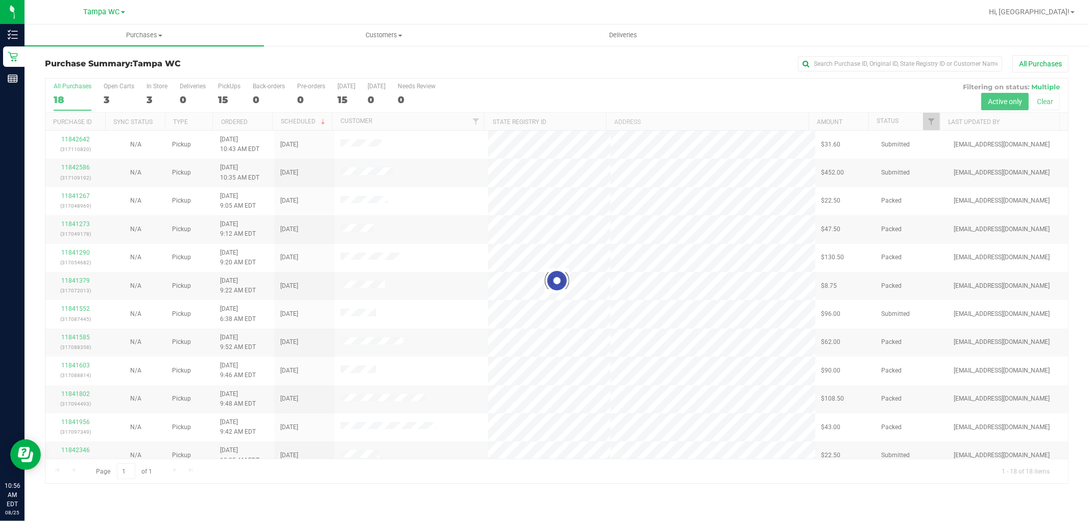
click at [930, 120] on div at bounding box center [556, 281] width 1022 height 405
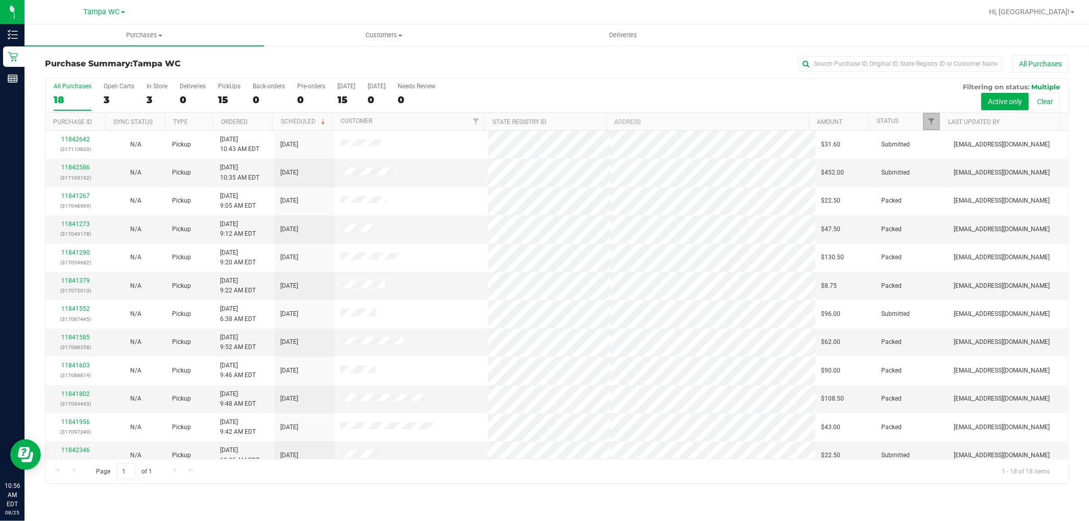
click at [930, 120] on span "Filter" at bounding box center [932, 121] width 8 height 8
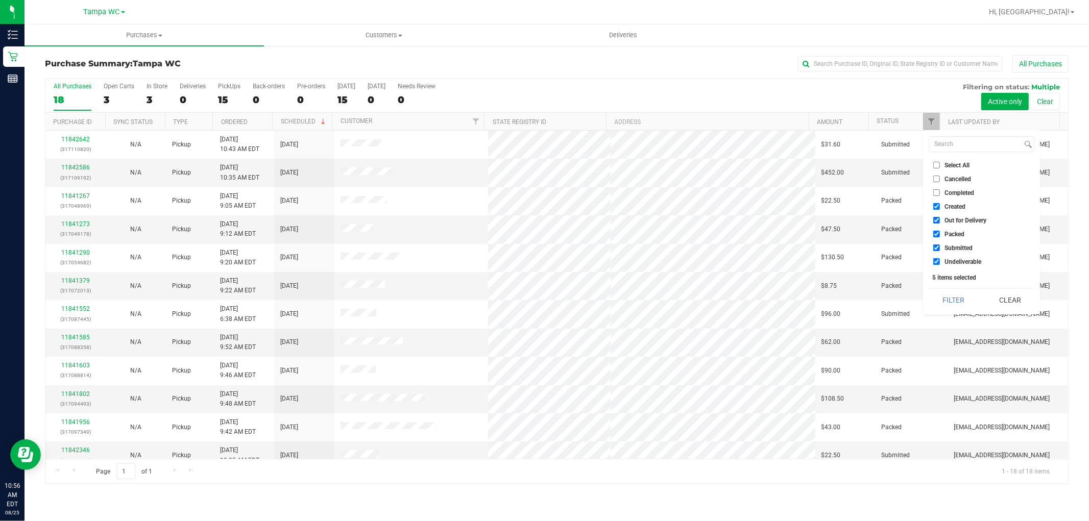
click at [941, 205] on label "Created" at bounding box center [949, 206] width 32 height 7
click at [940, 205] on input "Created" at bounding box center [936, 206] width 7 height 7
checkbox input "false"
click at [944, 213] on ul "Select All Cancelled Completed Created Out for Delivery Packed Submitted Undeli…" at bounding box center [981, 213] width 105 height 107
click at [945, 220] on span "Out for Delivery" at bounding box center [965, 220] width 42 height 6
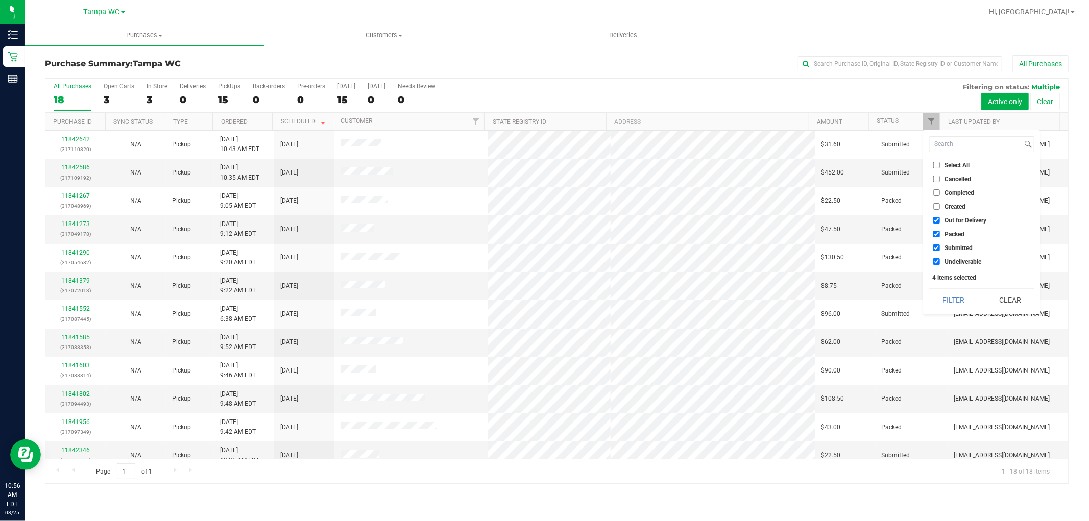
click at [940, 220] on input "Out for Delivery" at bounding box center [936, 220] width 7 height 7
checkbox input "false"
click at [947, 232] on span "Packed" at bounding box center [954, 234] width 20 height 6
click at [940, 232] on input "Packed" at bounding box center [936, 234] width 7 height 7
checkbox input "false"
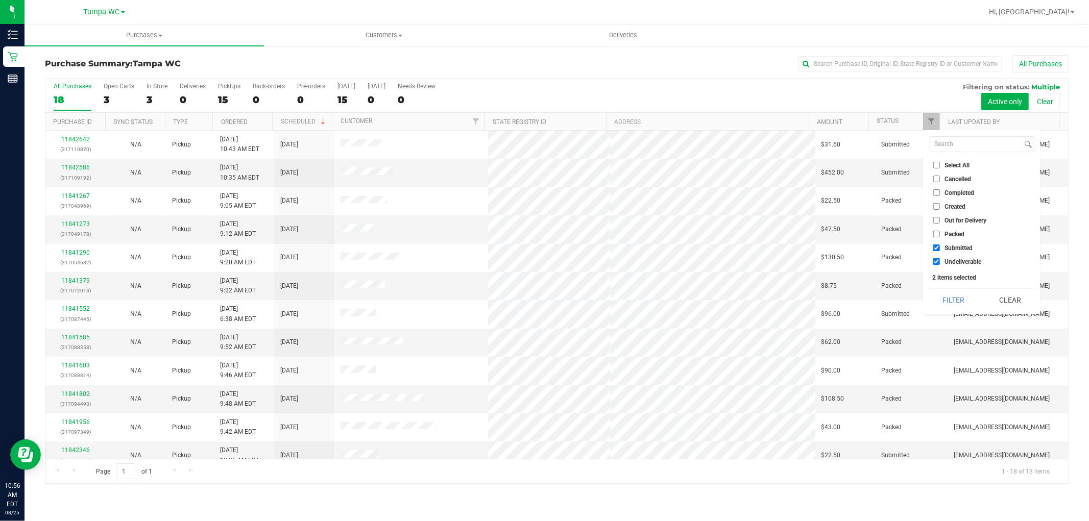
click at [948, 256] on li "Undeliverable" at bounding box center [981, 261] width 105 height 11
click at [948, 263] on span "Undeliverable" at bounding box center [962, 262] width 37 height 6
click at [940, 263] on input "Undeliverable" at bounding box center [936, 261] width 7 height 7
checkbox input "false"
click at [946, 295] on button "Filter" at bounding box center [953, 300] width 49 height 22
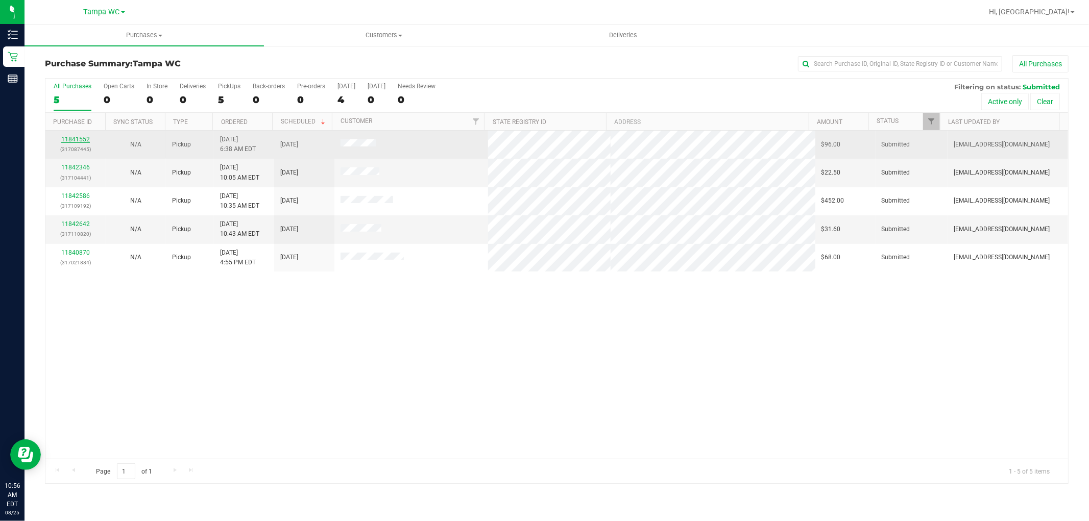
click at [87, 140] on link "11841552" at bounding box center [75, 139] width 29 height 7
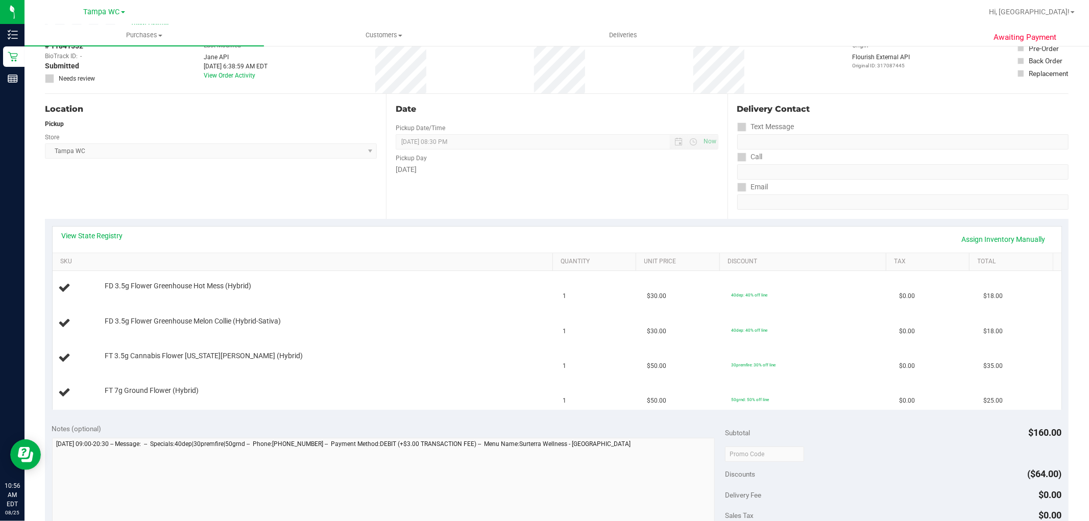
scroll to position [57, 0]
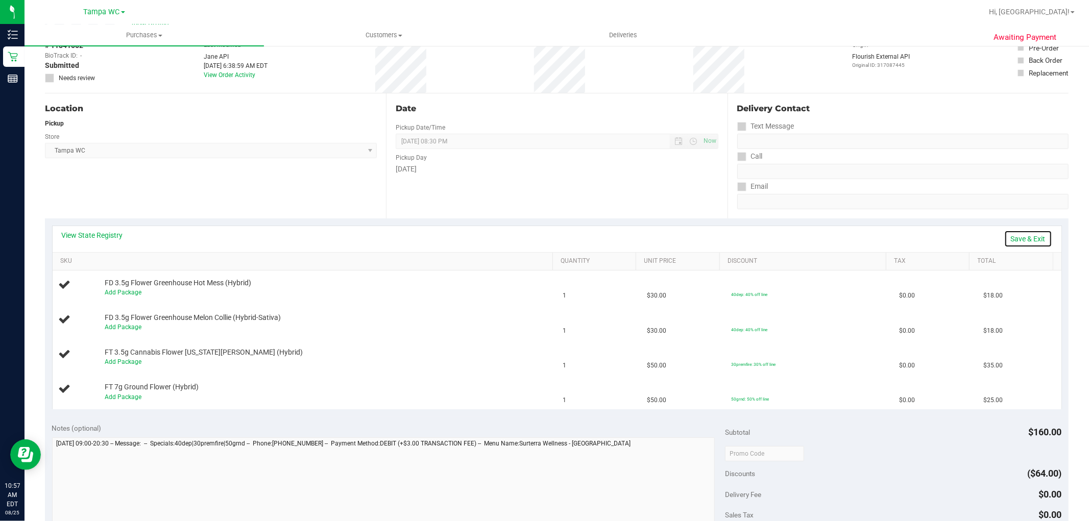
click at [1024, 232] on link "Save & Exit" at bounding box center [1028, 238] width 48 height 17
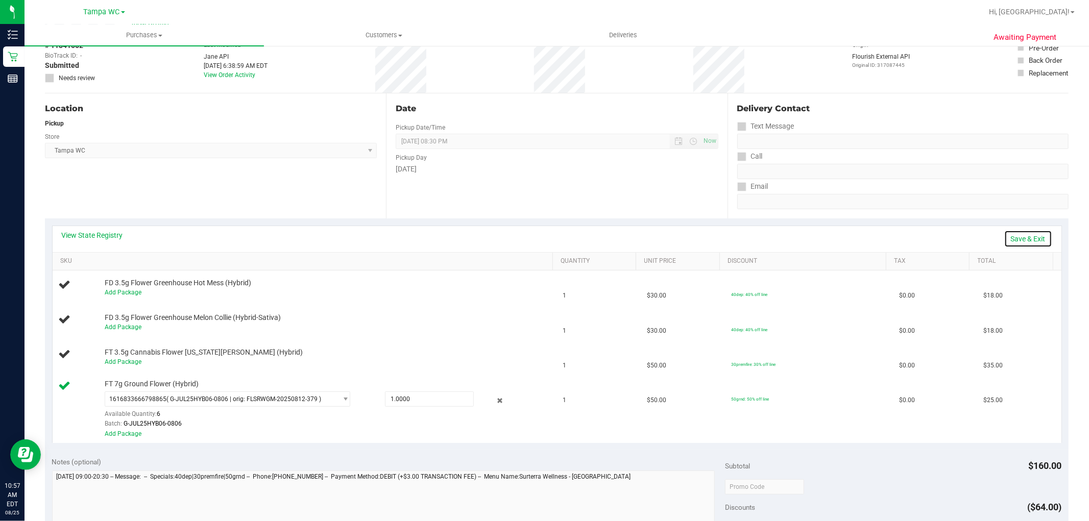
click at [1012, 238] on link "Save & Exit" at bounding box center [1028, 238] width 48 height 17
click at [129, 297] on div "Add Package" at bounding box center [326, 293] width 443 height 10
click at [128, 293] on link "Add Package" at bounding box center [123, 292] width 37 height 7
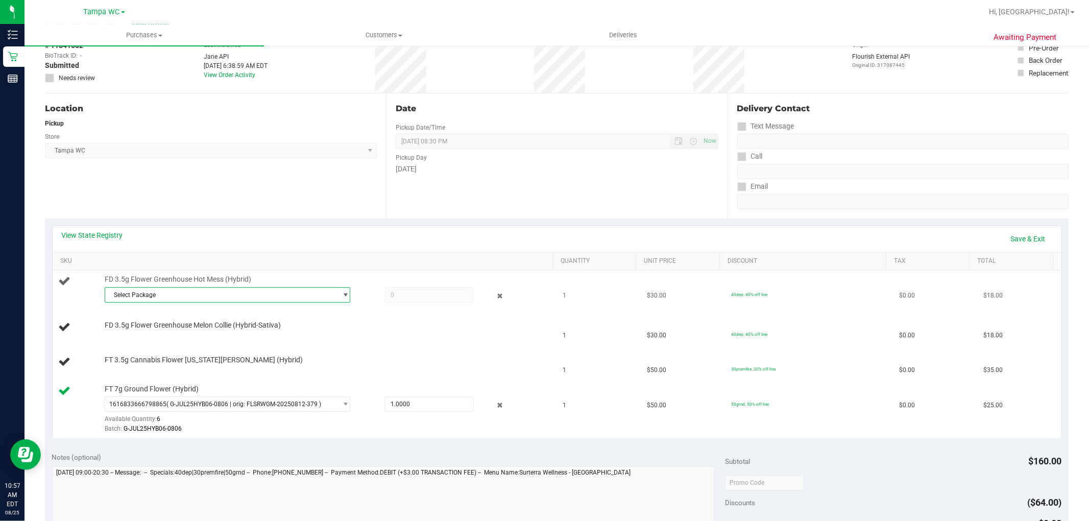
click at [149, 300] on span "Select Package" at bounding box center [221, 295] width 232 height 14
click at [161, 335] on span "4015014711076254" at bounding box center [138, 336] width 57 height 7
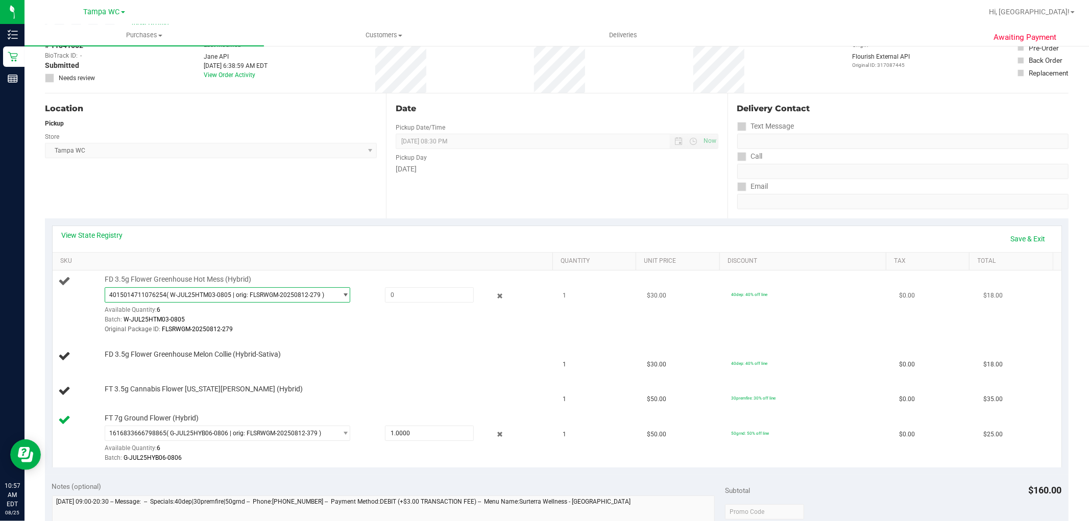
click at [158, 299] on span "4015014711076254 ( W-JUL25HTM03-0805 | orig: FLSRWGM-20250812-279 )" at bounding box center [221, 295] width 232 height 14
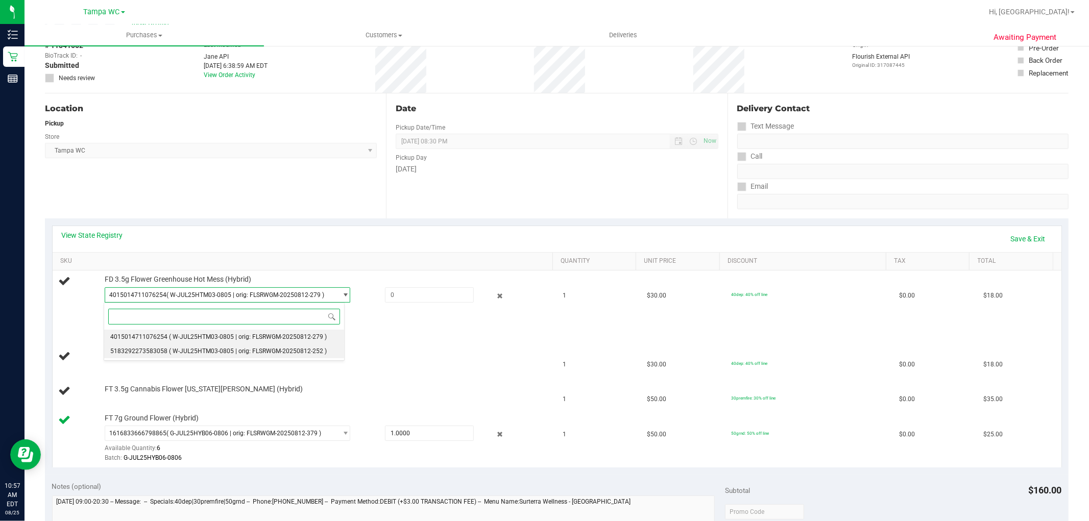
click at [156, 348] on li "5183292273583058 ( W-JUL25HTM03-0805 | orig: FLSRWGM-20250812-252 )" at bounding box center [224, 351] width 240 height 14
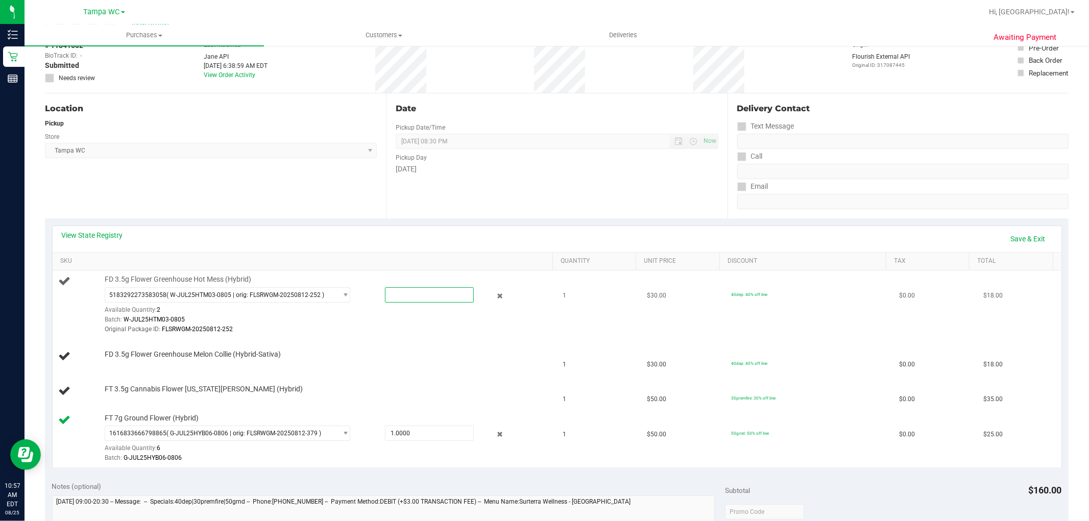
click at [407, 300] on span at bounding box center [429, 294] width 89 height 15
type input "1.00"
type input "1.0000"
click at [360, 283] on div "FD 3.5g Flower Greenhouse Hot Mess (Hybrid) 5183292273583058 ( W-JUL25HTM03-080…" at bounding box center [324, 305] width 448 height 60
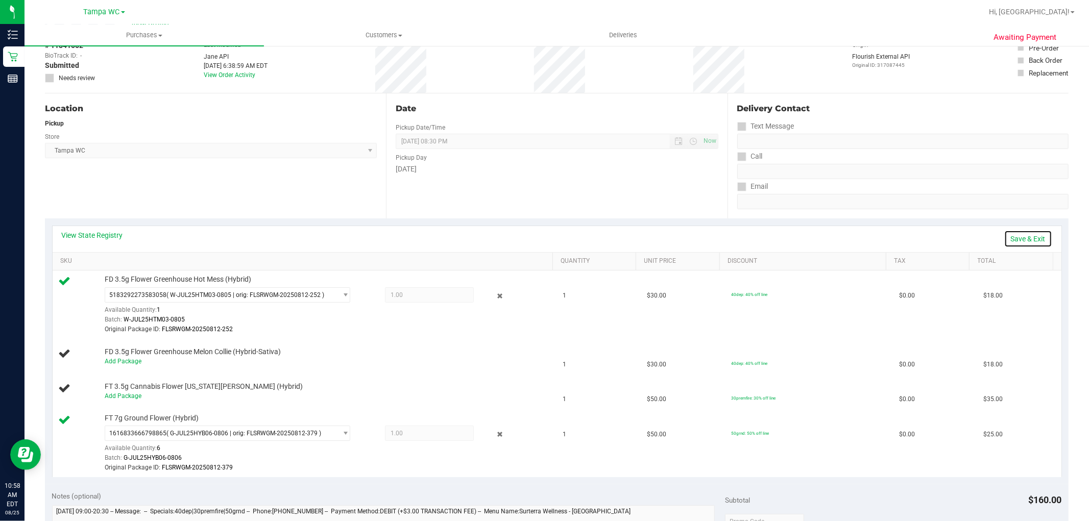
click at [1023, 241] on link "Save & Exit" at bounding box center [1028, 238] width 48 height 17
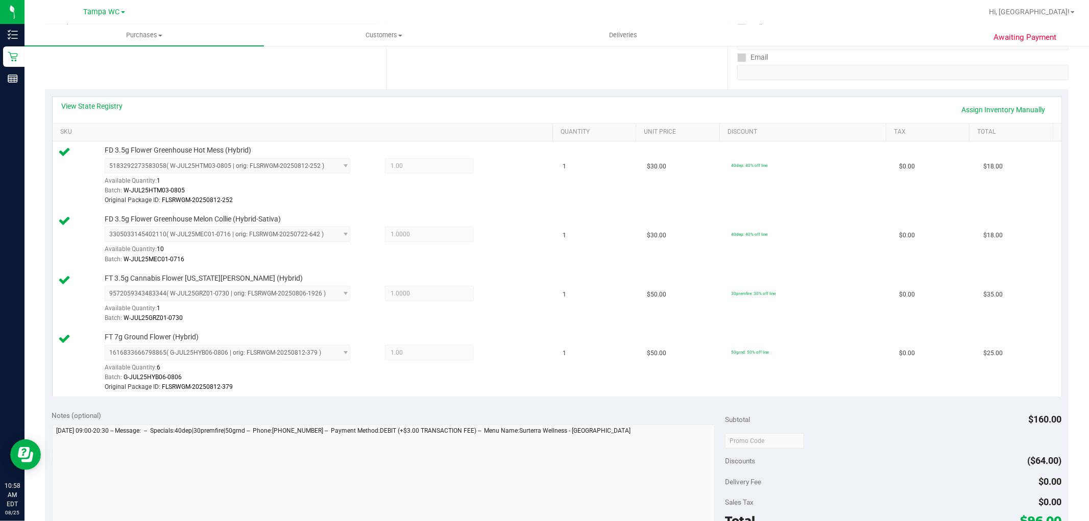
scroll to position [340, 0]
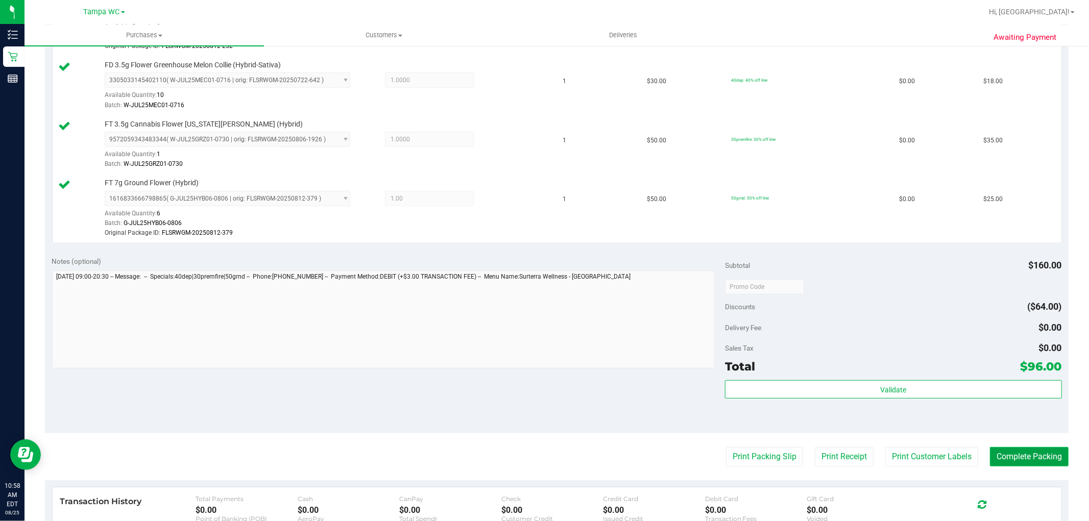
click at [1049, 459] on button "Complete Packing" at bounding box center [1029, 456] width 79 height 19
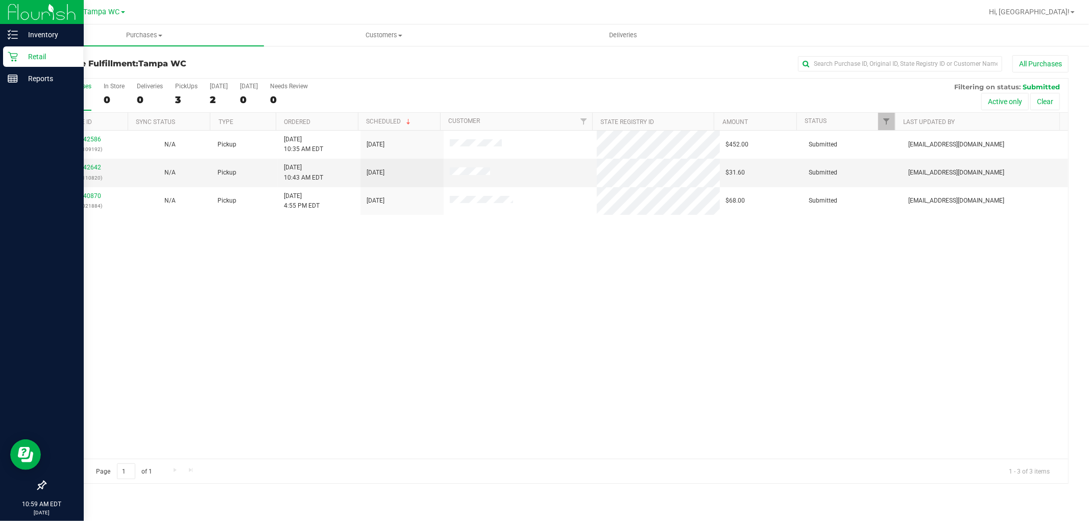
click at [18, 53] on p "Retail" at bounding box center [48, 57] width 61 height 12
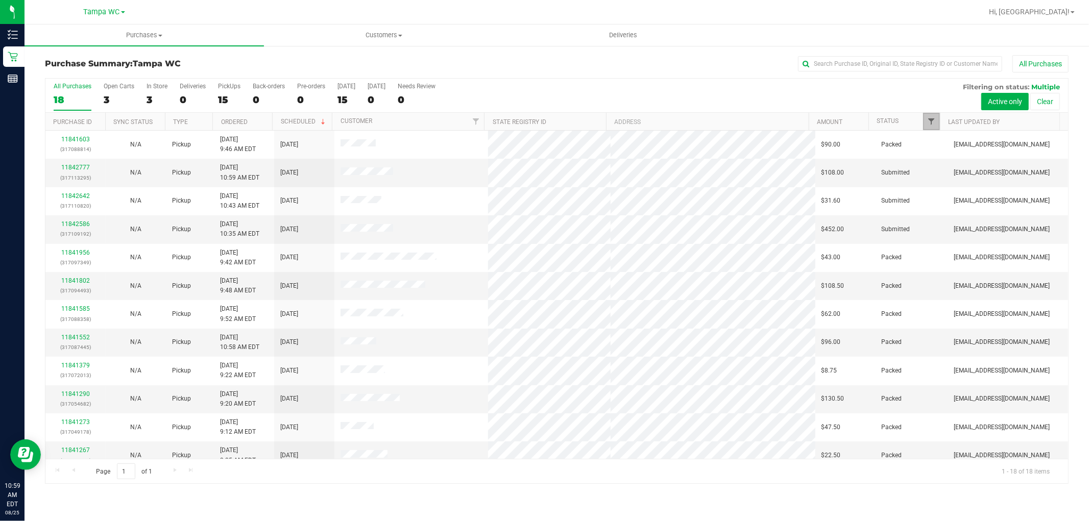
click at [934, 124] on span "Filter" at bounding box center [932, 121] width 8 height 8
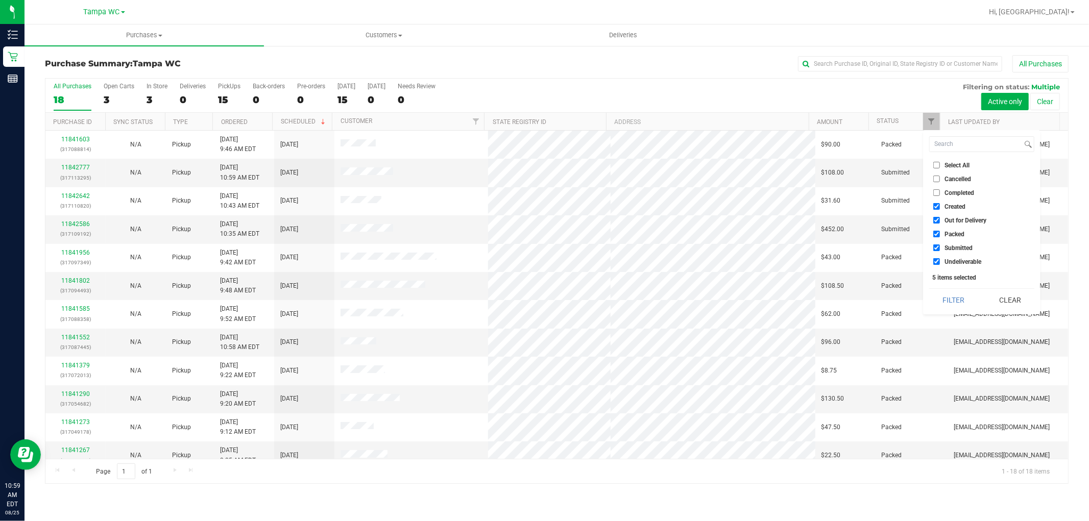
click at [948, 235] on span "Packed" at bounding box center [954, 234] width 20 height 6
click at [940, 235] on input "Packed" at bounding box center [936, 234] width 7 height 7
click at [945, 232] on span "Packed" at bounding box center [954, 234] width 20 height 6
click at [940, 232] on input "Packed" at bounding box center [936, 234] width 7 height 7
checkbox input "true"
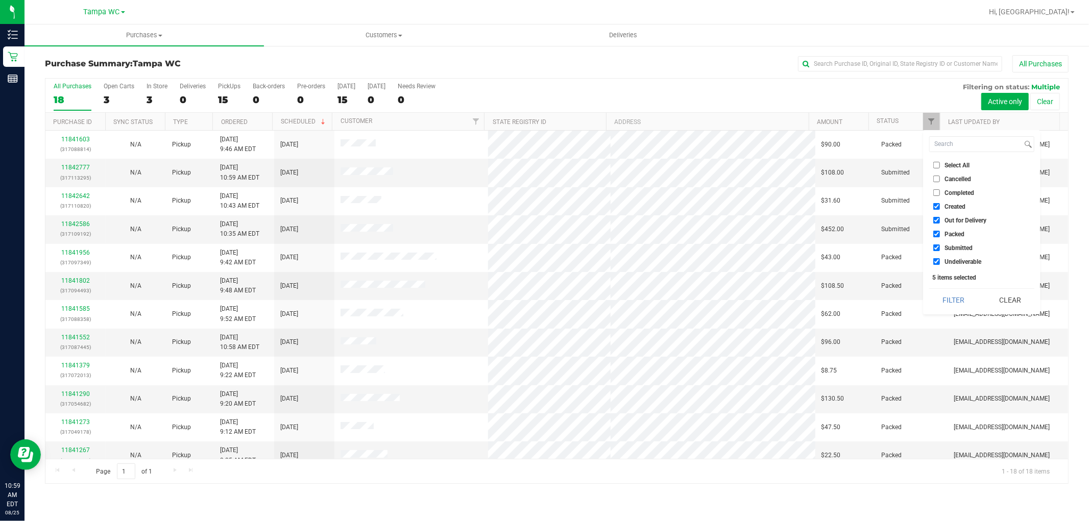
click at [947, 220] on span "Out for Delivery" at bounding box center [965, 220] width 42 height 6
click at [940, 220] on input "Out for Delivery" at bounding box center [936, 220] width 7 height 7
checkbox input "false"
click at [948, 201] on li "Created" at bounding box center [981, 206] width 105 height 11
click at [950, 204] on span "Created" at bounding box center [954, 207] width 21 height 6
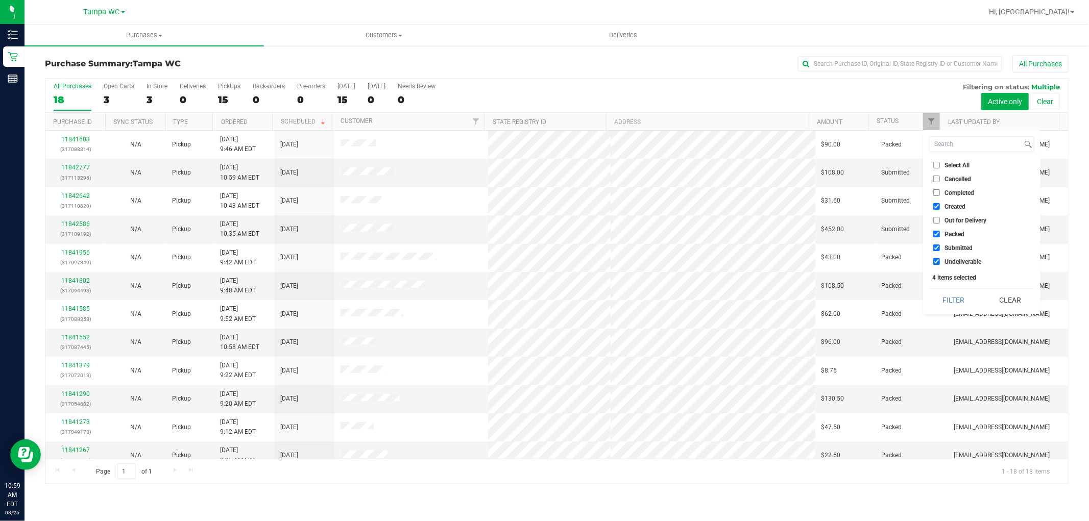
click at [940, 204] on input "Created" at bounding box center [936, 206] width 7 height 7
checkbox input "false"
click at [951, 249] on span "Submitted" at bounding box center [958, 248] width 28 height 6
click at [940, 249] on input "Submitted" at bounding box center [936, 248] width 7 height 7
checkbox input "false"
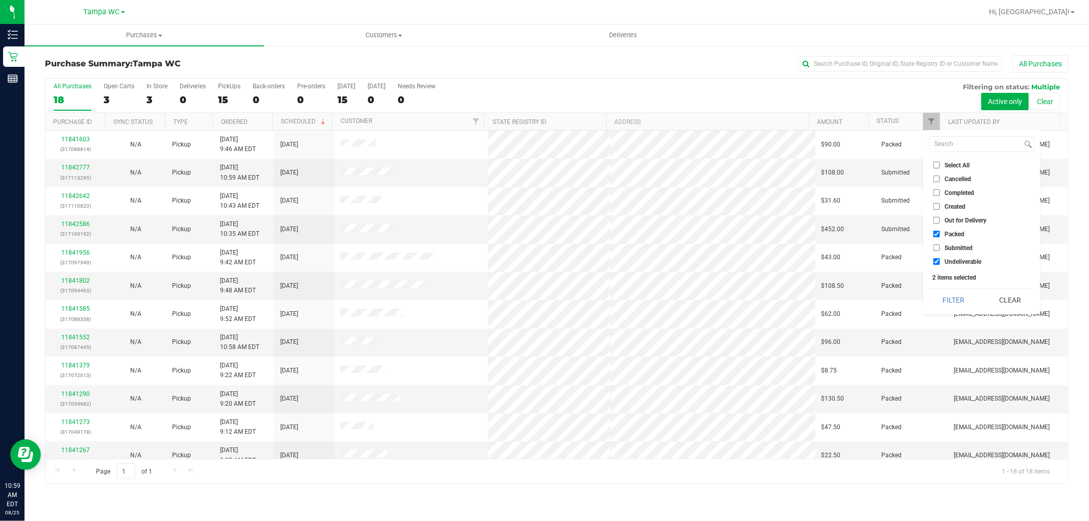
click at [951, 262] on span "Undeliverable" at bounding box center [962, 262] width 37 height 6
click at [940, 262] on input "Undeliverable" at bounding box center [936, 261] width 7 height 7
checkbox input "false"
click at [951, 292] on button "Filter" at bounding box center [953, 300] width 49 height 22
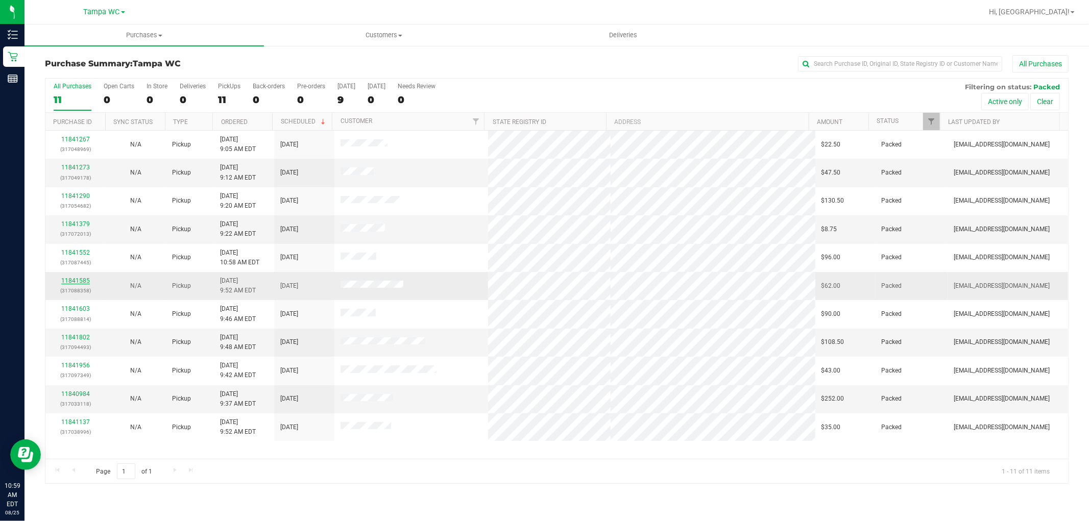
click at [79, 283] on link "11841585" at bounding box center [75, 280] width 29 height 7
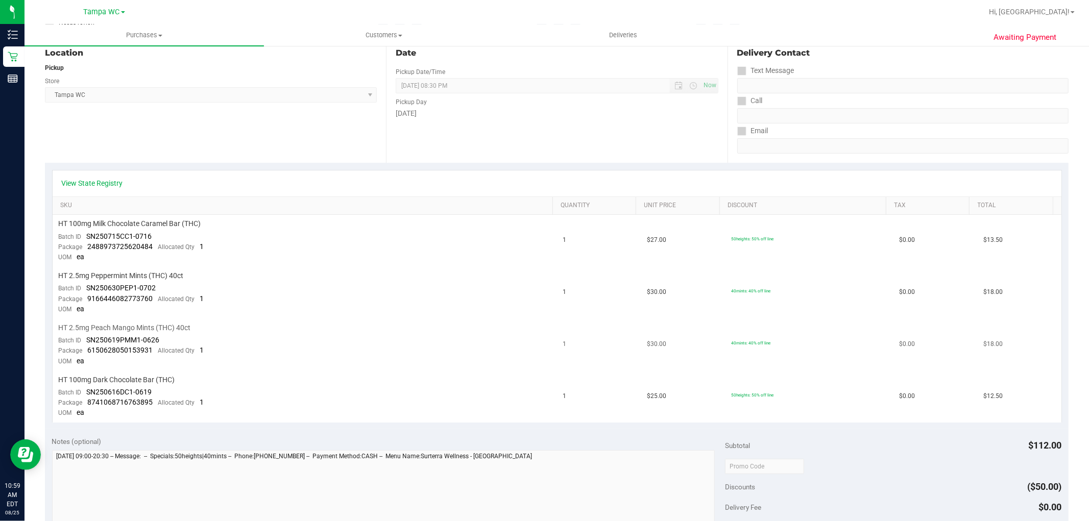
scroll to position [113, 0]
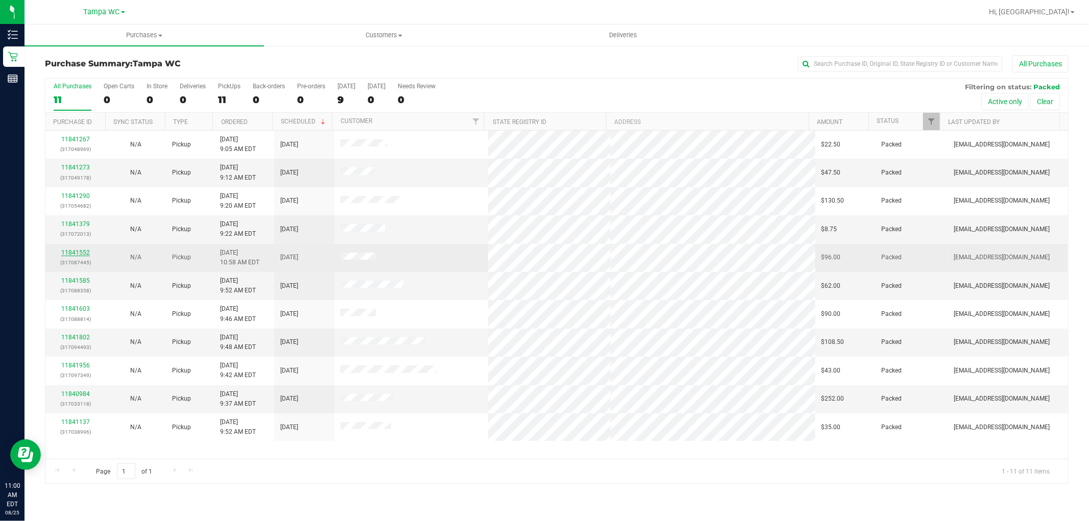
click at [72, 251] on link "11841552" at bounding box center [75, 252] width 29 height 7
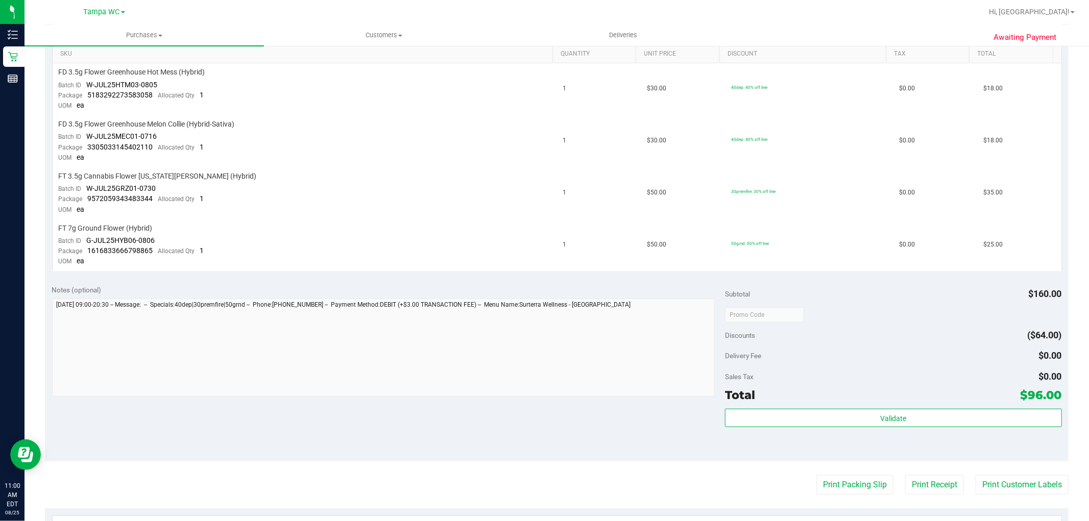
scroll to position [340, 0]
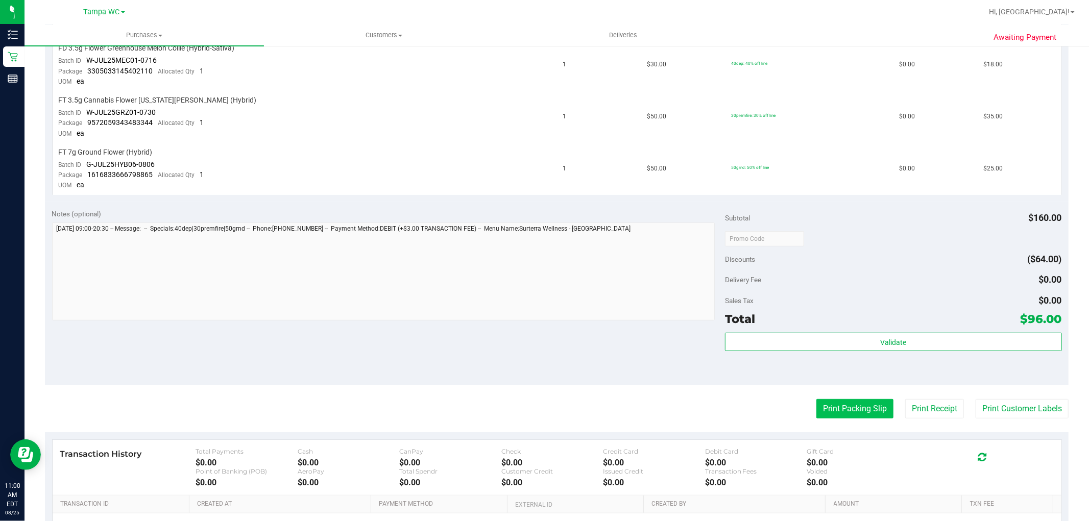
click at [874, 401] on button "Print Packing Slip" at bounding box center [854, 408] width 77 height 19
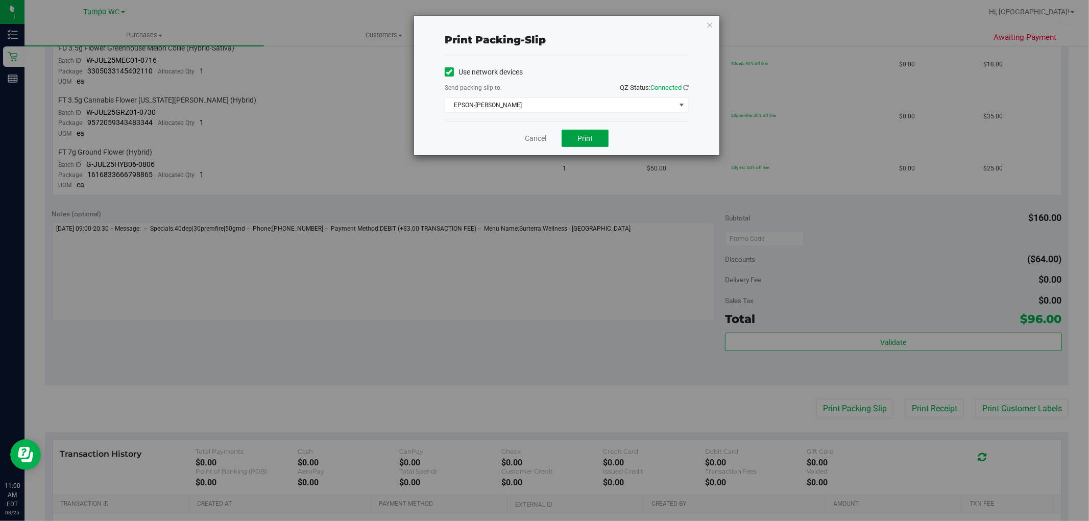
click at [577, 133] on button "Print" at bounding box center [585, 138] width 47 height 17
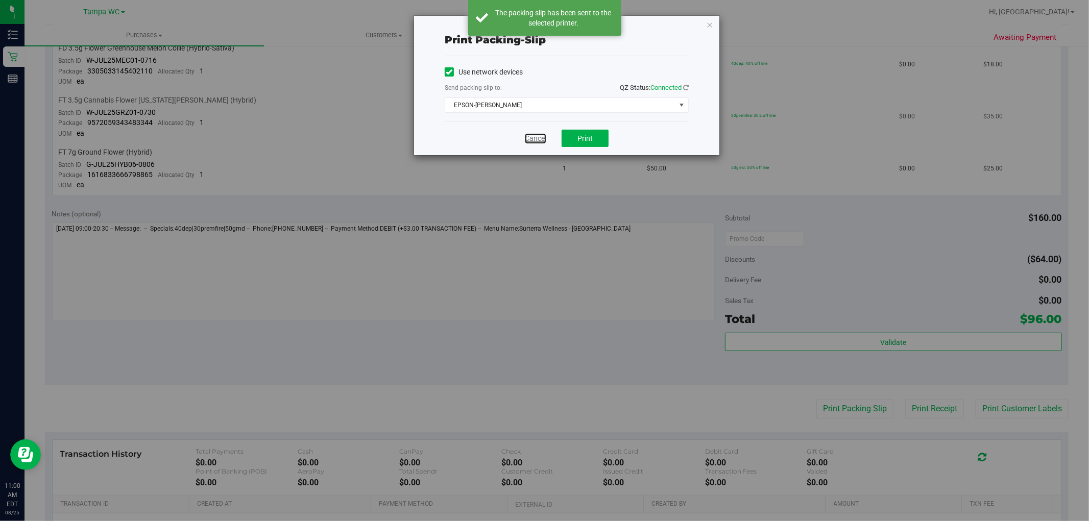
drag, startPoint x: 532, startPoint y: 134, endPoint x: 522, endPoint y: 130, distance: 10.3
click at [531, 134] on link "Cancel" at bounding box center [535, 138] width 21 height 11
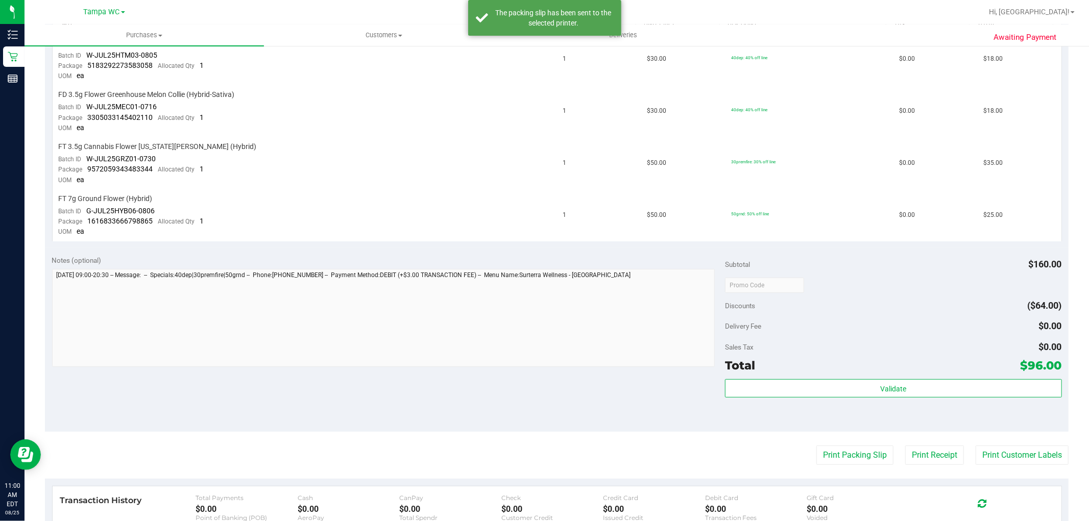
scroll to position [113, 0]
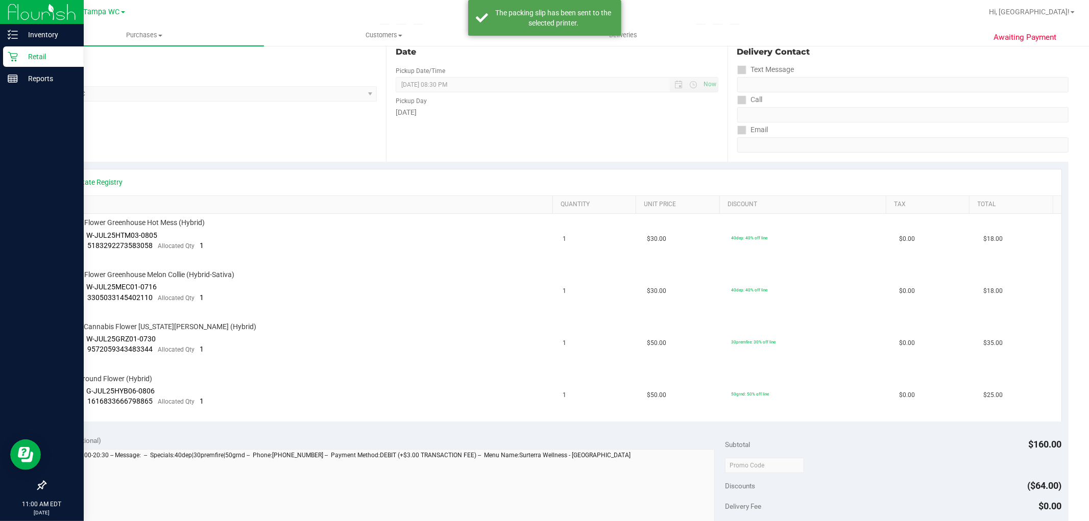
click at [13, 63] on div "Retail" at bounding box center [43, 56] width 81 height 20
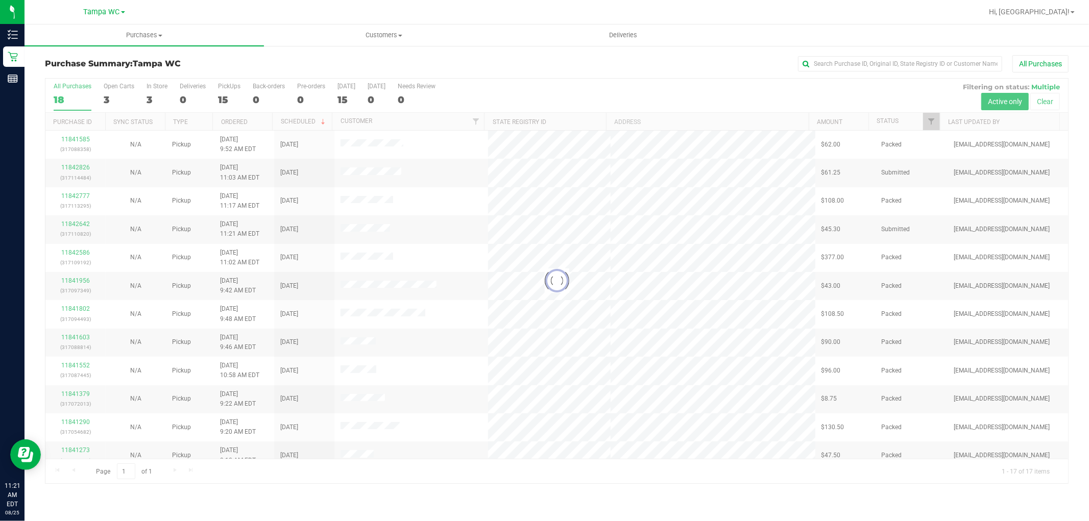
click at [931, 118] on div at bounding box center [556, 281] width 1022 height 405
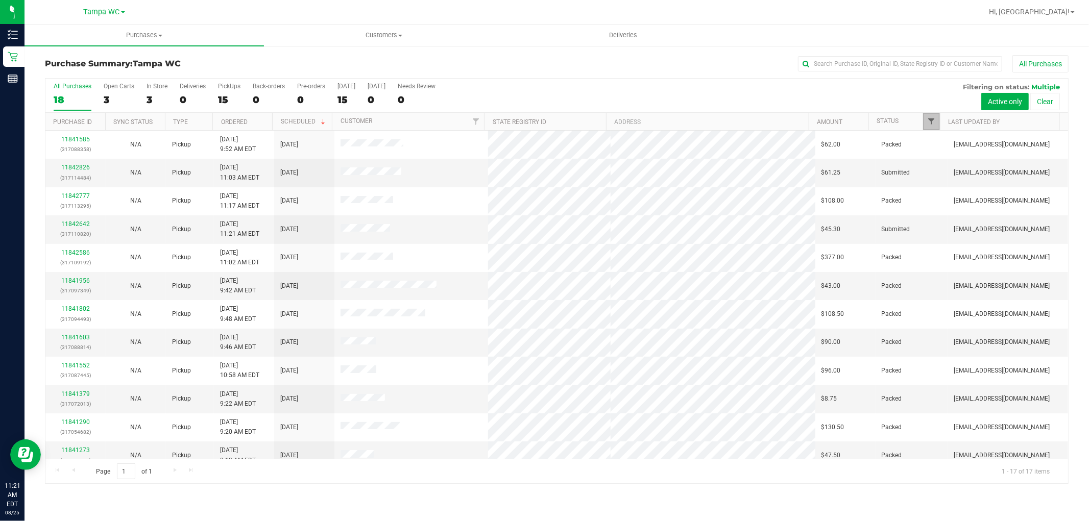
click at [928, 121] on span "Filter" at bounding box center [932, 121] width 8 height 8
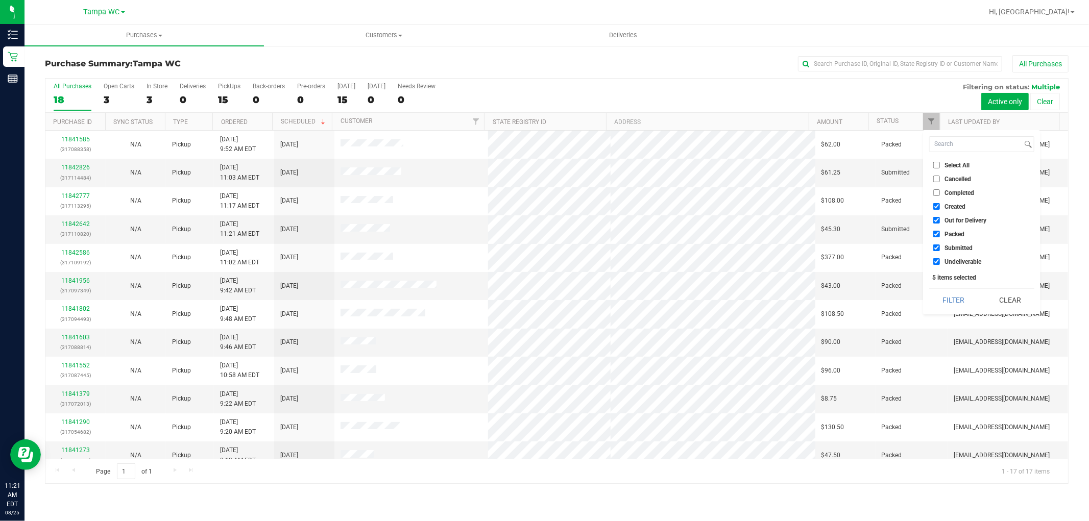
click at [936, 261] on input "Undeliverable" at bounding box center [936, 261] width 7 height 7
checkbox input "false"
click at [938, 222] on input "Out for Delivery" at bounding box center [936, 220] width 7 height 7
checkbox input "false"
click at [938, 207] on input "Created" at bounding box center [936, 206] width 7 height 7
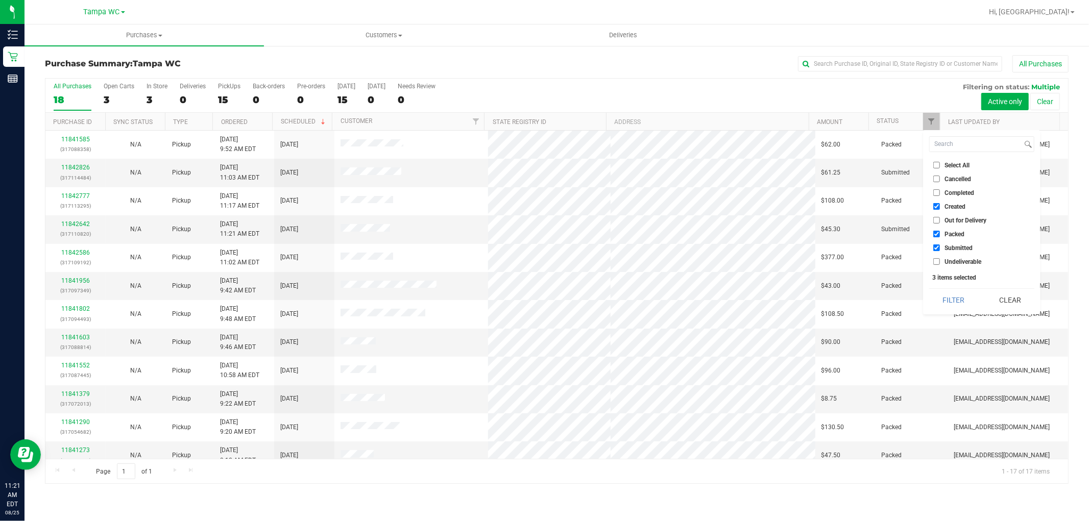
checkbox input "false"
click at [933, 235] on input "Packed" at bounding box center [936, 234] width 7 height 7
checkbox input "false"
click at [943, 304] on button "Filter" at bounding box center [953, 300] width 49 height 22
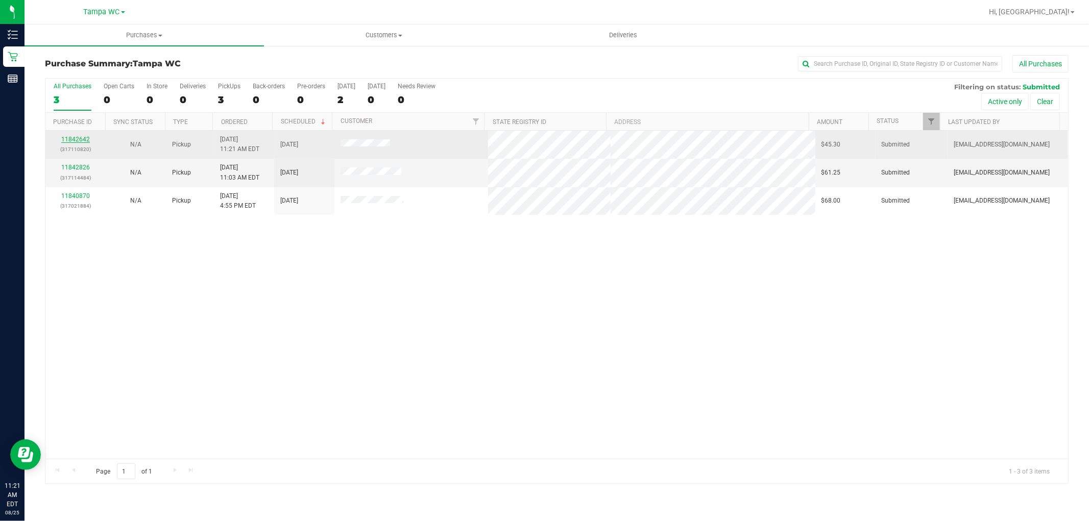
click at [66, 140] on link "11842642" at bounding box center [75, 139] width 29 height 7
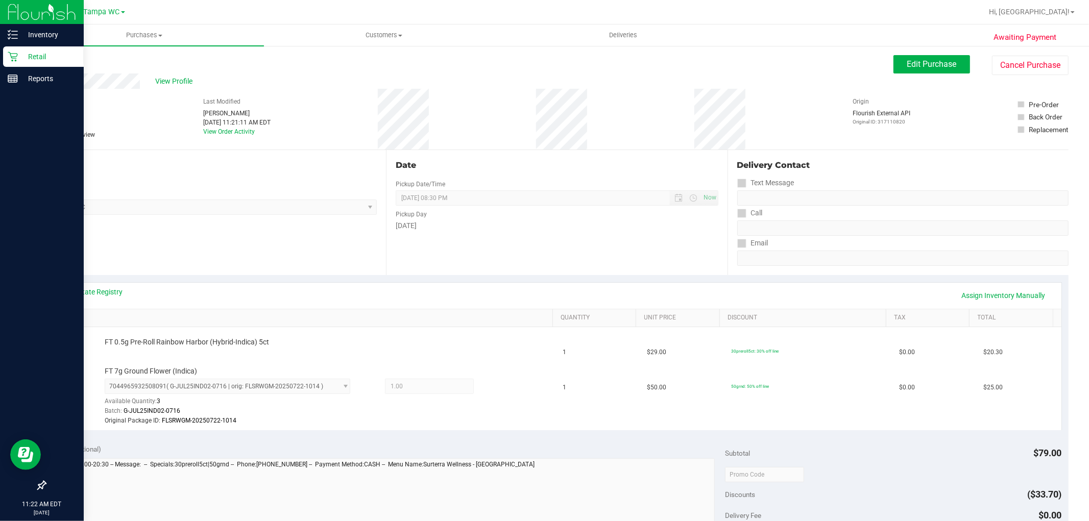
click at [8, 52] on icon at bounding box center [13, 57] width 10 height 10
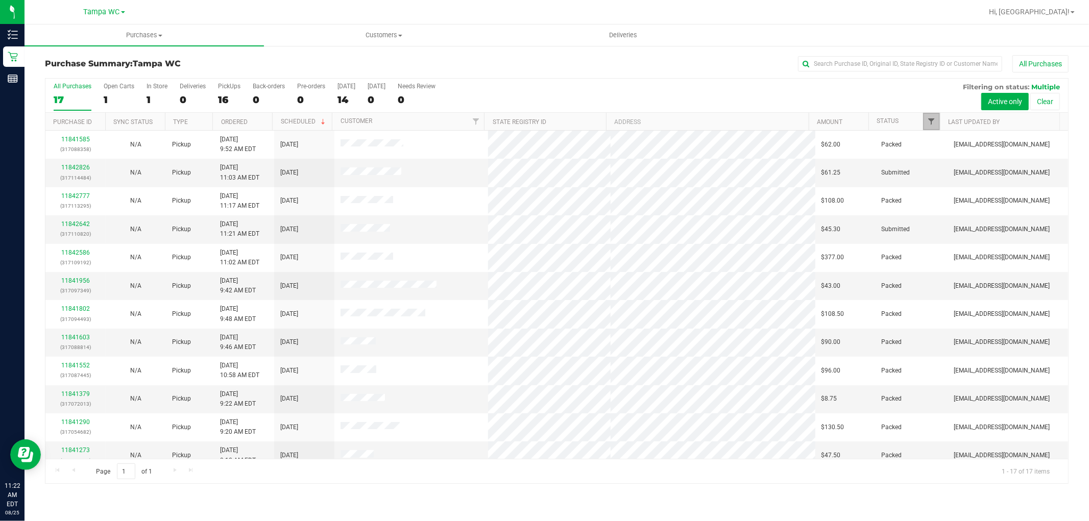
click at [928, 123] on span "Filter" at bounding box center [932, 121] width 8 height 8
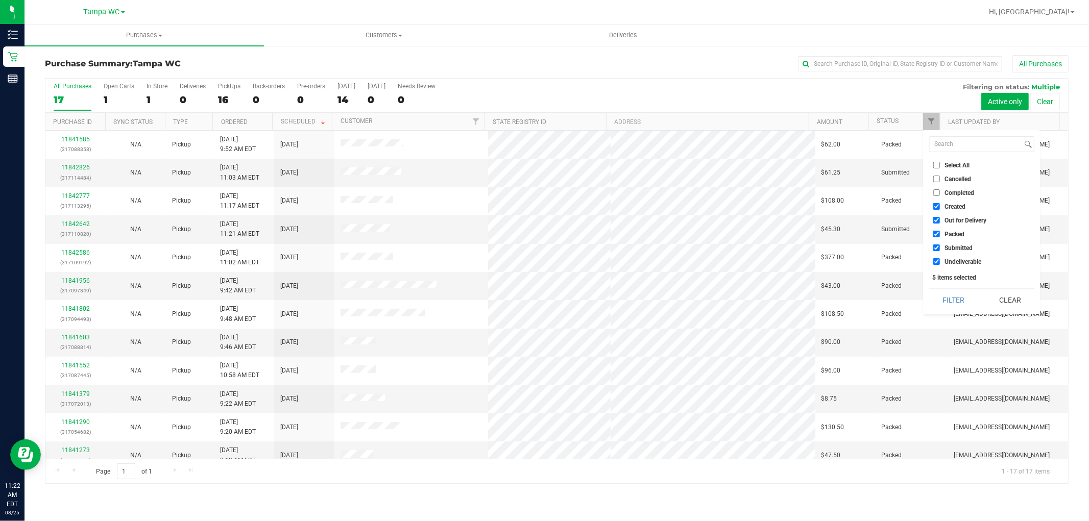
click at [936, 233] on input "Packed" at bounding box center [936, 234] width 7 height 7
checkbox input "false"
click at [935, 216] on li "Out for Delivery" at bounding box center [981, 220] width 105 height 11
click at [941, 204] on label "Created" at bounding box center [949, 206] width 32 height 7
click at [940, 204] on input "Created" at bounding box center [936, 206] width 7 height 7
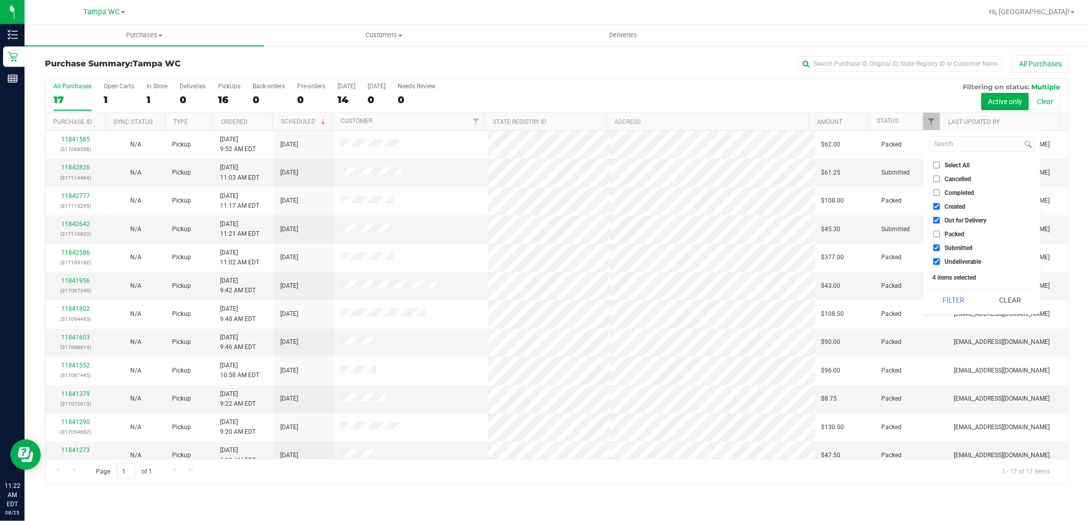
checkbox input "false"
click at [940, 223] on label "Out for Delivery" at bounding box center [959, 220] width 53 height 7
click at [940, 223] on input "Out for Delivery" at bounding box center [936, 220] width 7 height 7
checkbox input "false"
click at [936, 264] on input "Undeliverable" at bounding box center [936, 261] width 7 height 7
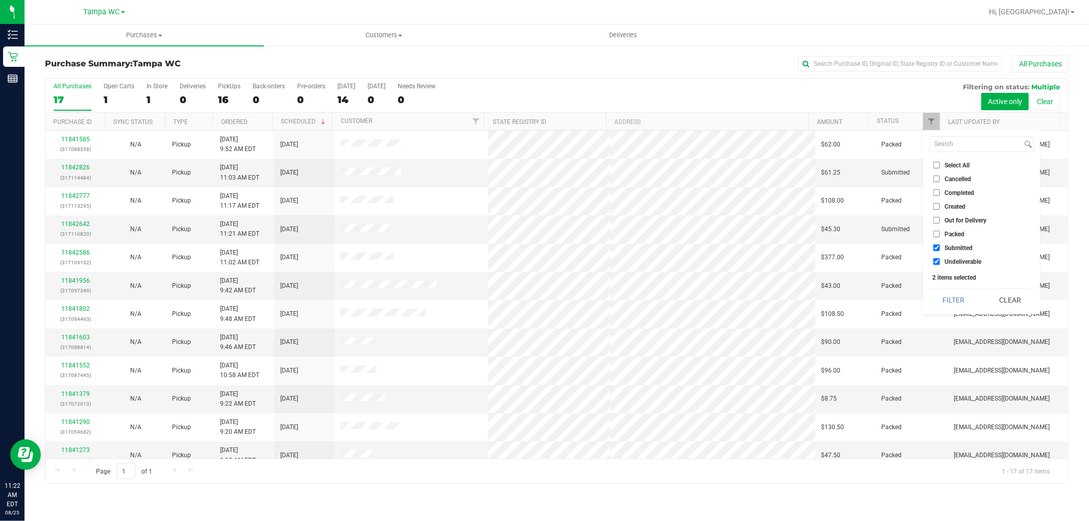
checkbox input "false"
click at [958, 297] on button "Filter" at bounding box center [953, 300] width 49 height 22
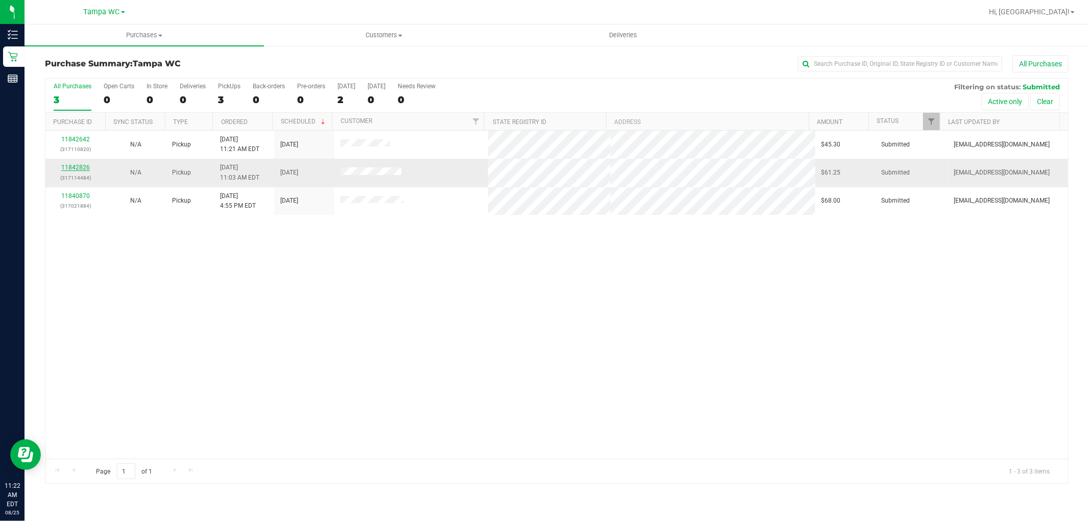
click at [65, 167] on link "11842826" at bounding box center [75, 167] width 29 height 7
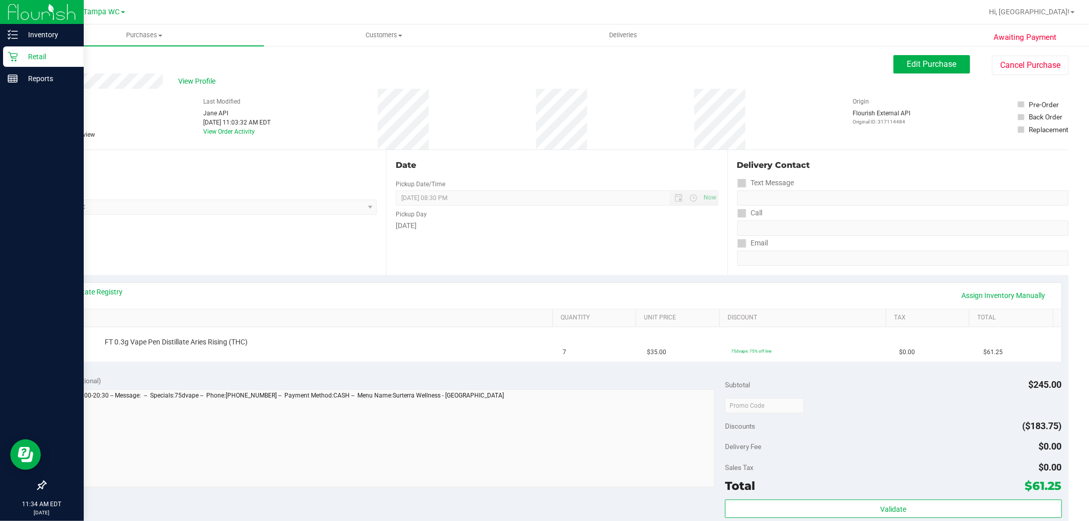
click at [19, 52] on p "Retail" at bounding box center [48, 57] width 61 height 12
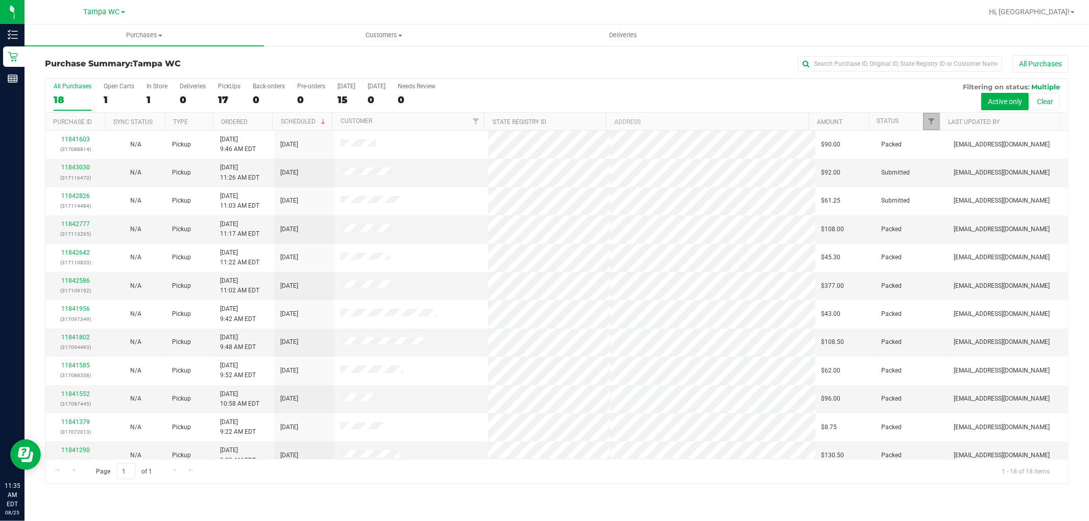
click at [927, 128] on link "Filter" at bounding box center [931, 121] width 17 height 17
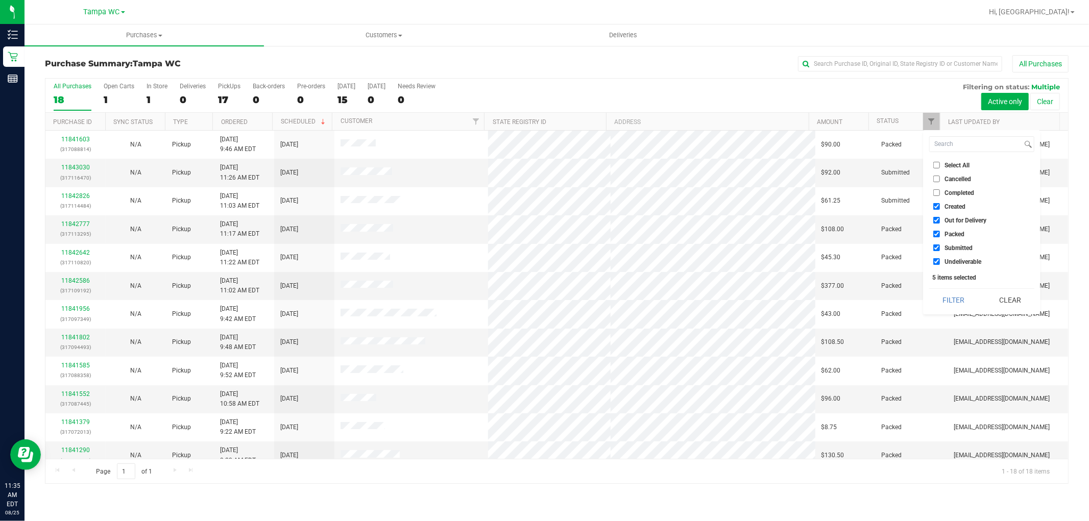
click at [937, 220] on input "Out for Delivery" at bounding box center [936, 220] width 7 height 7
checkbox input "false"
click at [937, 206] on input "Created" at bounding box center [936, 206] width 7 height 7
checkbox input "false"
drag, startPoint x: 941, startPoint y: 236, endPoint x: 941, endPoint y: 267, distance: 31.1
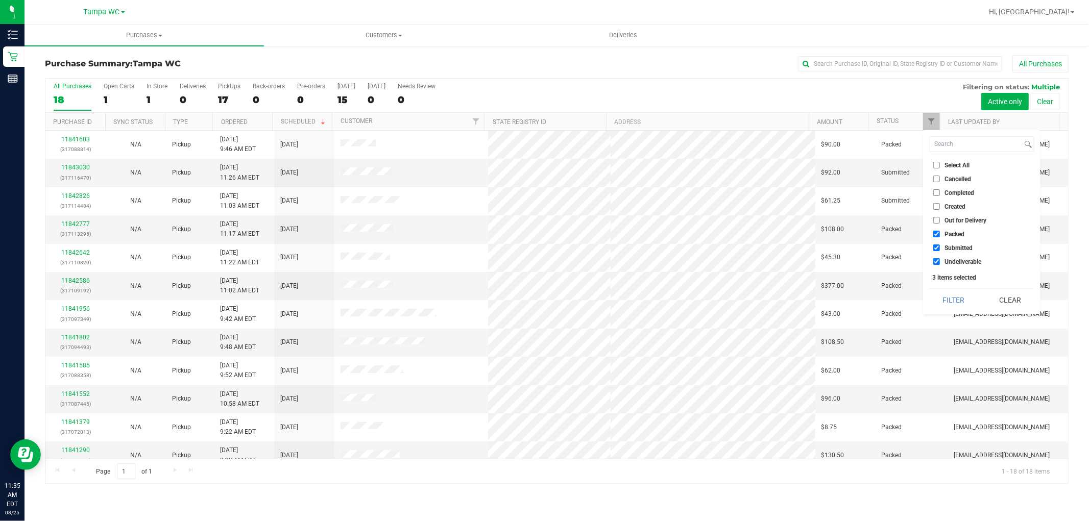
click at [941, 241] on ul "Select All Cancelled Completed Created Out for Delivery Packed Submitted Undeli…" at bounding box center [981, 213] width 105 height 107
click at [940, 266] on li "Undeliverable" at bounding box center [981, 261] width 105 height 11
click at [934, 257] on li "Undeliverable" at bounding box center [981, 261] width 105 height 11
click at [938, 231] on input "Packed" at bounding box center [936, 234] width 7 height 7
checkbox input "false"
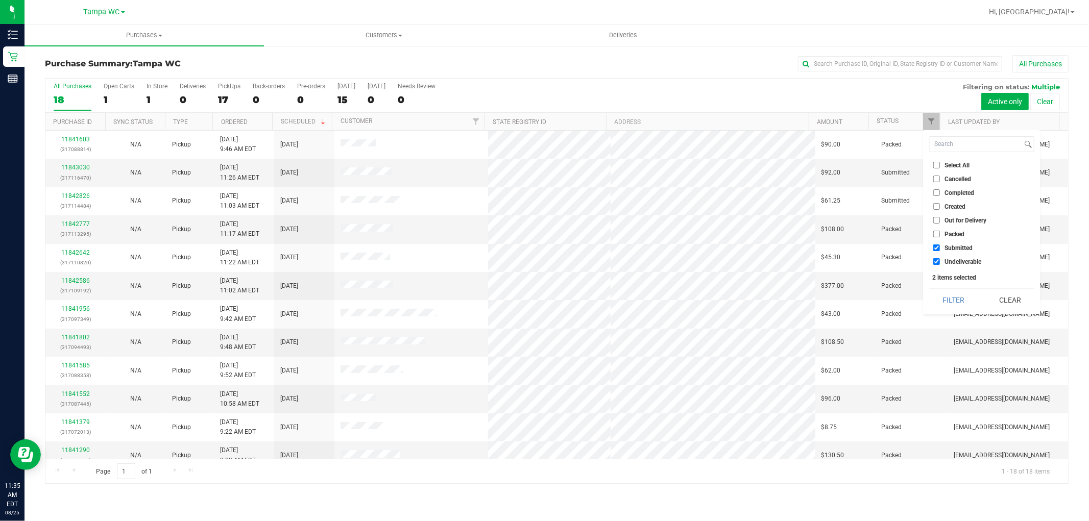
click at [938, 257] on li "Undeliverable" at bounding box center [981, 261] width 105 height 11
drag, startPoint x: 933, startPoint y: 261, endPoint x: 956, endPoint y: 267, distance: 23.3
click at [940, 261] on label "Undeliverable" at bounding box center [957, 261] width 48 height 7
click at [940, 261] on input "Undeliverable" at bounding box center [936, 261] width 7 height 7
checkbox input "false"
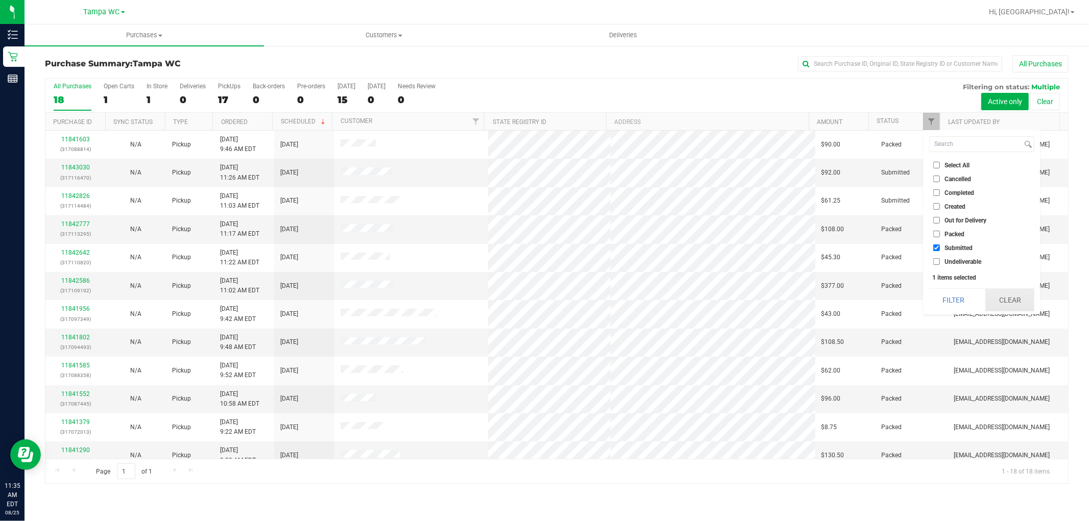
click at [1022, 296] on button "Clear" at bounding box center [1009, 300] width 49 height 22
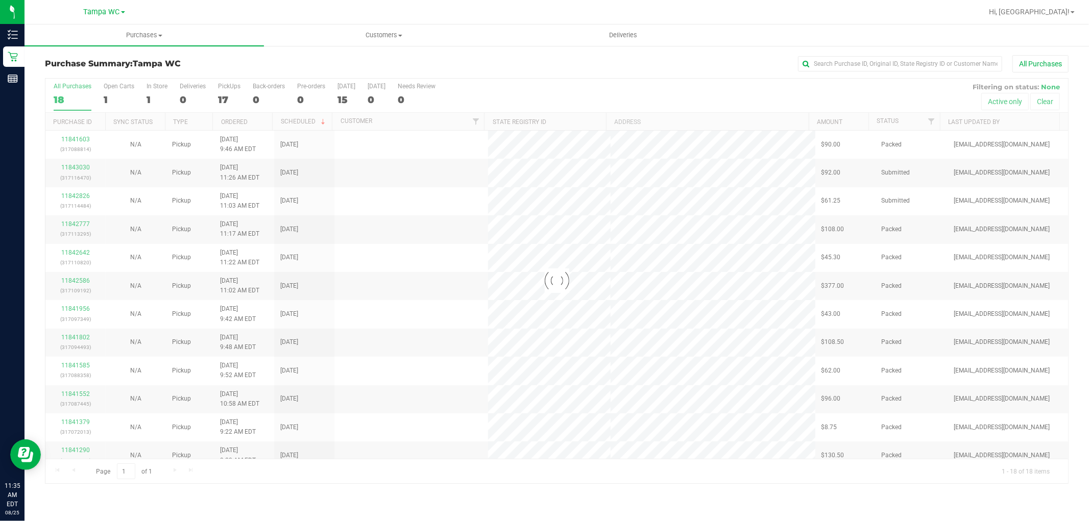
click at [937, 129] on div at bounding box center [556, 281] width 1022 height 405
click at [935, 124] on div at bounding box center [556, 281] width 1022 height 405
click at [924, 120] on link "Filter" at bounding box center [931, 121] width 17 height 17
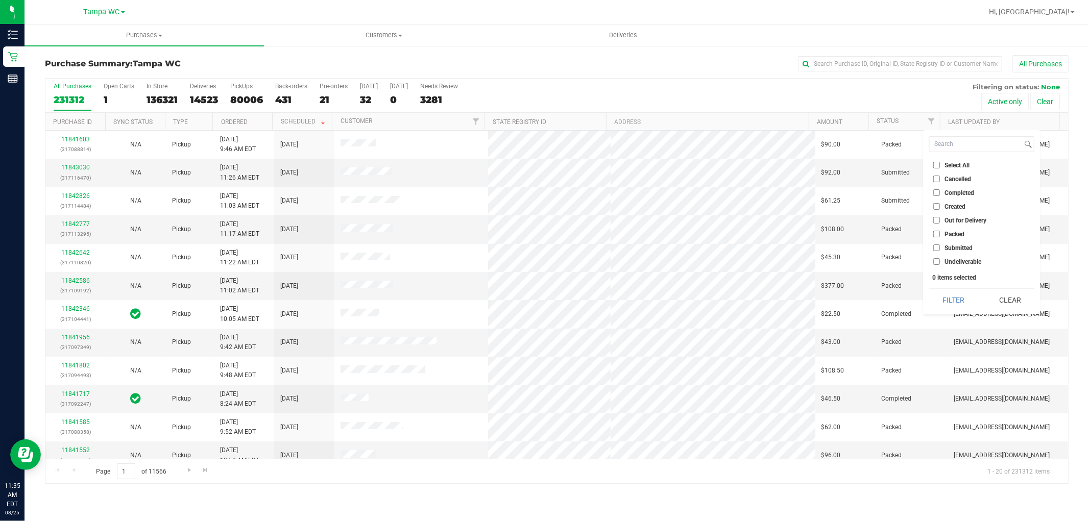
click at [960, 233] on span "Packed" at bounding box center [954, 234] width 20 height 6
click at [940, 233] on input "Packed" at bounding box center [936, 234] width 7 height 7
click at [960, 233] on span "Packed" at bounding box center [954, 234] width 20 height 6
click at [940, 233] on input "Packed" at bounding box center [936, 234] width 7 height 7
checkbox input "false"
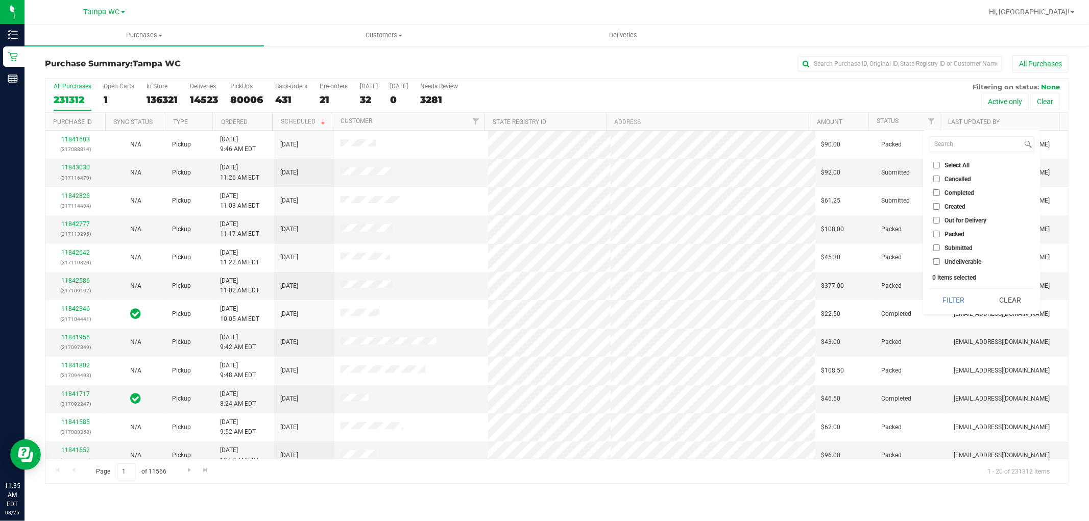
click at [960, 245] on span "Submitted" at bounding box center [958, 248] width 28 height 6
click at [940, 245] on input "Submitted" at bounding box center [936, 248] width 7 height 7
checkbox input "true"
click at [955, 295] on button "Filter" at bounding box center [953, 300] width 49 height 22
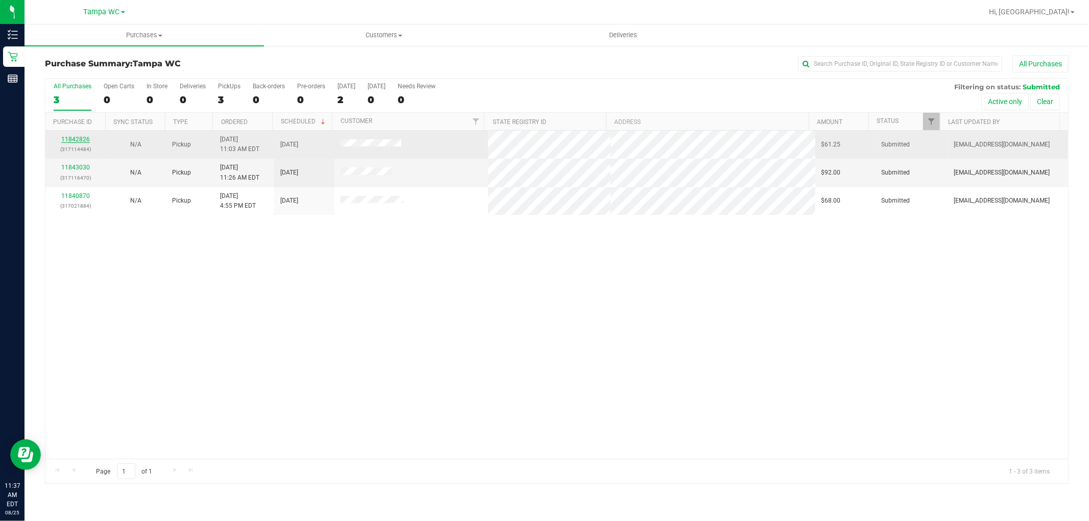
click at [74, 136] on link "11842826" at bounding box center [75, 139] width 29 height 7
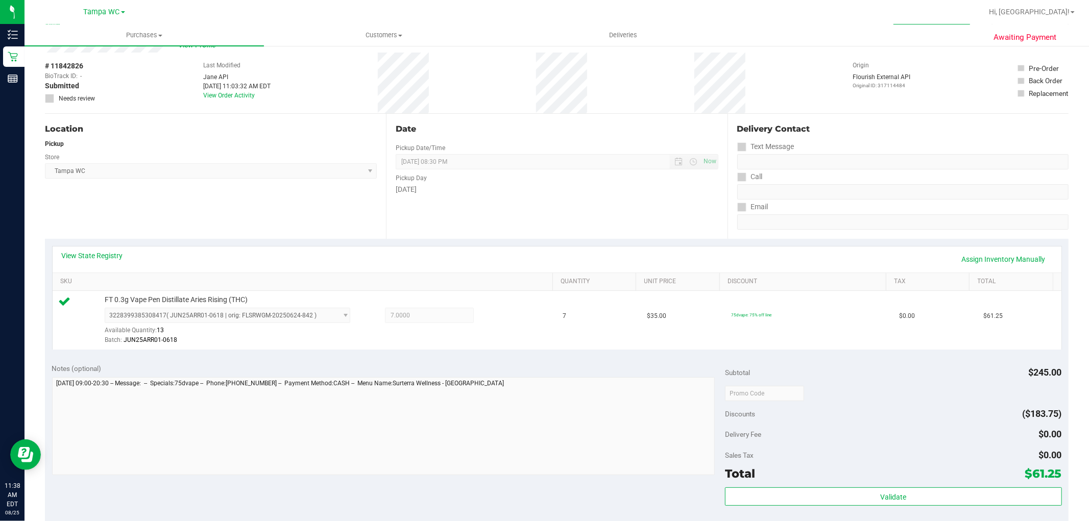
scroll to position [57, 0]
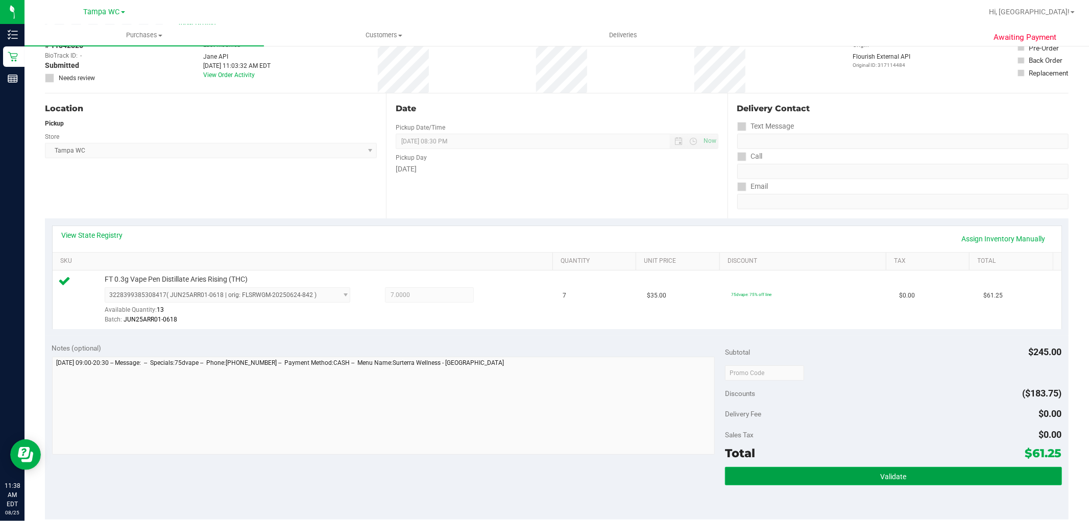
click at [790, 480] on button "Validate" at bounding box center [893, 476] width 336 height 18
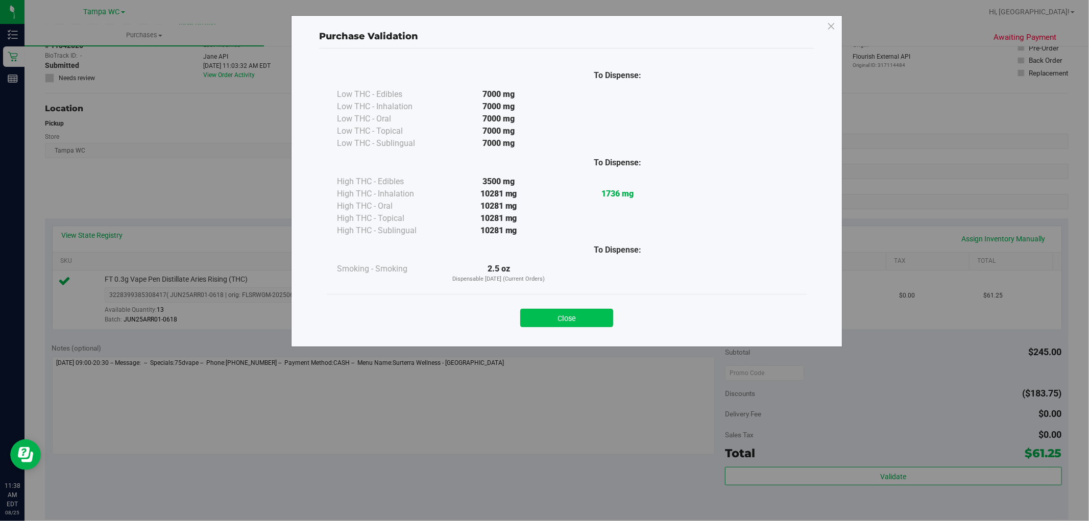
click at [562, 320] on button "Close" at bounding box center [566, 318] width 93 height 18
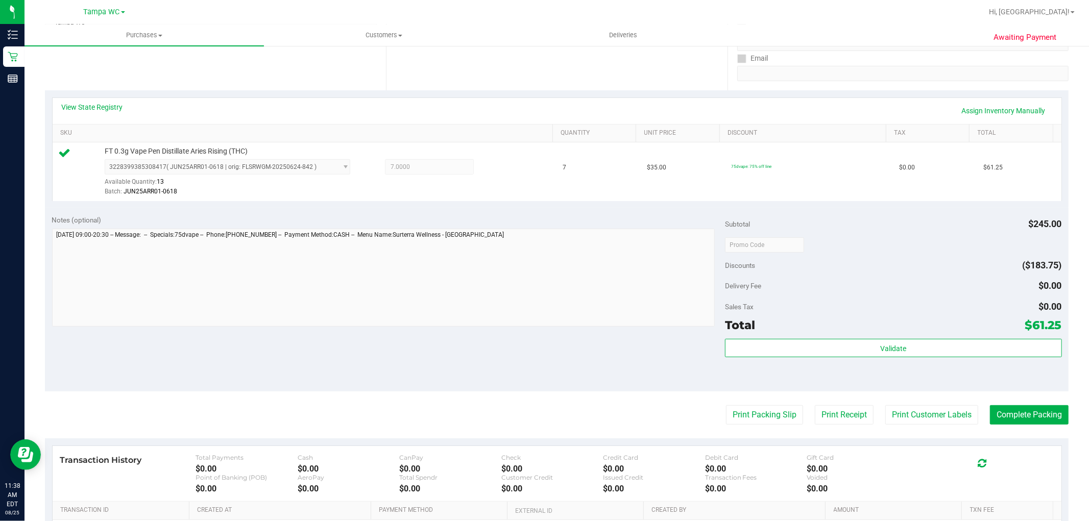
scroll to position [314, 0]
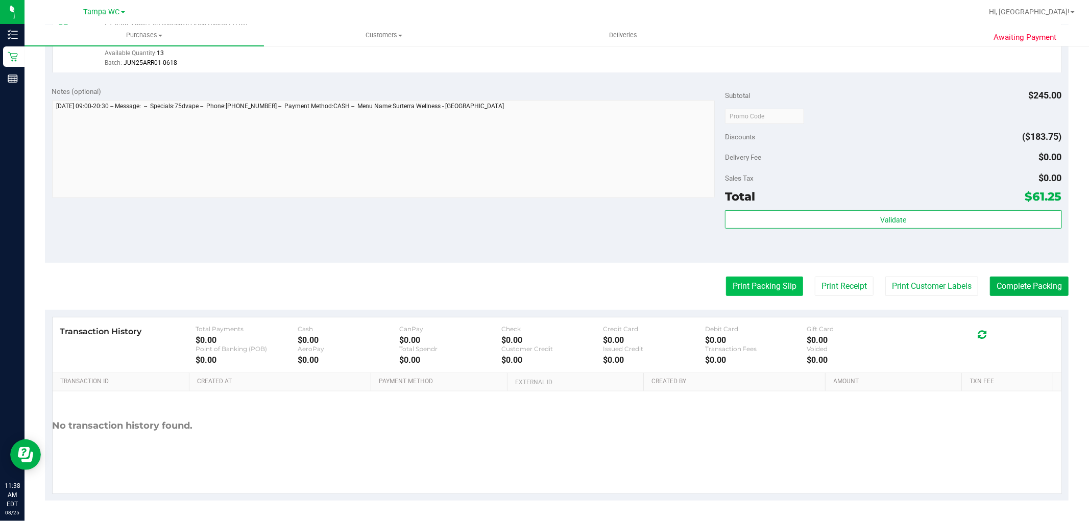
click at [749, 293] on button "Print Packing Slip" at bounding box center [764, 286] width 77 height 19
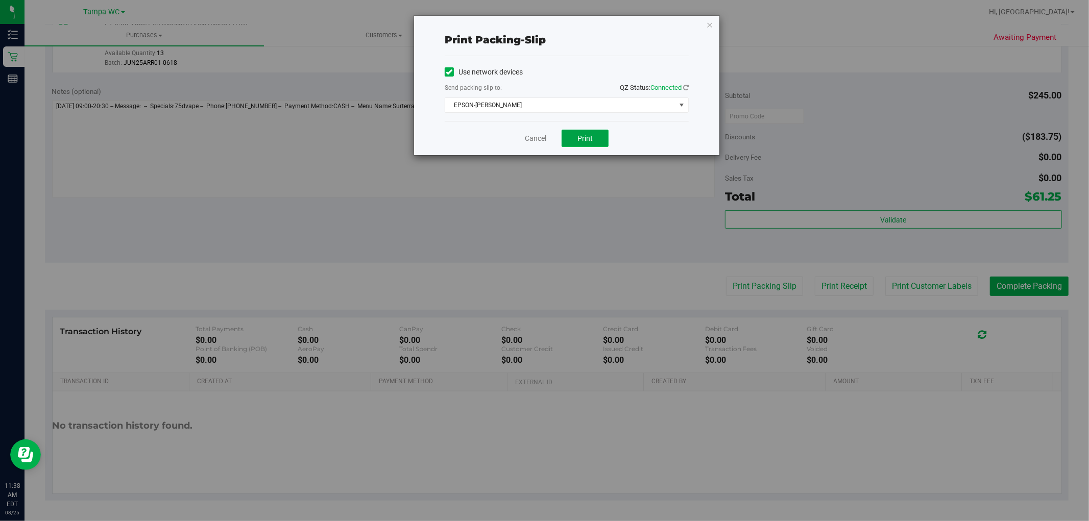
click at [593, 142] on button "Print" at bounding box center [585, 138] width 47 height 17
click at [535, 143] on link "Cancel" at bounding box center [535, 138] width 21 height 11
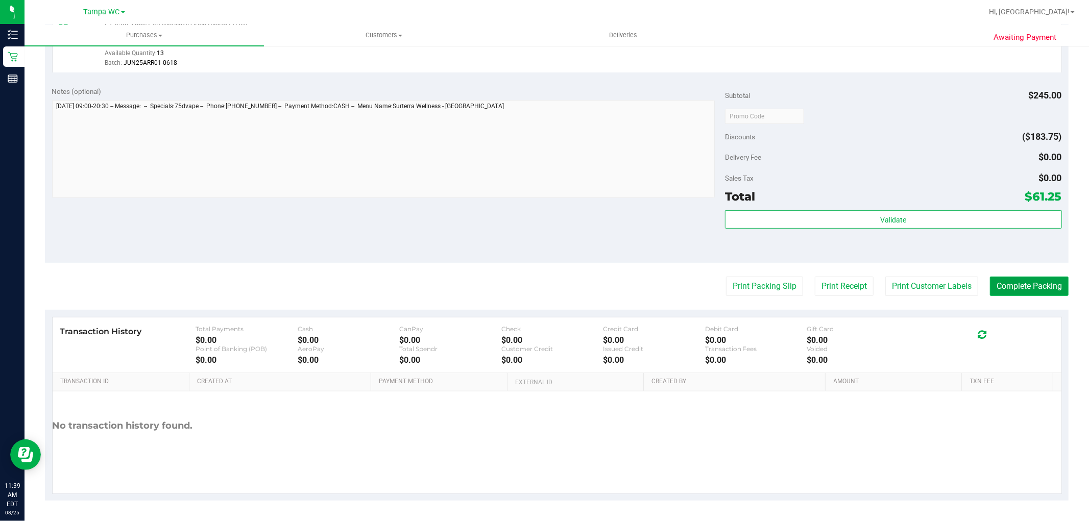
click at [1027, 281] on button "Complete Packing" at bounding box center [1029, 286] width 79 height 19
